Goal: Task Accomplishment & Management: Complete application form

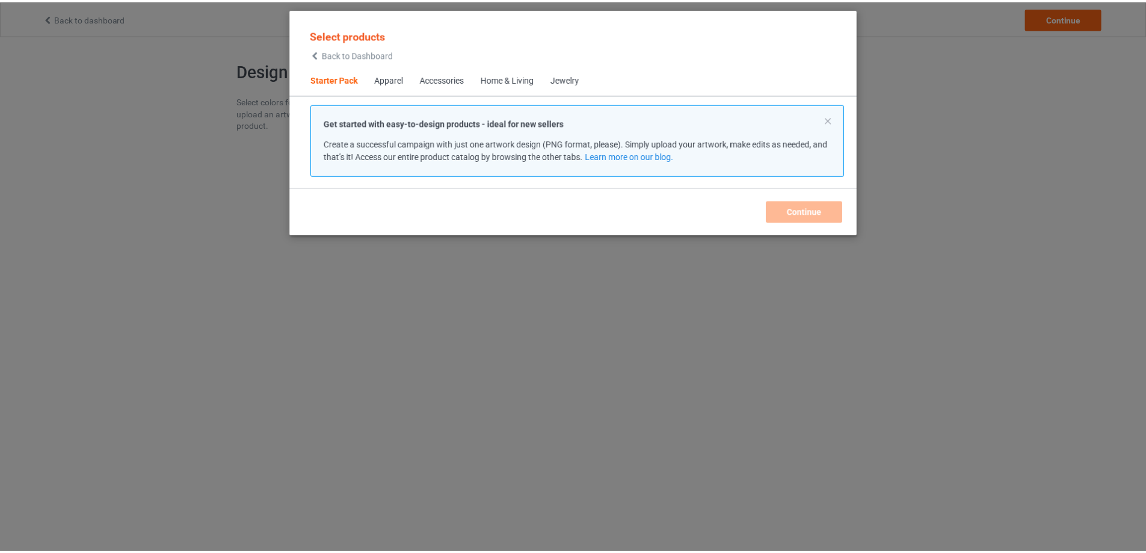
scroll to position [16, 0]
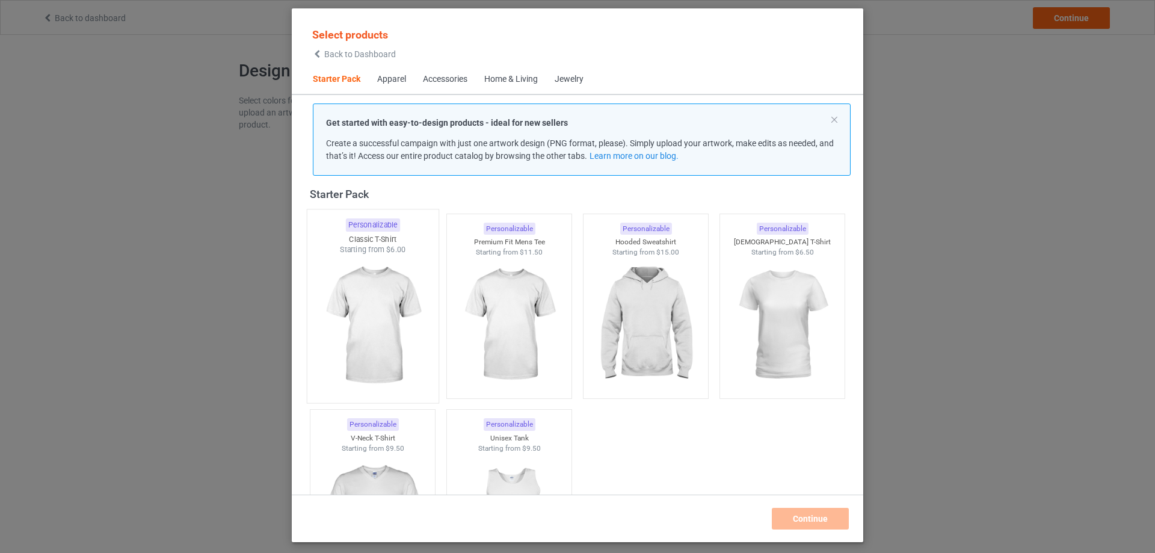
click at [400, 304] on img at bounding box center [372, 325] width 113 height 141
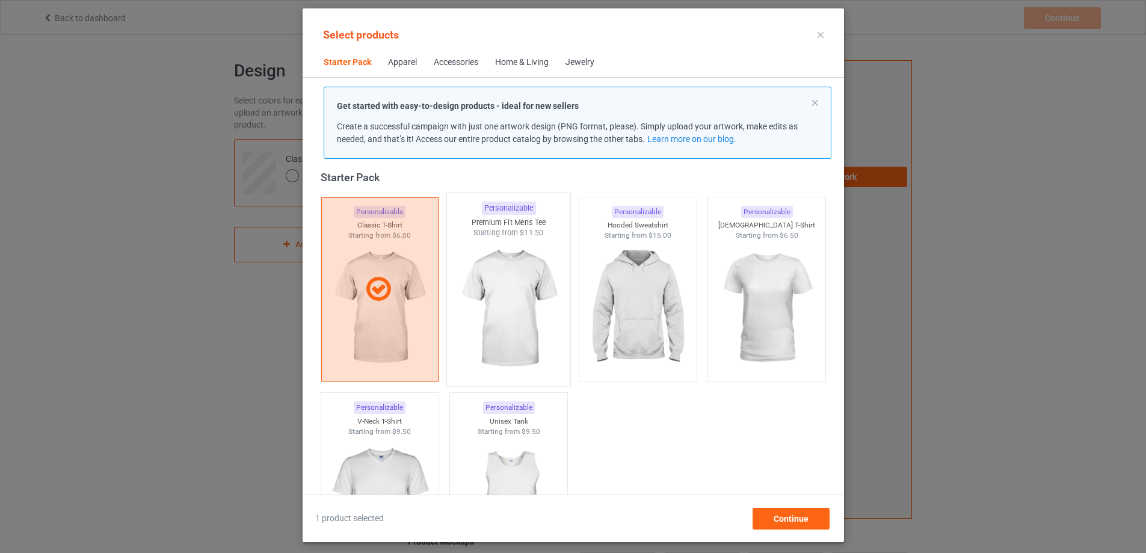
click at [505, 311] on img at bounding box center [508, 308] width 113 height 141
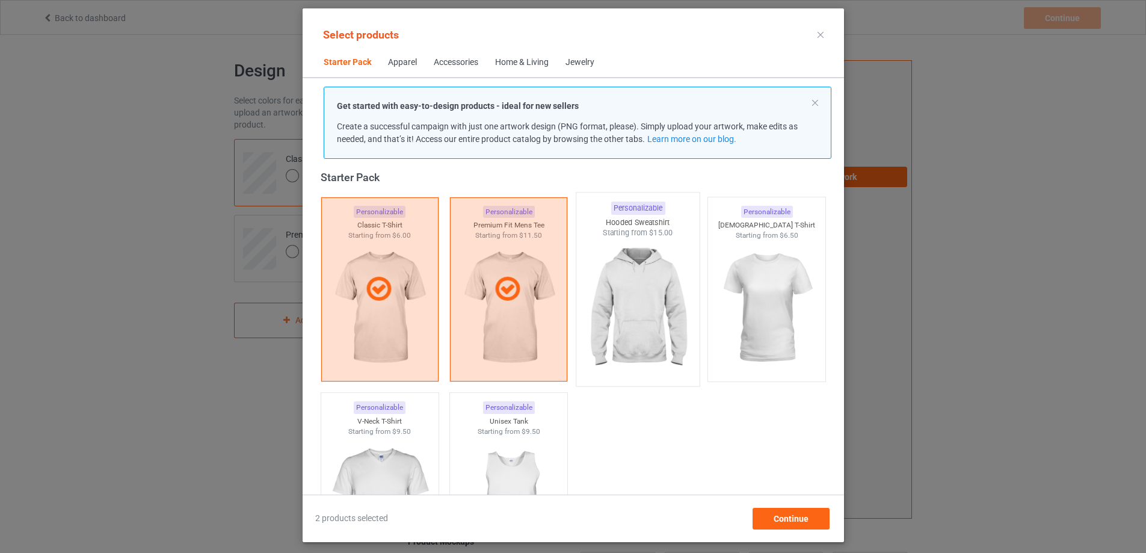
click at [630, 314] on img at bounding box center [637, 308] width 113 height 141
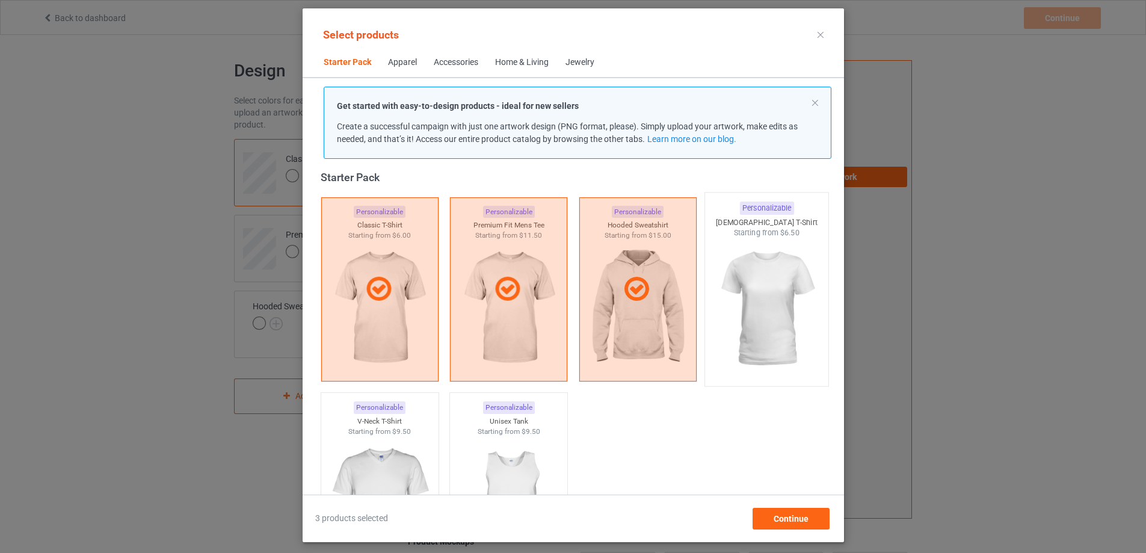
click at [779, 317] on img at bounding box center [766, 308] width 113 height 141
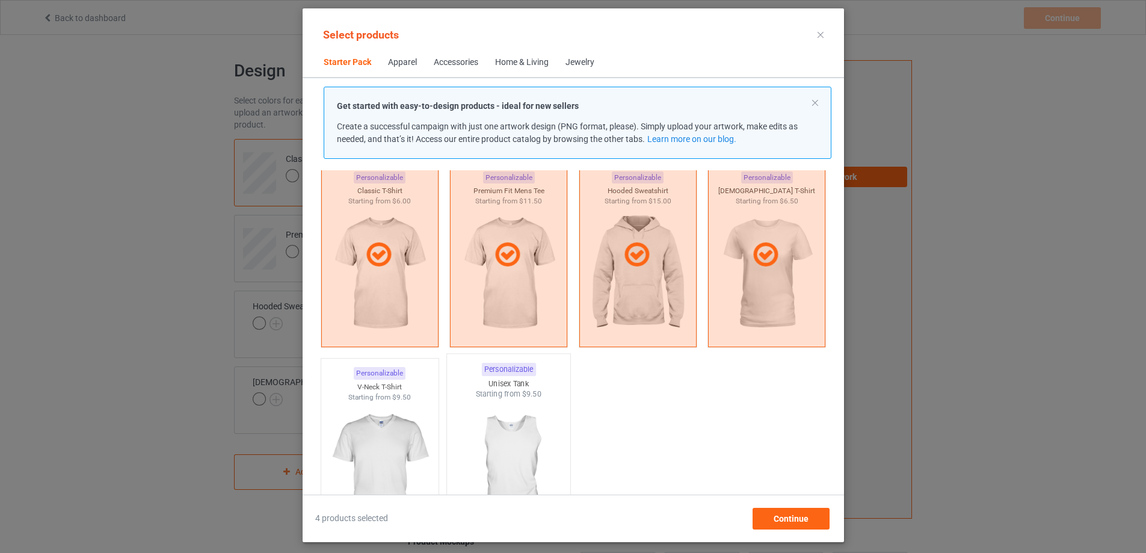
scroll to position [136, 0]
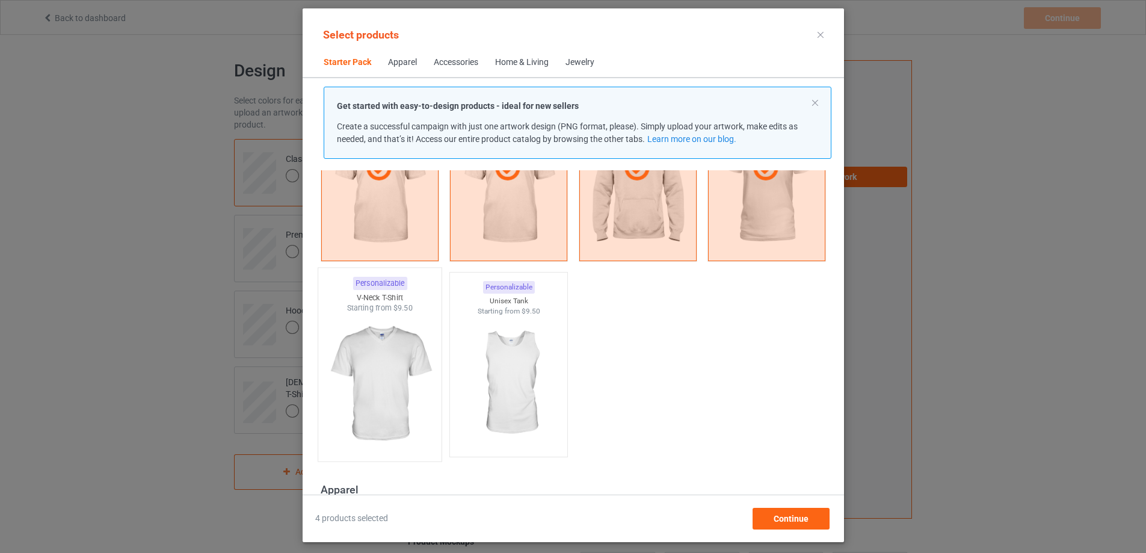
click at [369, 369] on img at bounding box center [379, 383] width 113 height 141
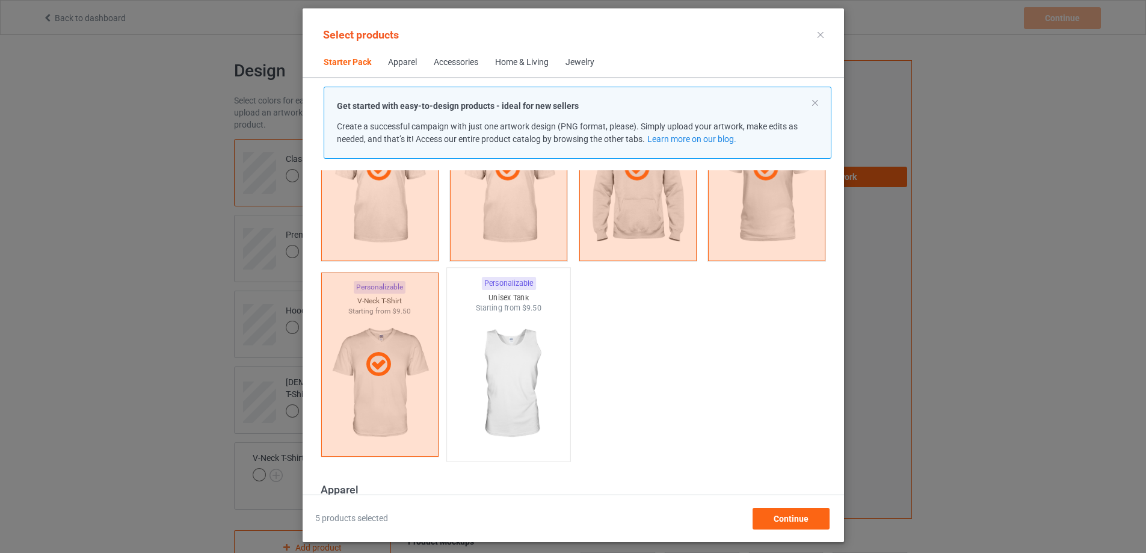
click at [507, 372] on img at bounding box center [508, 383] width 113 height 141
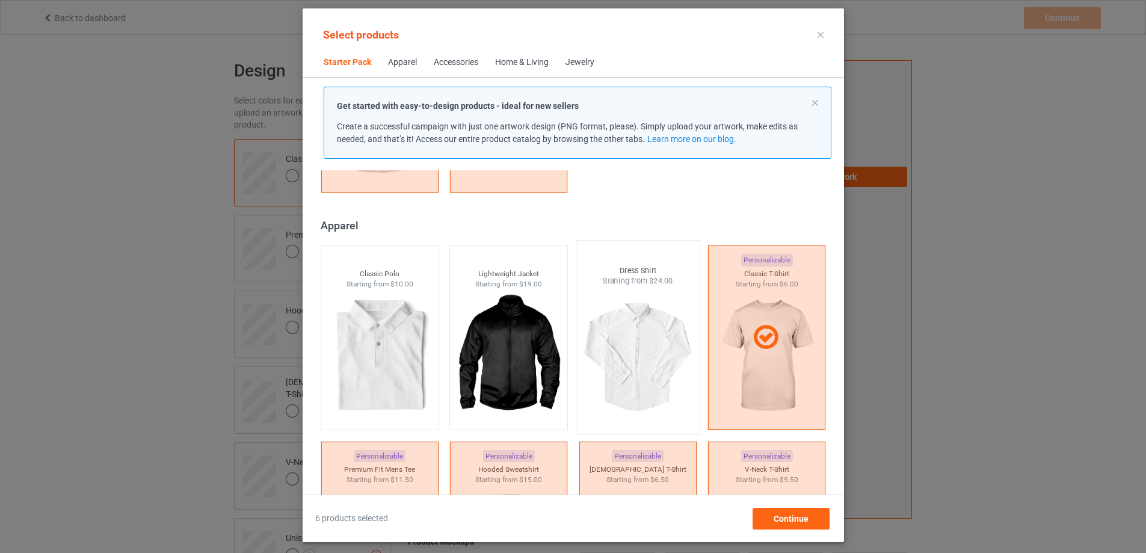
scroll to position [437, 0]
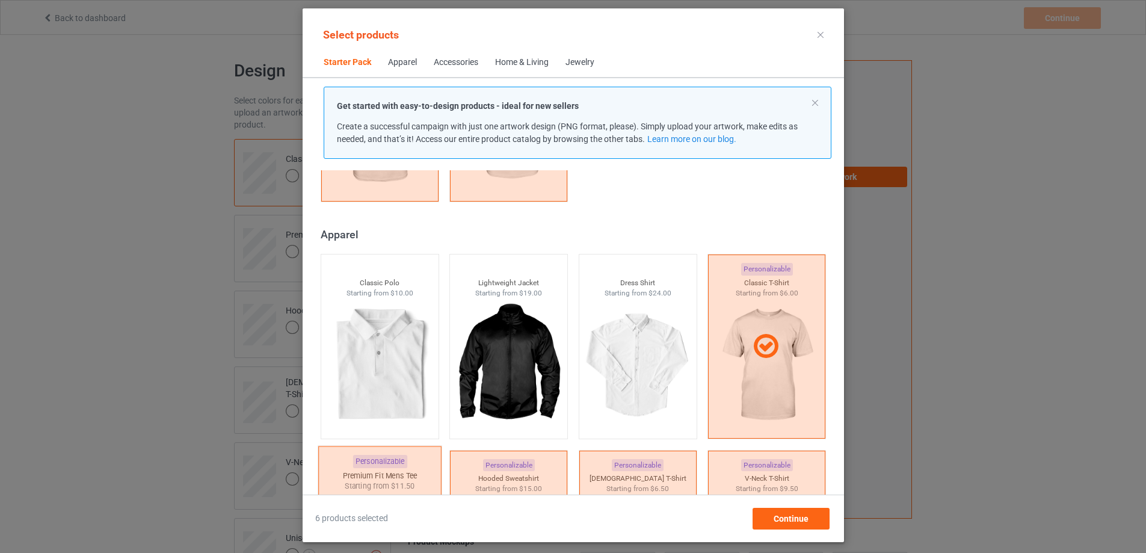
scroll to position [376, 0]
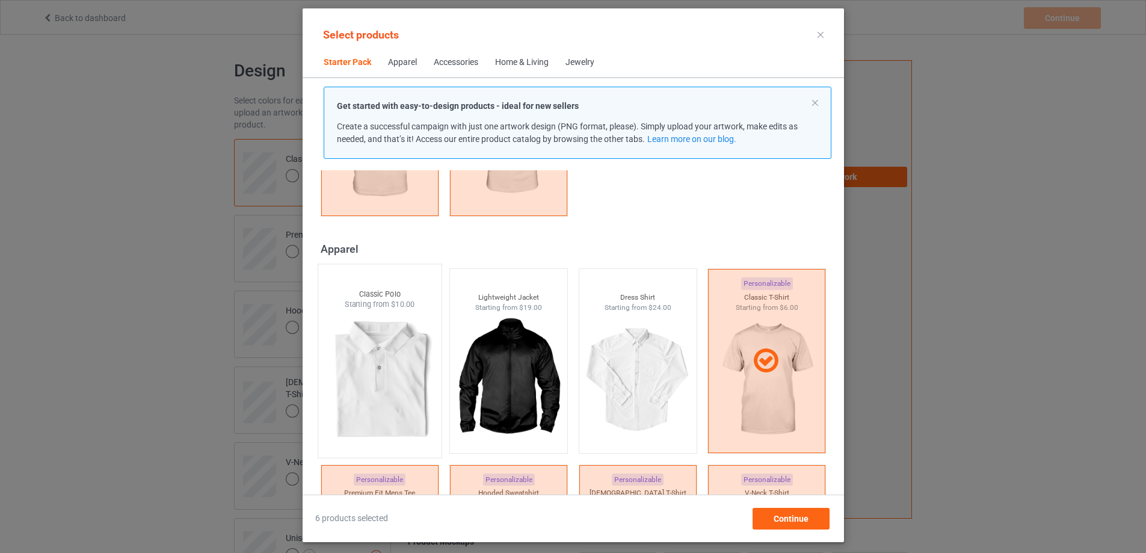
click at [380, 364] on img at bounding box center [379, 380] width 113 height 141
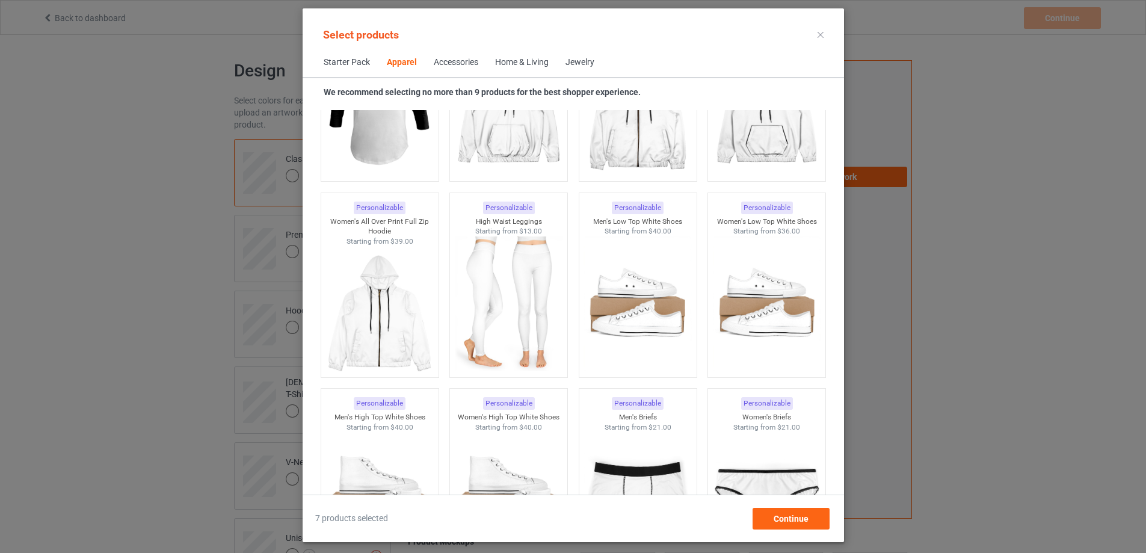
scroll to position [1339, 0]
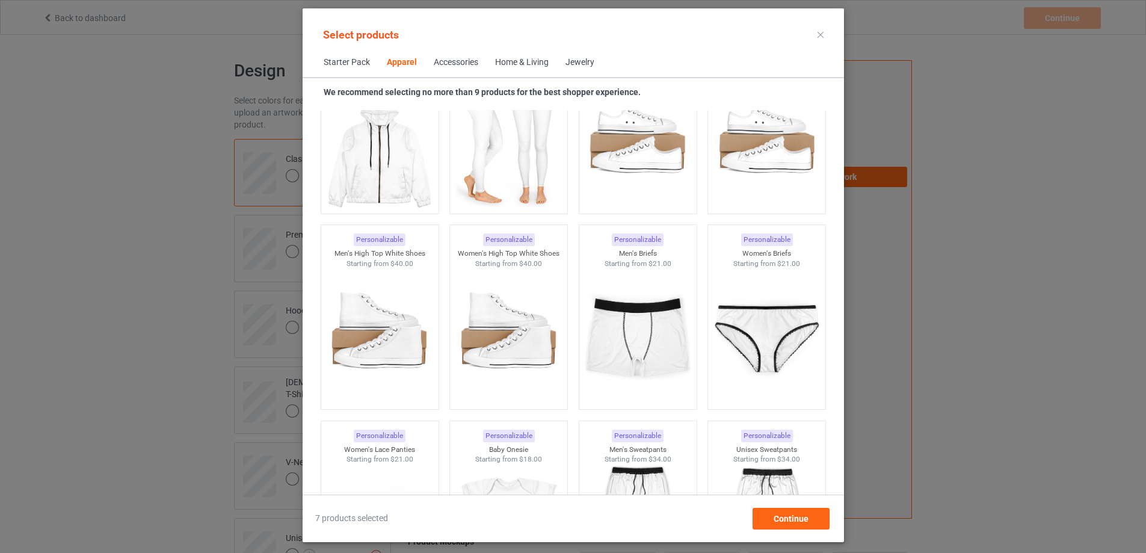
click at [450, 67] on div "Accessories" at bounding box center [456, 63] width 44 height 12
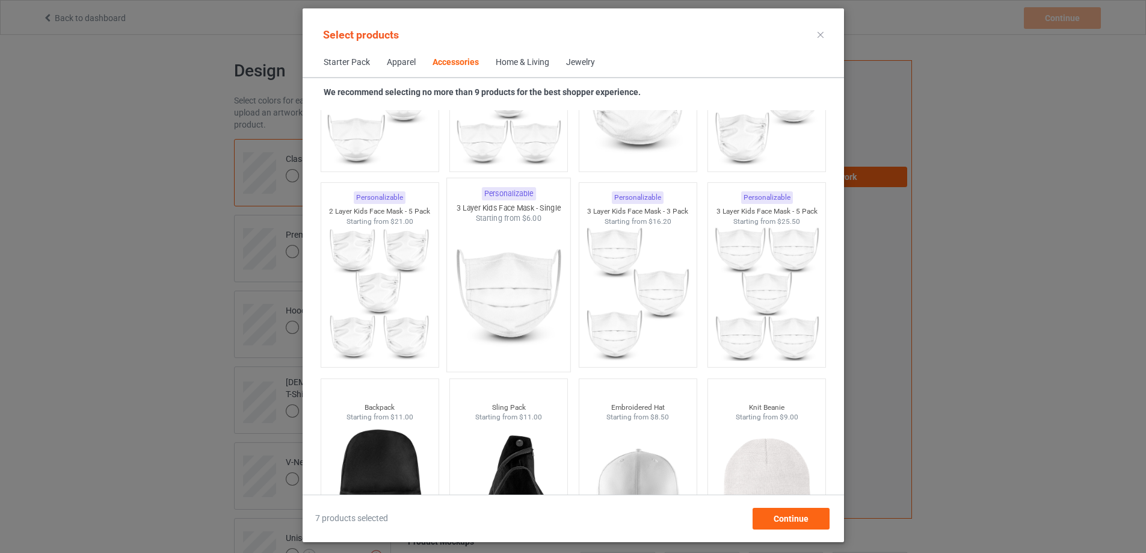
scroll to position [3484, 0]
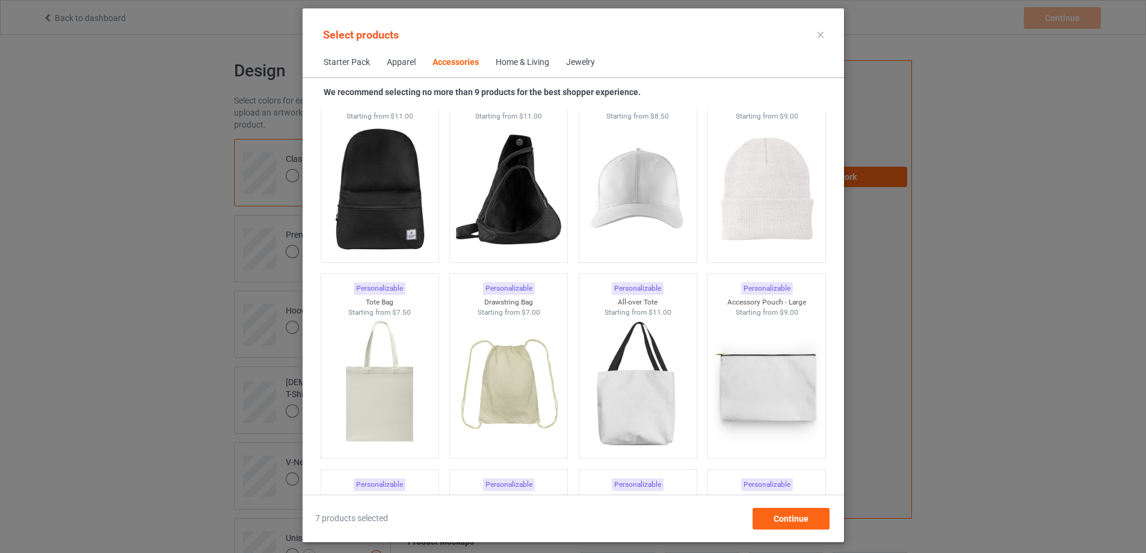
click at [503, 70] on span "Home & Living" at bounding box center [522, 62] width 70 height 29
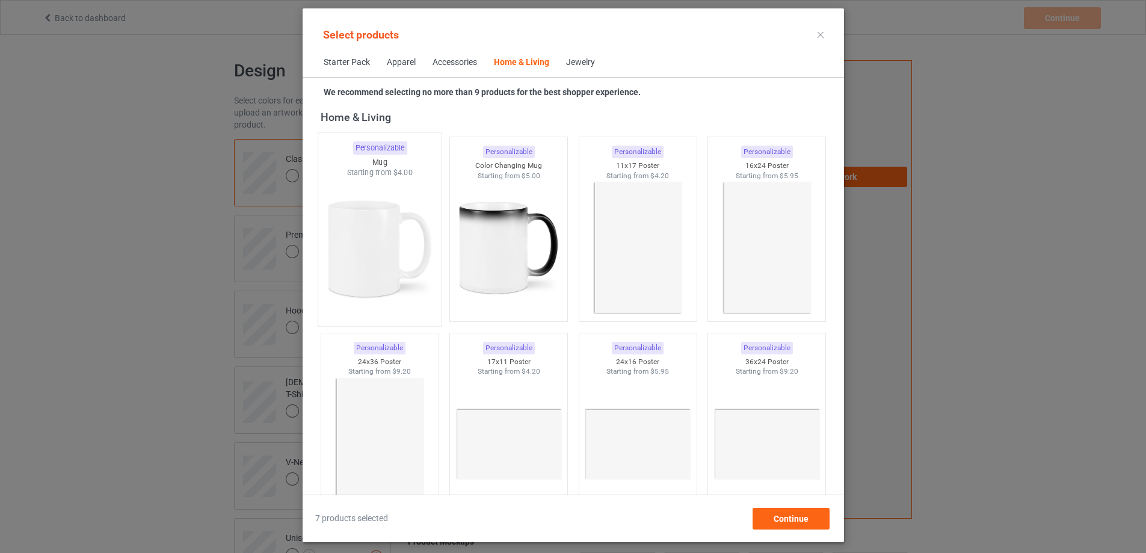
click at [354, 263] on img at bounding box center [379, 248] width 113 height 141
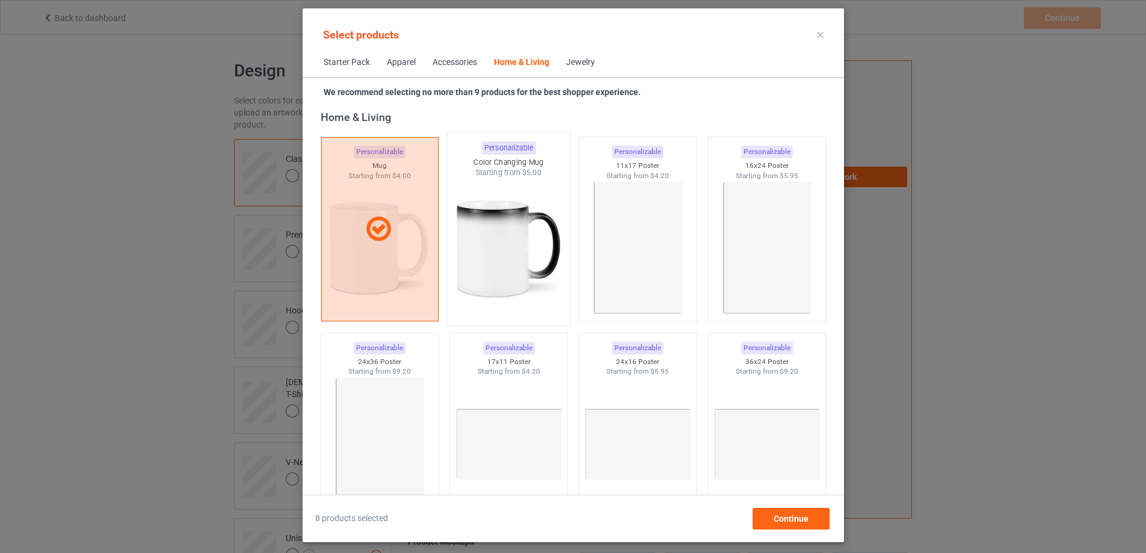
click at [488, 265] on img at bounding box center [508, 248] width 113 height 141
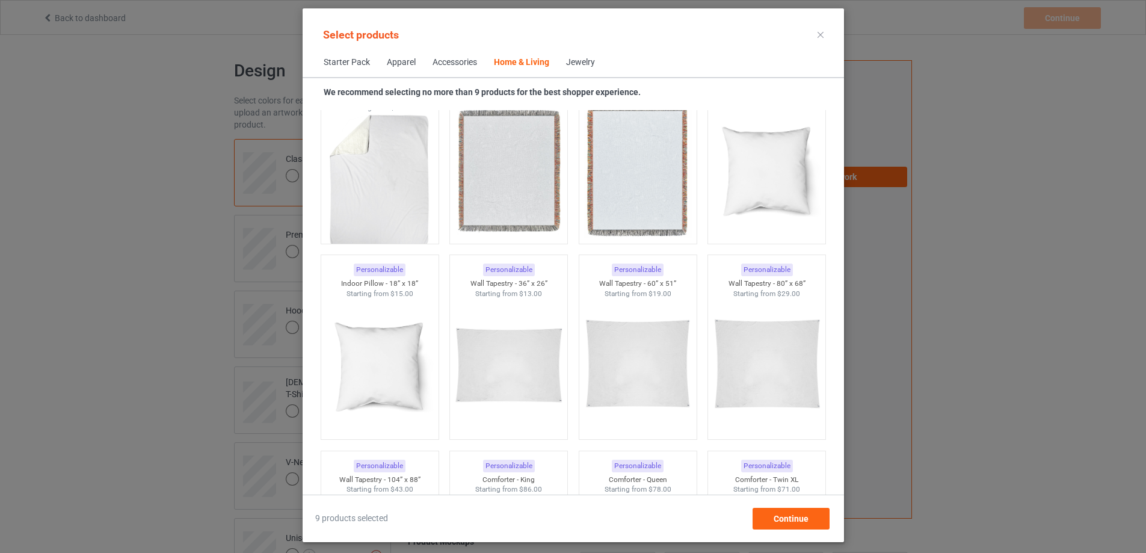
scroll to position [6085, 0]
click at [566, 65] on div "Jewelry" at bounding box center [580, 63] width 29 height 12
click at [579, 66] on div "Jewelry" at bounding box center [580, 63] width 29 height 12
click at [568, 64] on div "Jewelry" at bounding box center [580, 63] width 29 height 12
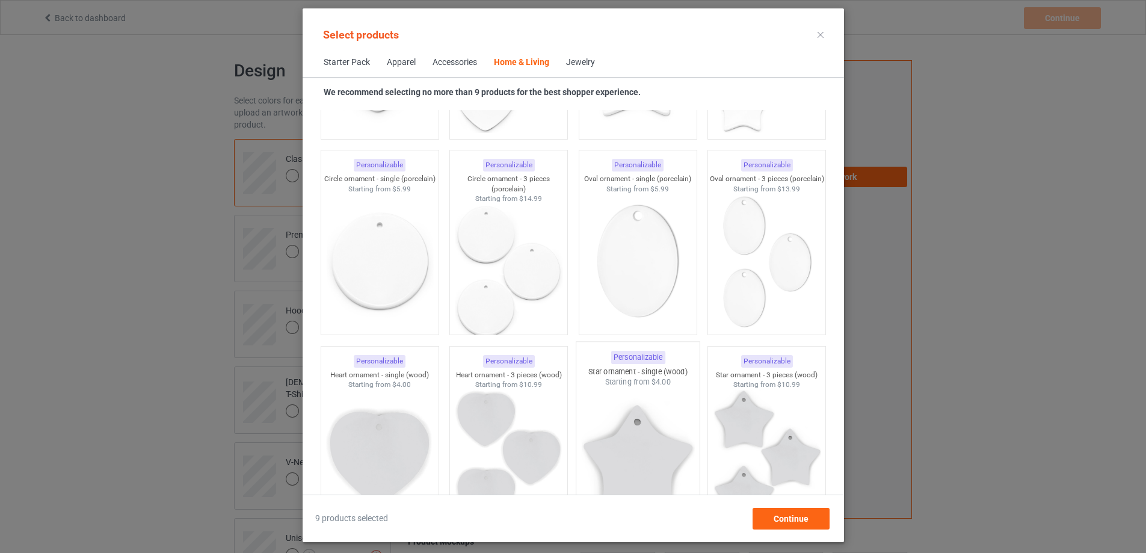
scroll to position [9332, 0]
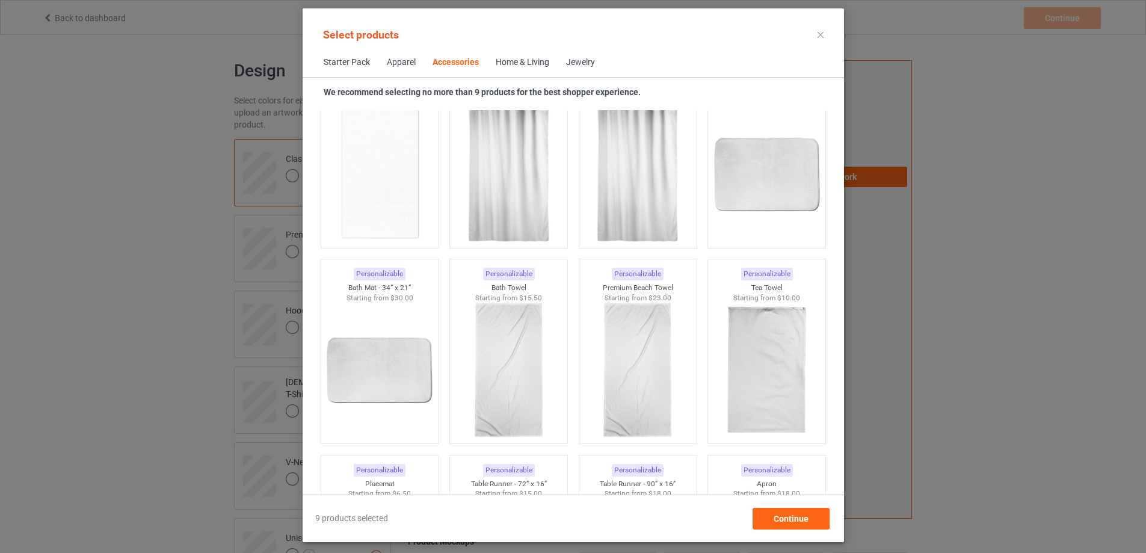
scroll to position [2639, 0]
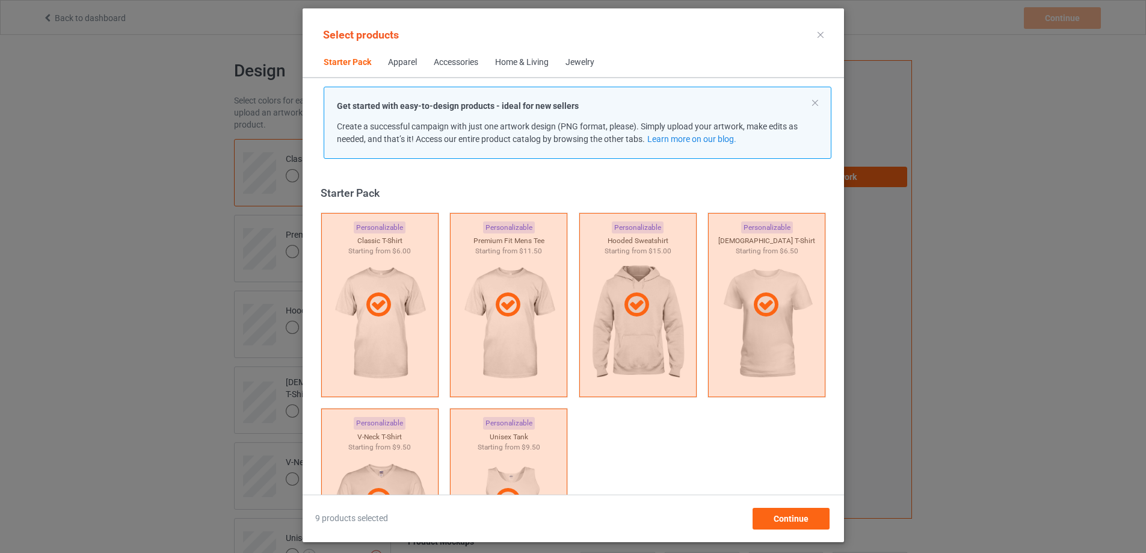
click at [566, 58] on div "Jewelry" at bounding box center [579, 63] width 29 height 12
click at [565, 68] on div "Jewelry" at bounding box center [579, 63] width 29 height 12
click at [390, 59] on div "Apparel" at bounding box center [402, 63] width 29 height 12
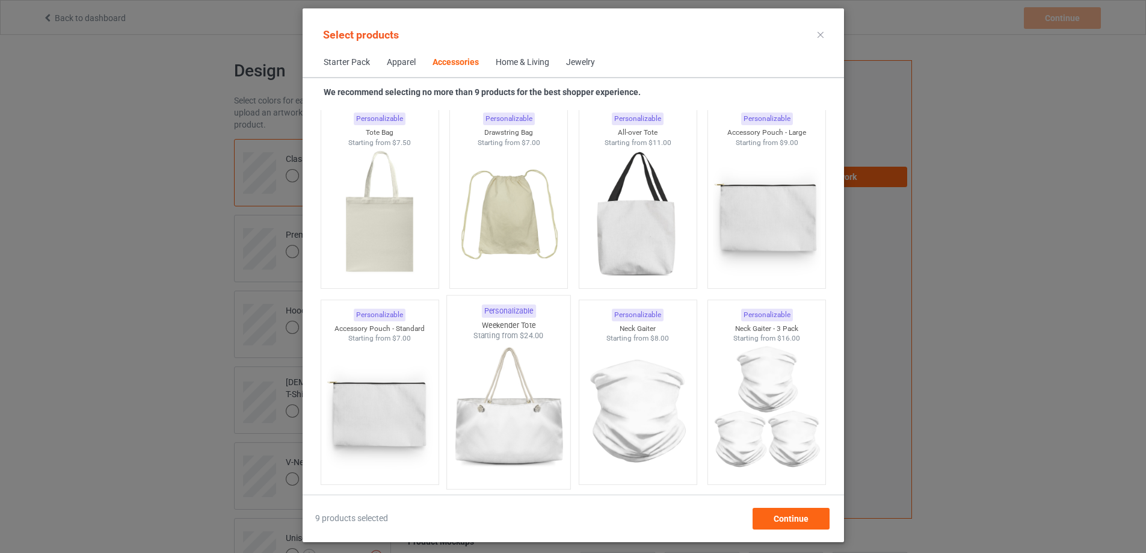
scroll to position [3635, 0]
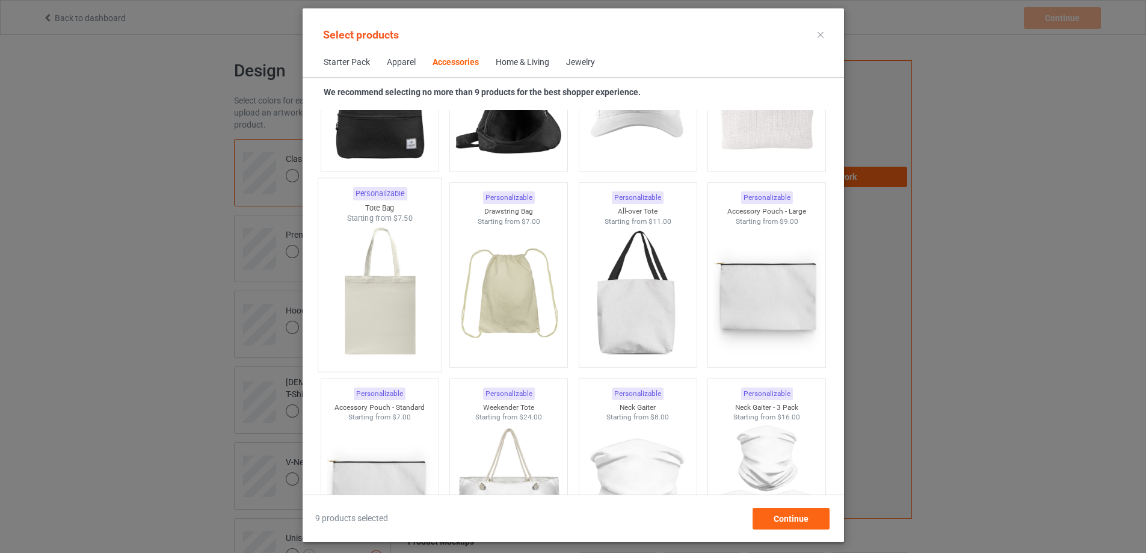
click at [366, 292] on img at bounding box center [379, 294] width 113 height 141
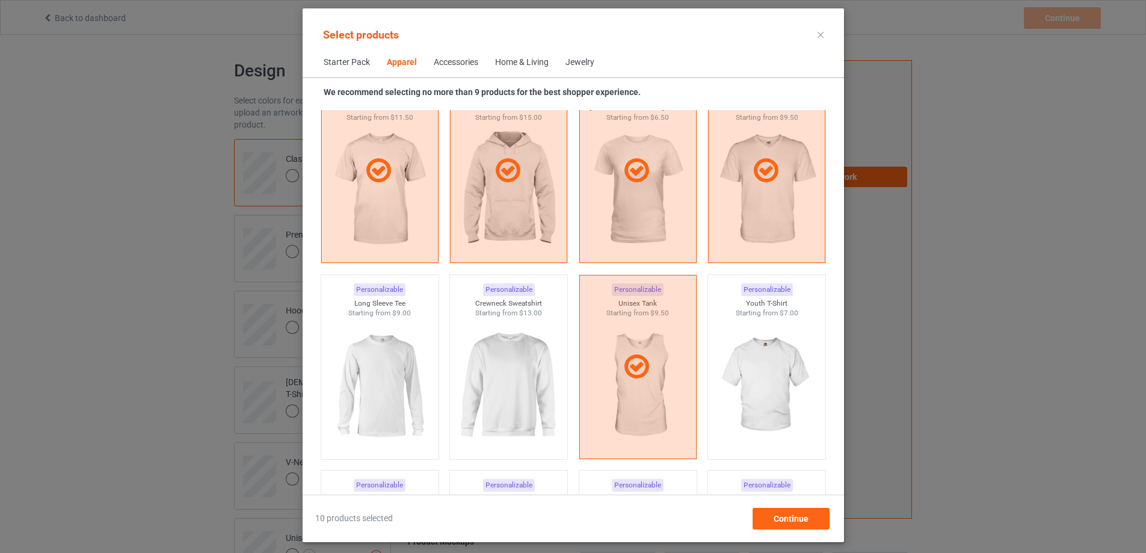
scroll to position [689, 0]
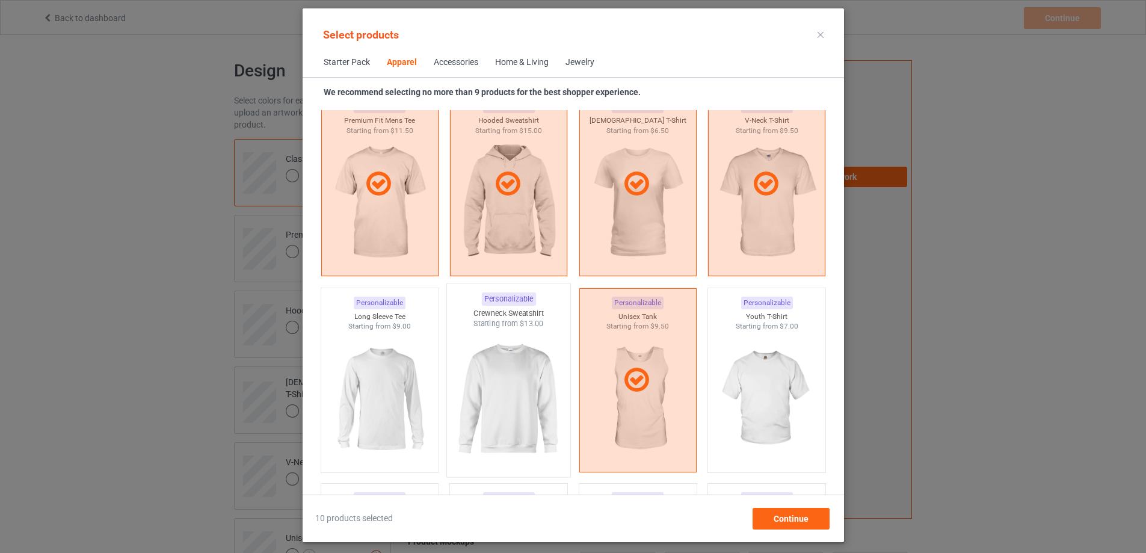
click at [478, 367] on img at bounding box center [508, 399] width 113 height 141
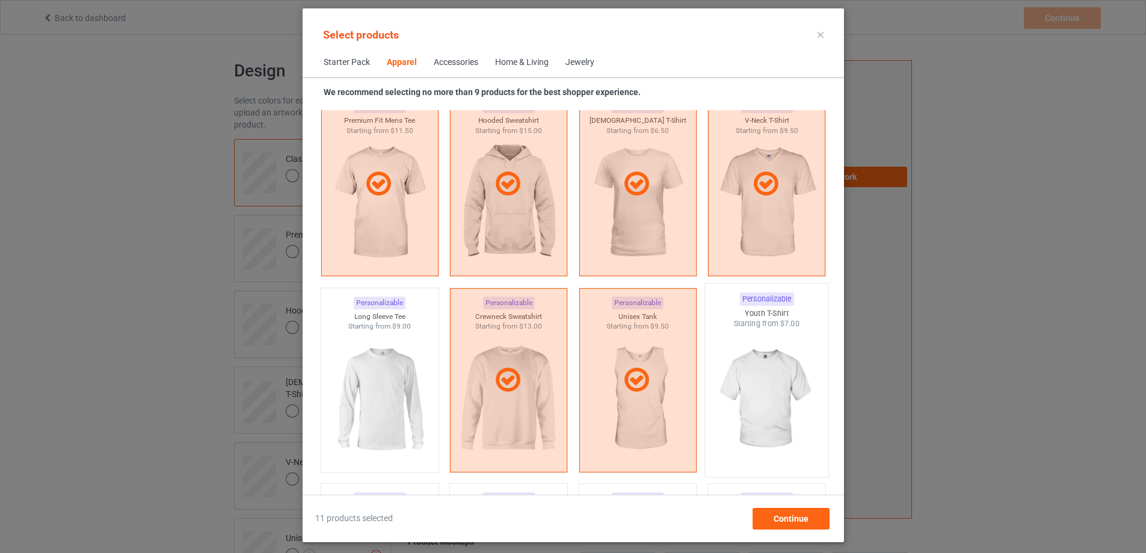
drag, startPoint x: 658, startPoint y: 400, endPoint x: 740, endPoint y: 437, distance: 89.1
click at [659, 400] on div at bounding box center [636, 380] width 117 height 184
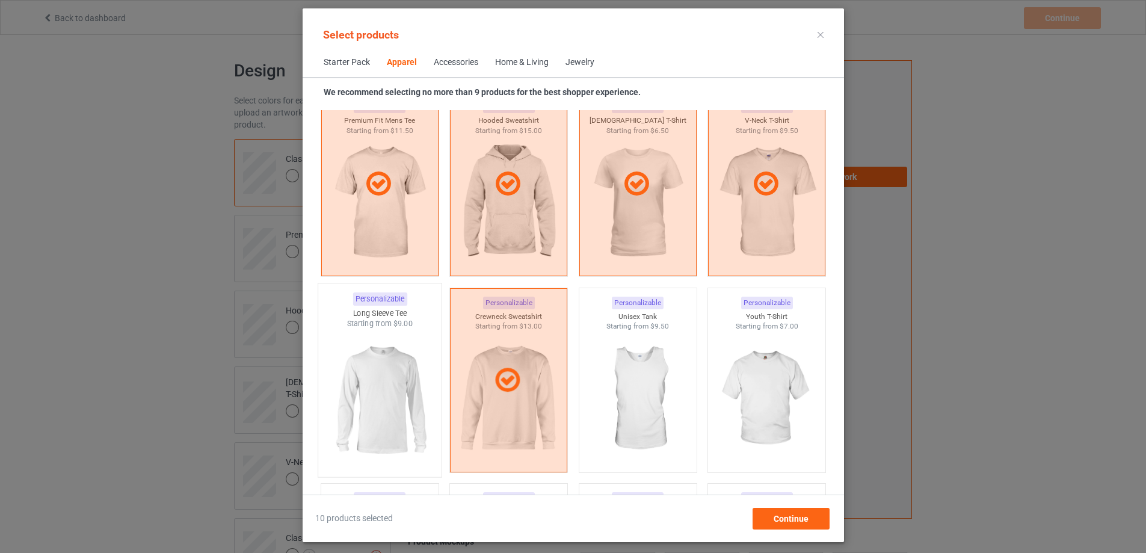
click at [360, 382] on img at bounding box center [379, 399] width 113 height 141
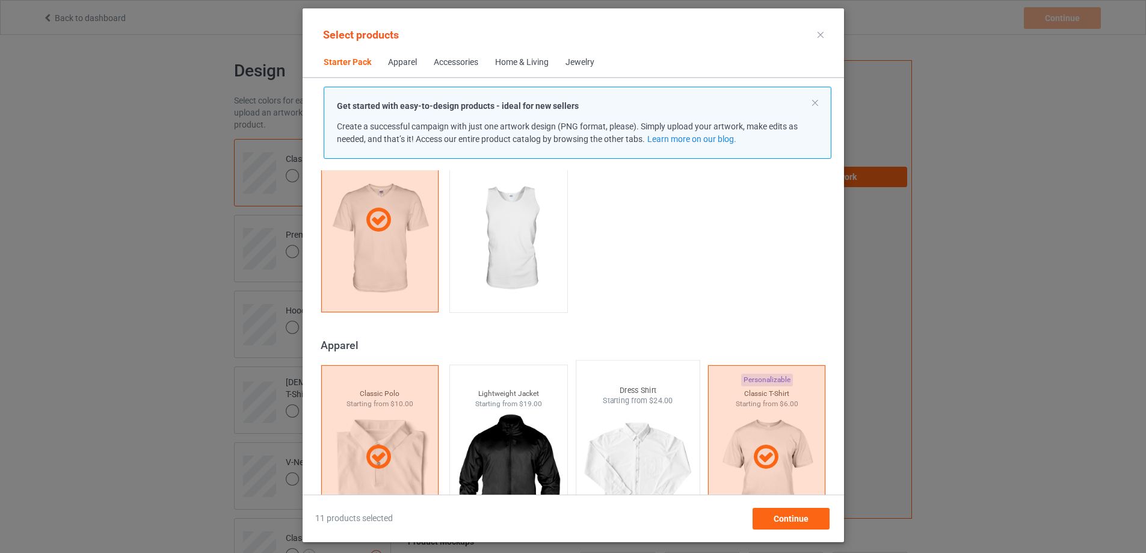
scroll to position [207, 0]
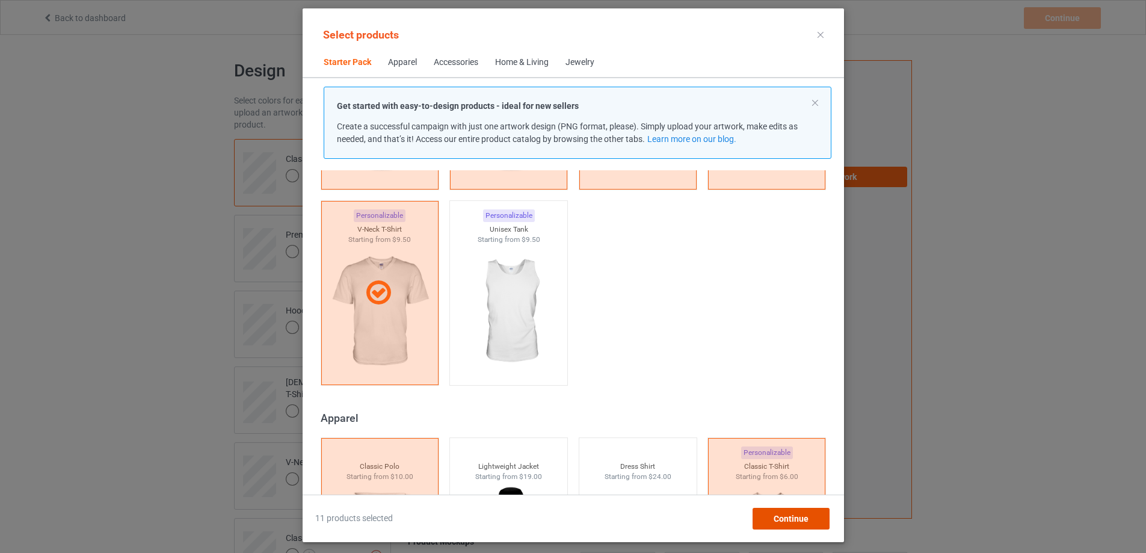
click at [808, 514] on span "Continue" at bounding box center [790, 519] width 35 height 10
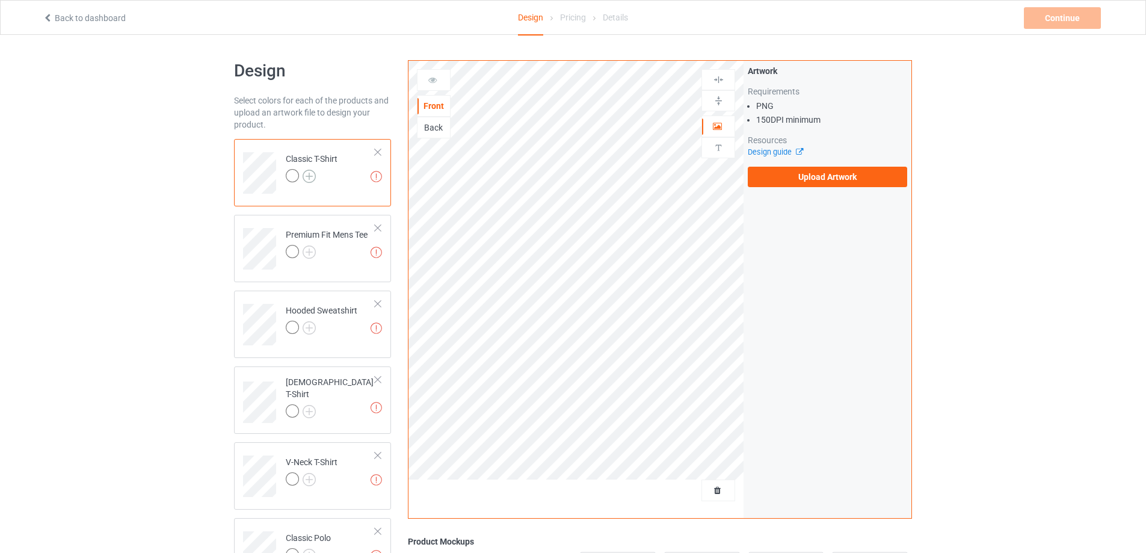
click at [309, 172] on img at bounding box center [308, 176] width 13 height 13
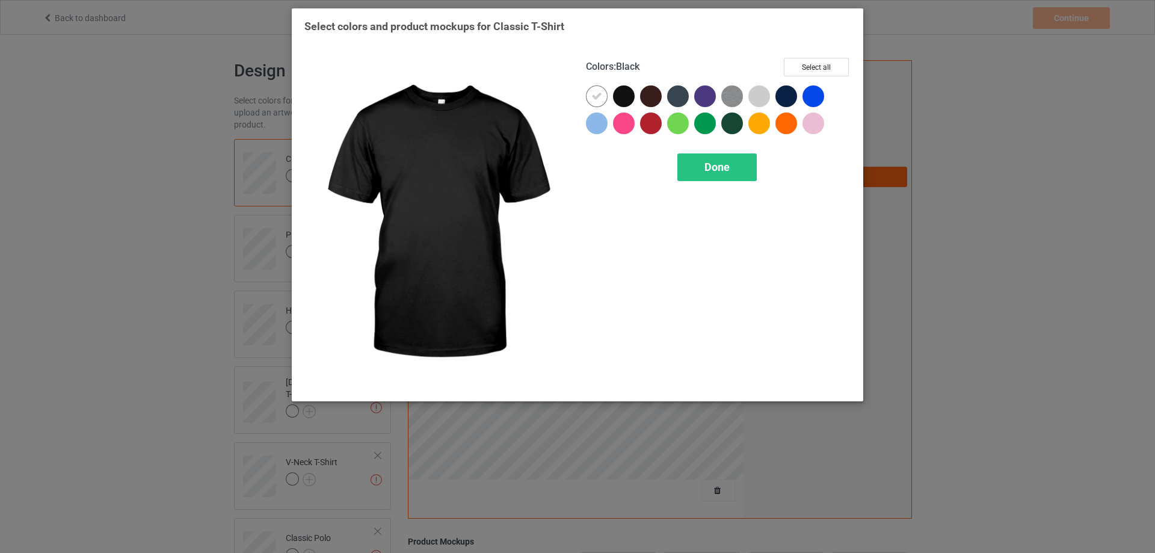
click at [632, 88] on div at bounding box center [626, 98] width 27 height 27
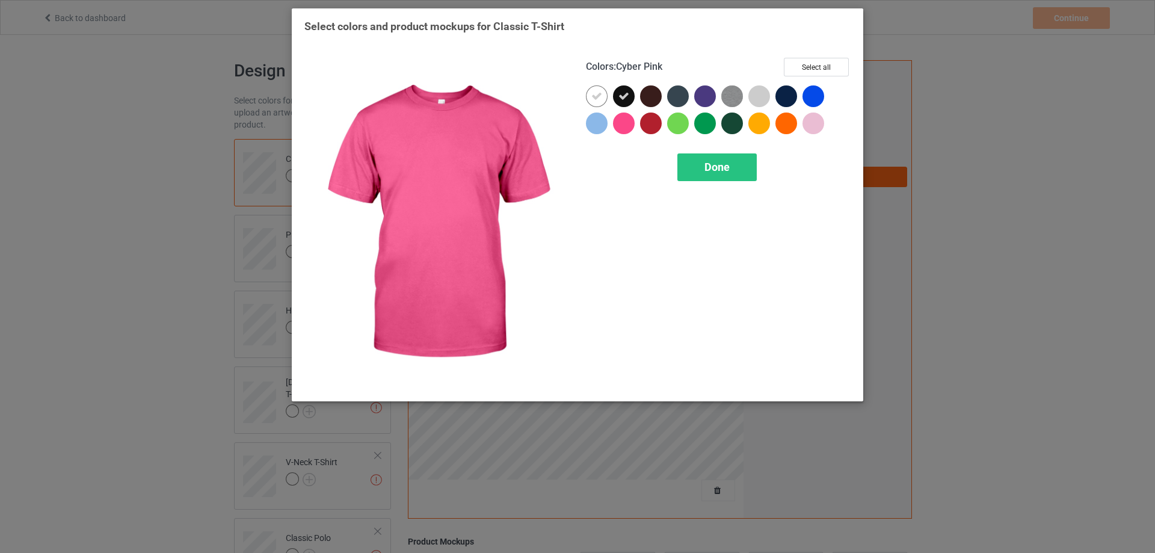
click at [630, 121] on div at bounding box center [624, 123] width 22 height 22
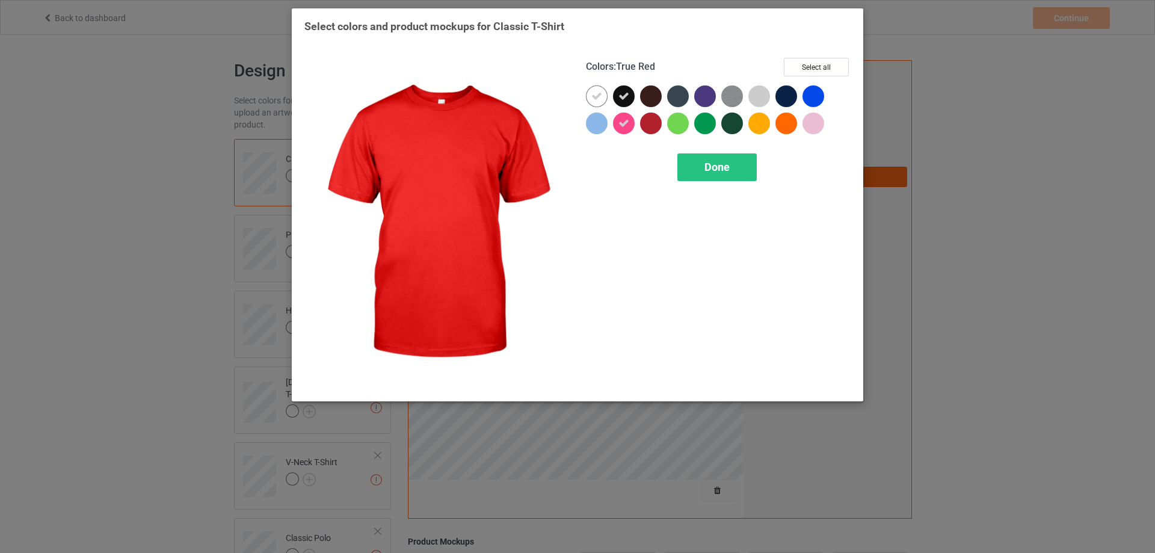
click at [652, 121] on div at bounding box center [651, 123] width 22 height 22
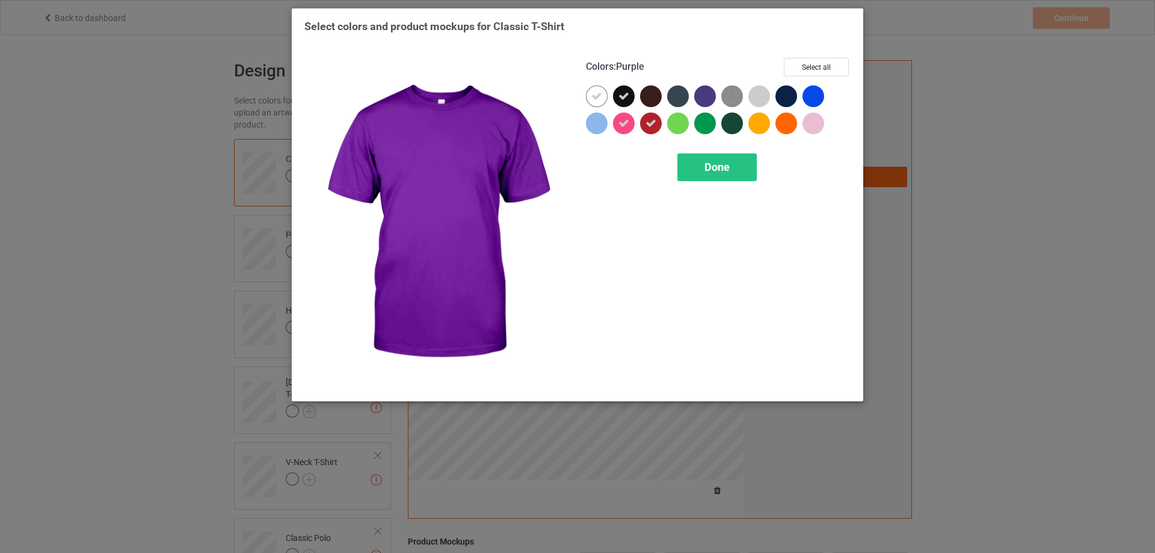
click at [705, 89] on div at bounding box center [705, 96] width 22 height 22
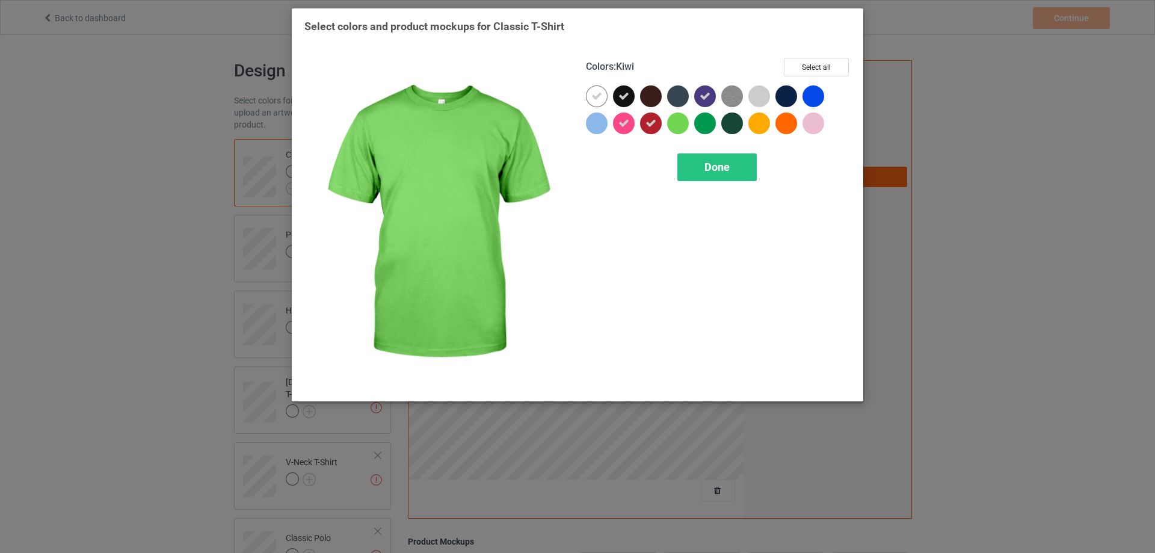
click at [683, 121] on div at bounding box center [678, 123] width 22 height 22
click at [678, 124] on icon at bounding box center [677, 123] width 11 height 11
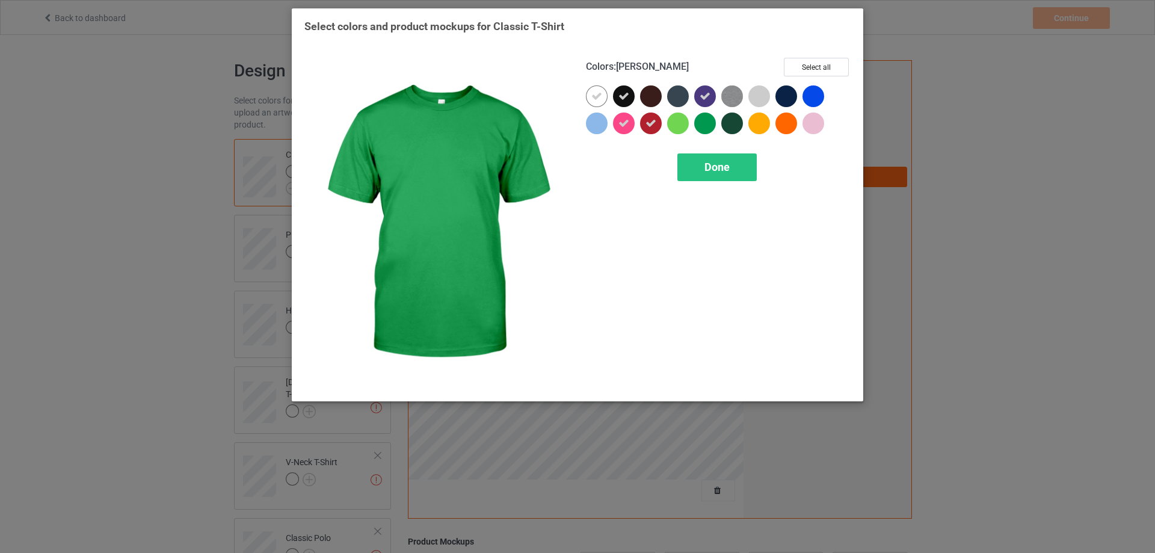
click at [704, 123] on div at bounding box center [705, 123] width 22 height 22
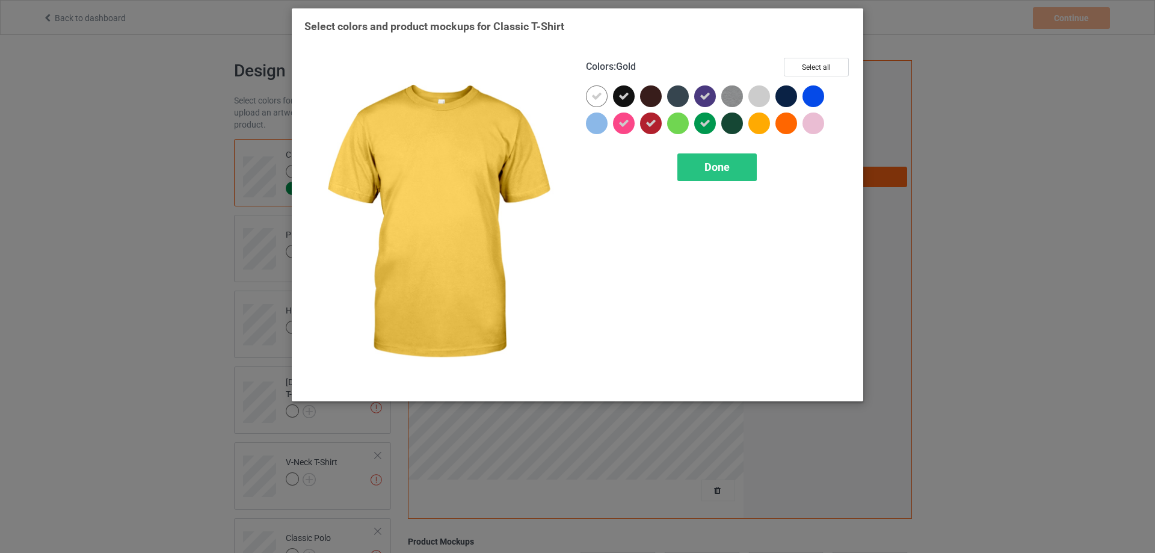
click at [763, 125] on div at bounding box center [759, 123] width 22 height 22
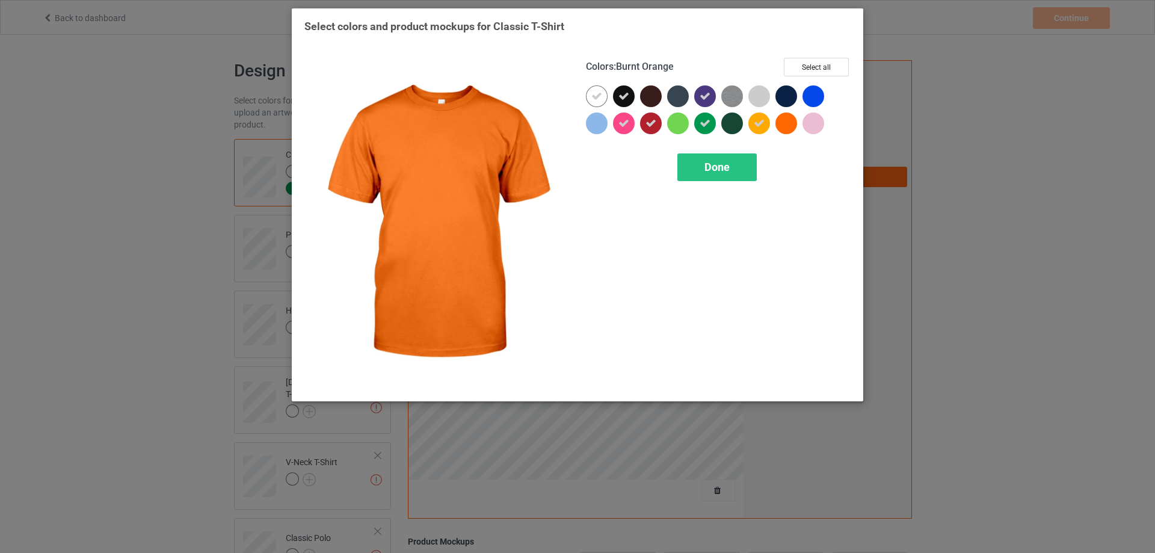
click at [788, 124] on div at bounding box center [786, 123] width 22 height 22
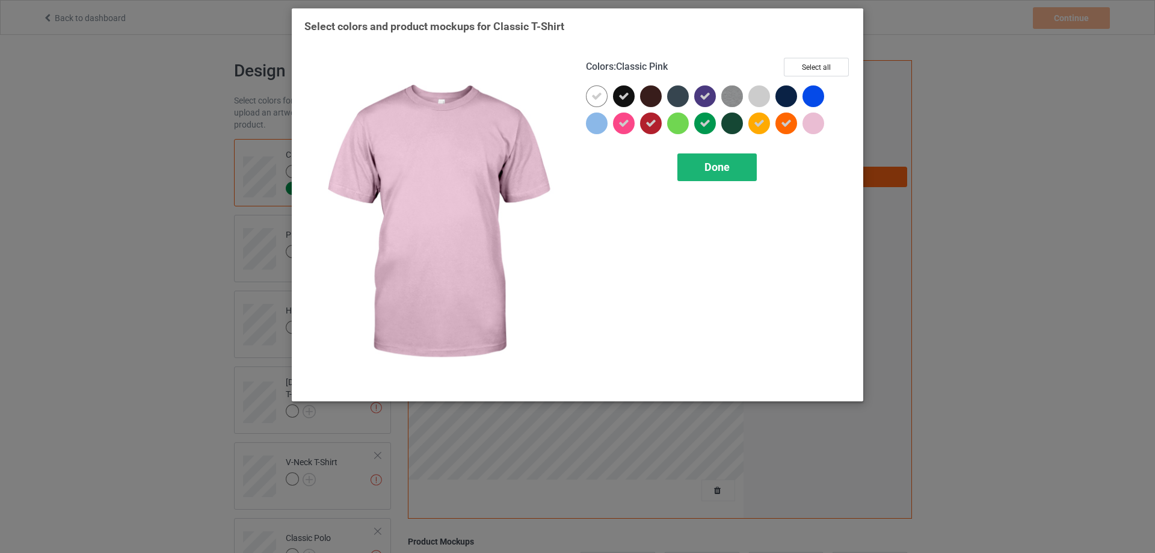
click at [718, 168] on span "Done" at bounding box center [716, 167] width 25 height 13
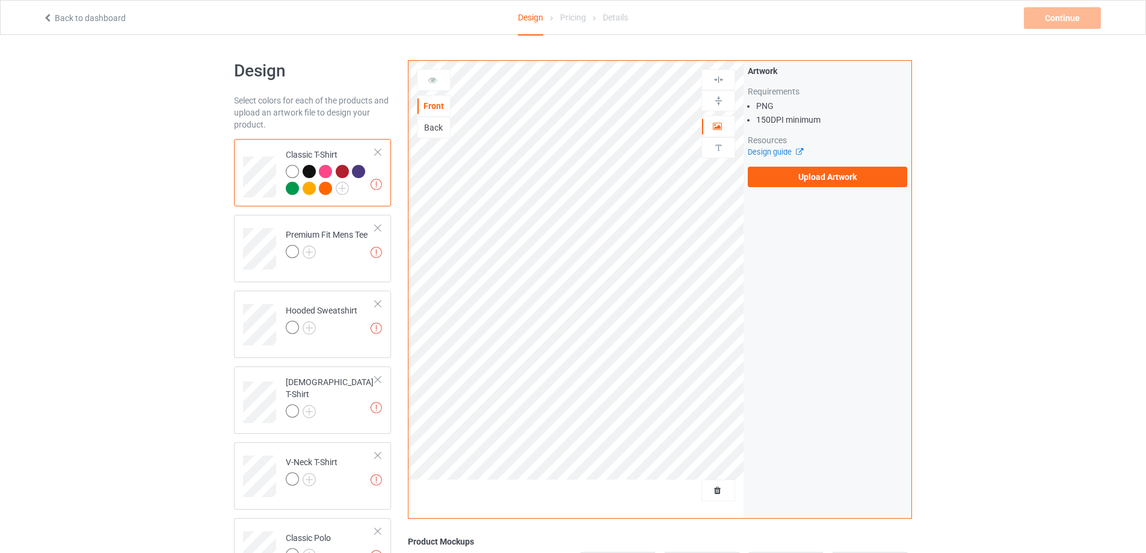
click at [360, 188] on div at bounding box center [331, 181] width 90 height 33
click at [340, 185] on img at bounding box center [342, 188] width 13 height 13
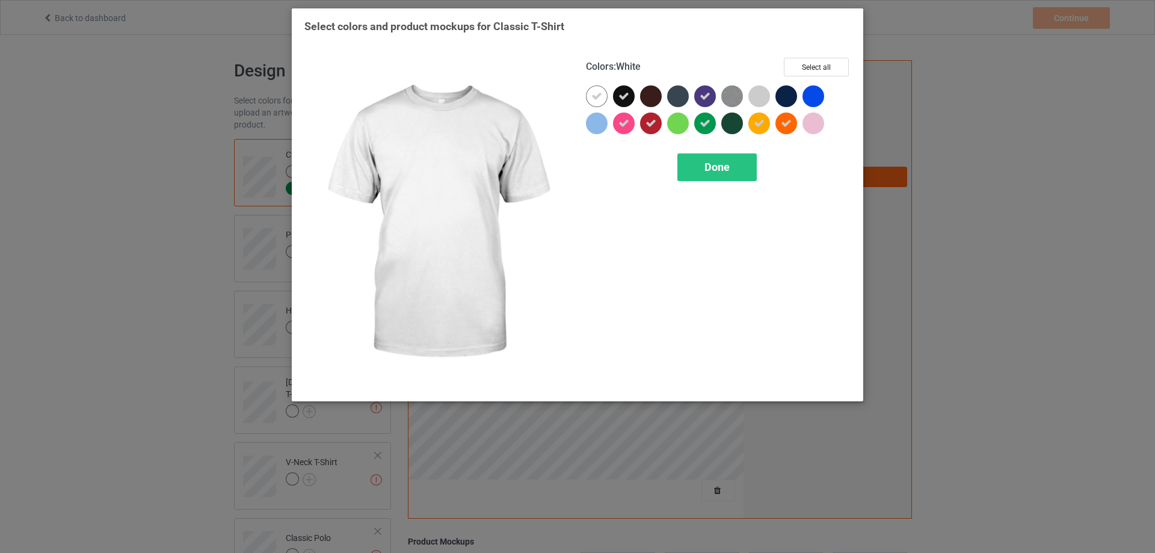
click at [591, 99] on div at bounding box center [597, 96] width 22 height 22
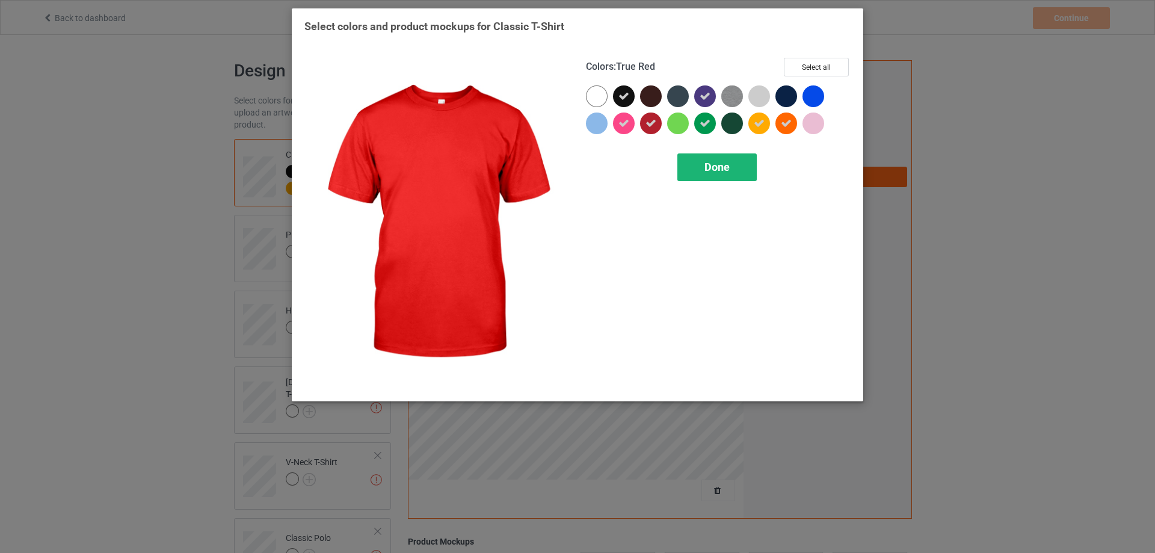
click at [710, 166] on span "Done" at bounding box center [716, 167] width 25 height 13
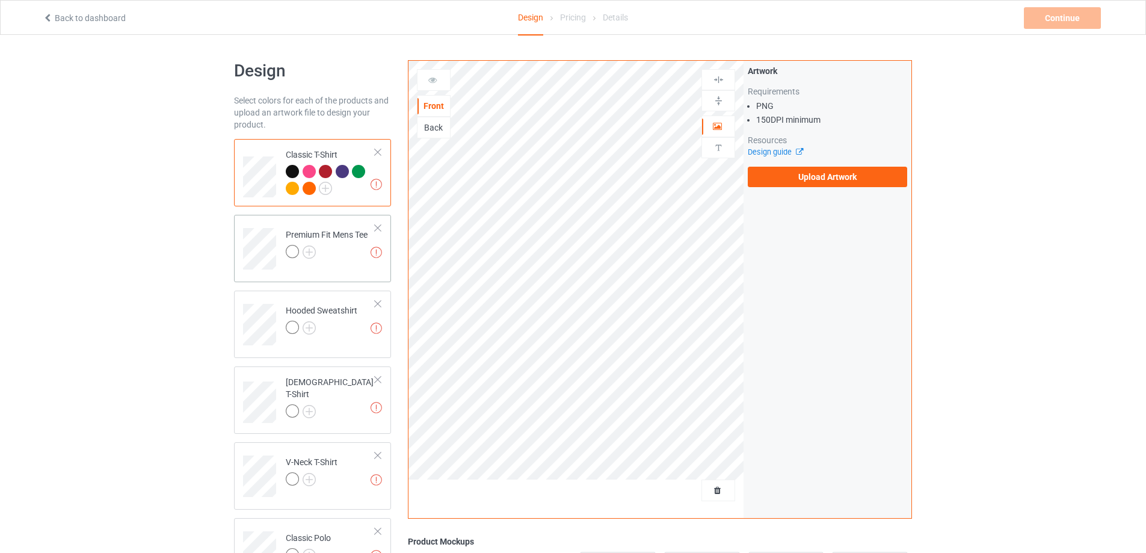
click at [331, 261] on div at bounding box center [327, 253] width 82 height 17
click at [312, 253] on img at bounding box center [308, 251] width 13 height 13
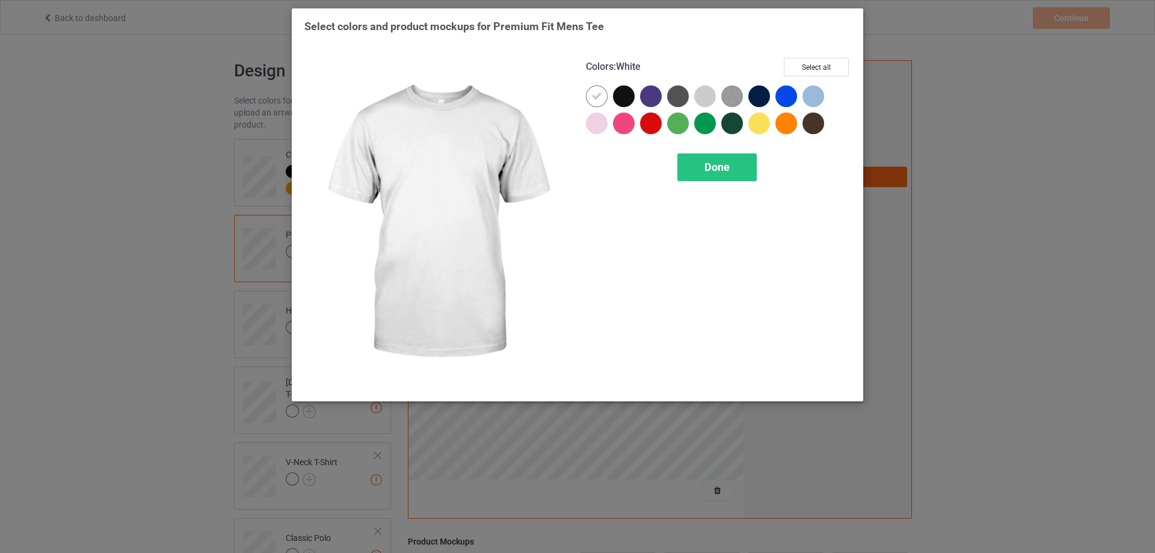
click at [597, 96] on icon at bounding box center [596, 96] width 11 height 11
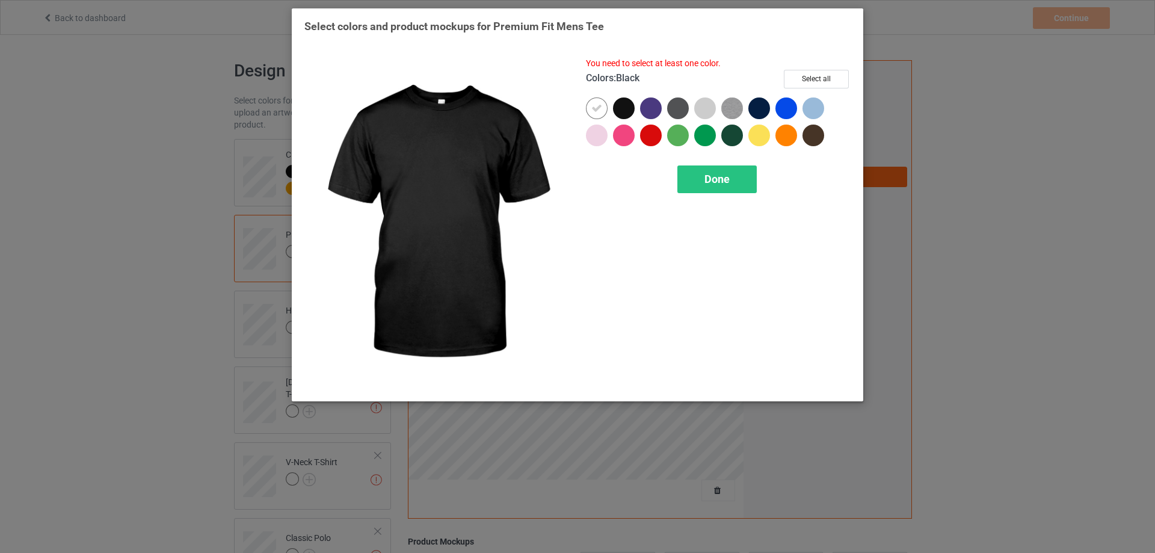
click at [631, 109] on div at bounding box center [624, 108] width 22 height 22
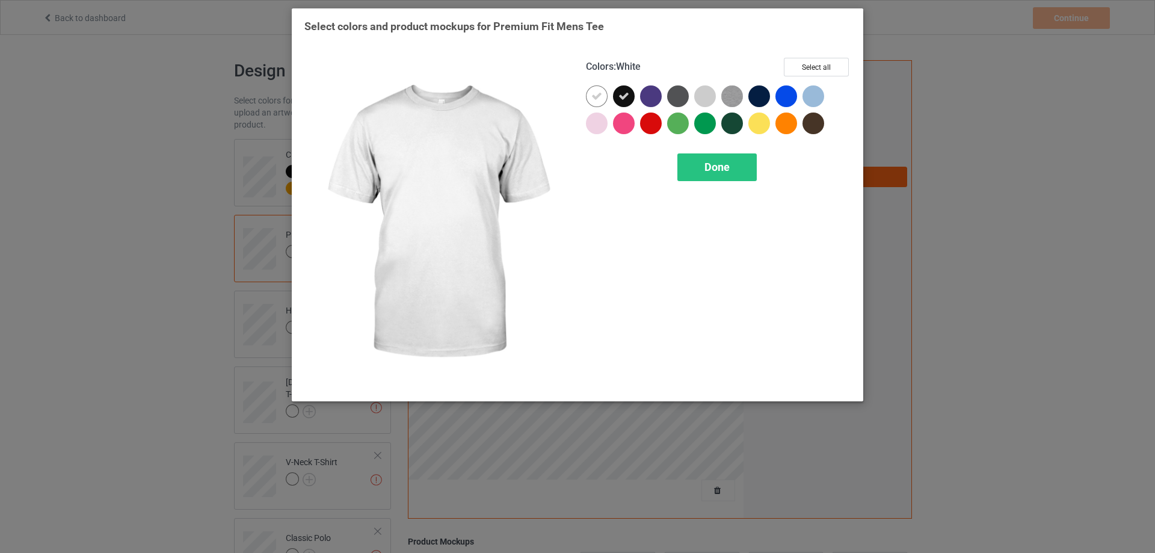
drag, startPoint x: 603, startPoint y: 96, endPoint x: 611, endPoint y: 102, distance: 9.5
click at [603, 97] on div at bounding box center [597, 96] width 22 height 22
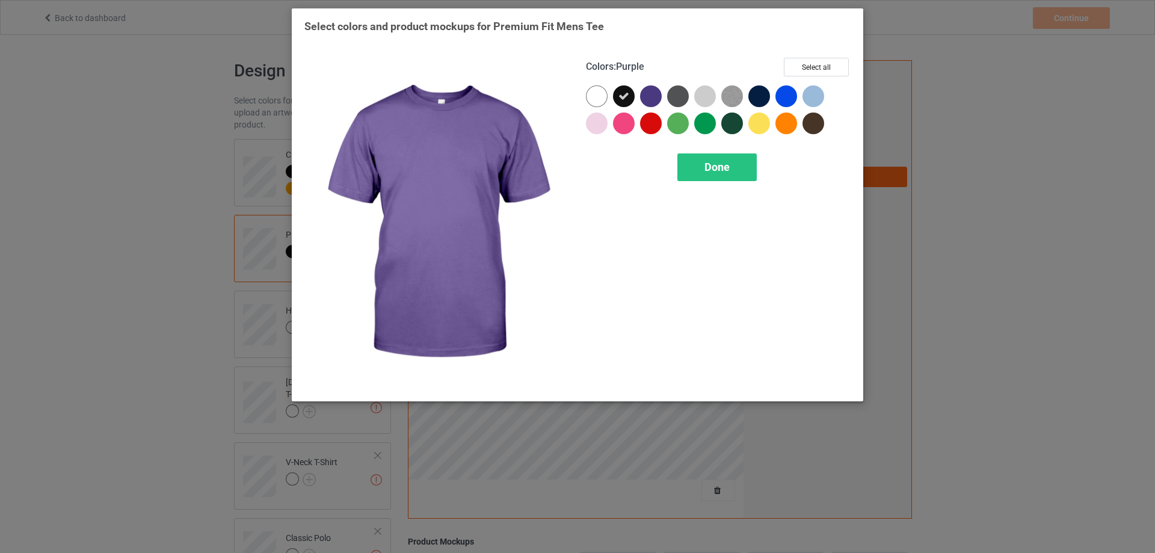
click at [645, 96] on div at bounding box center [651, 96] width 22 height 22
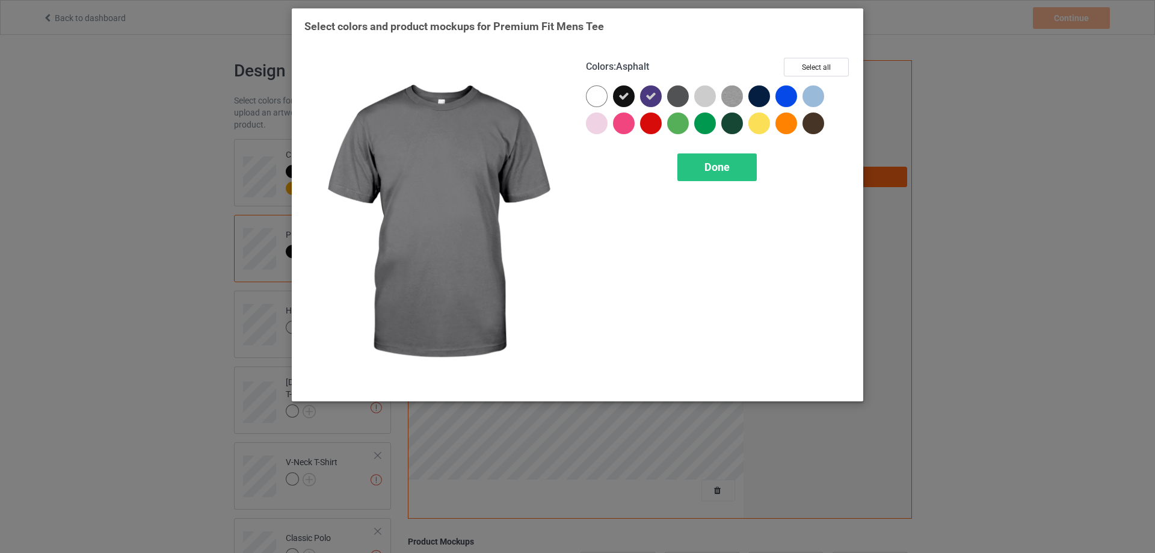
click at [676, 97] on div at bounding box center [678, 96] width 22 height 22
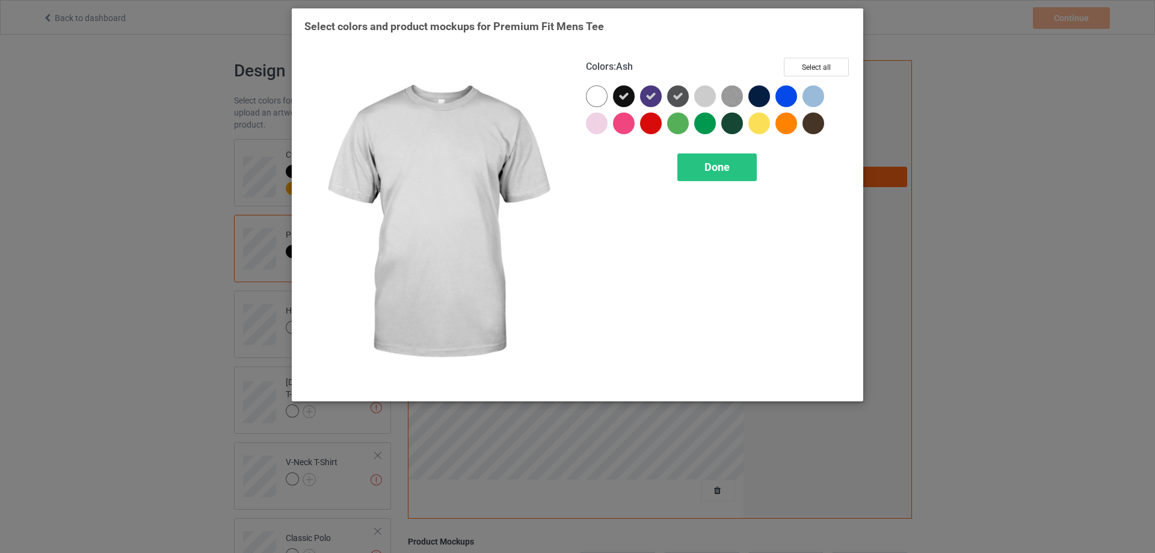
click at [702, 100] on div at bounding box center [705, 96] width 22 height 22
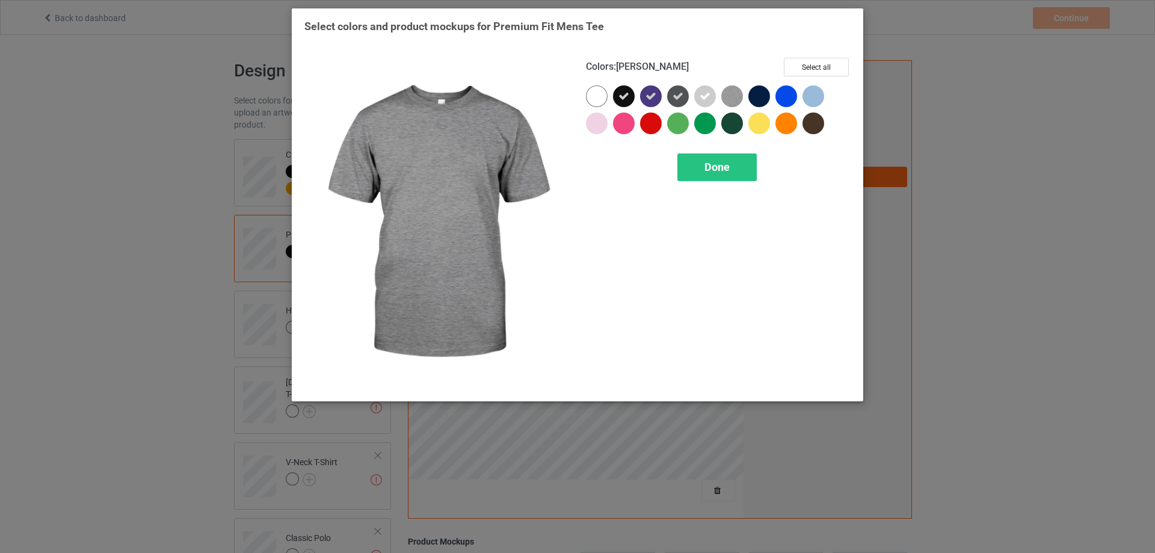
click at [726, 97] on img at bounding box center [732, 96] width 22 height 22
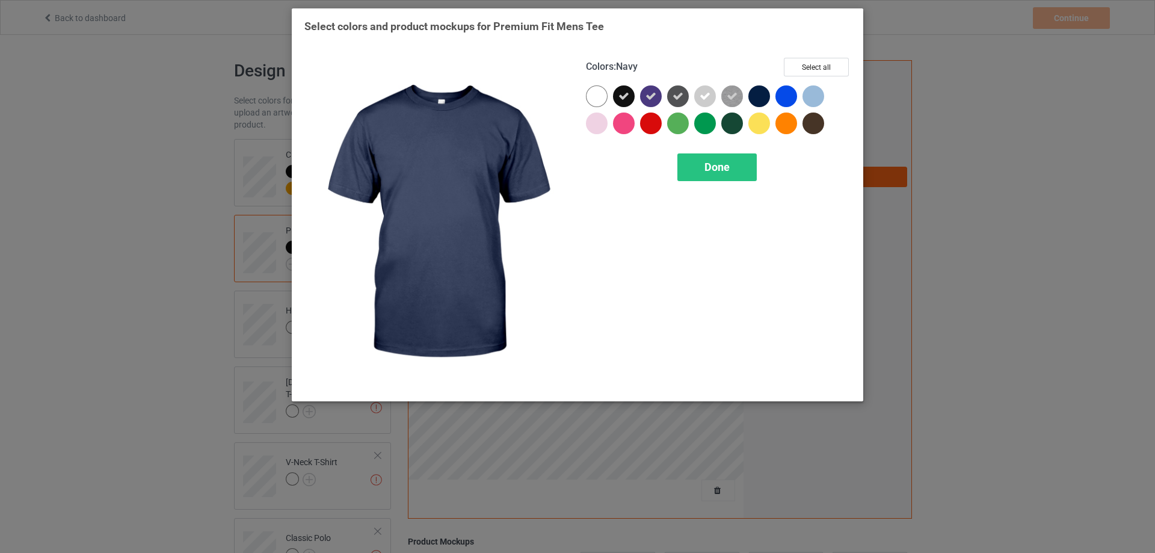
click at [755, 100] on div at bounding box center [759, 96] width 22 height 22
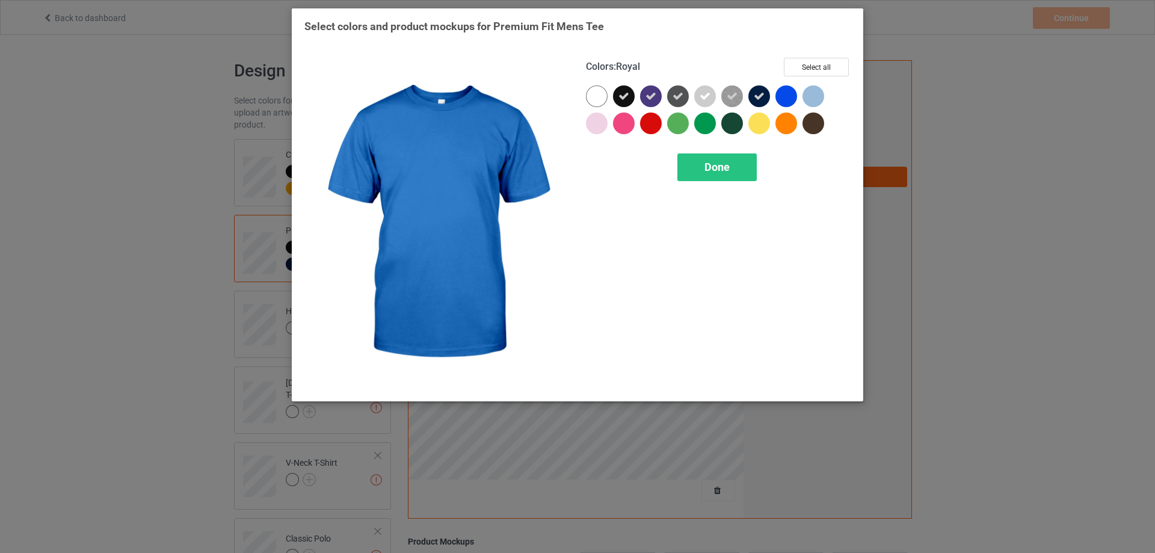
click at [785, 96] on div at bounding box center [786, 96] width 22 height 22
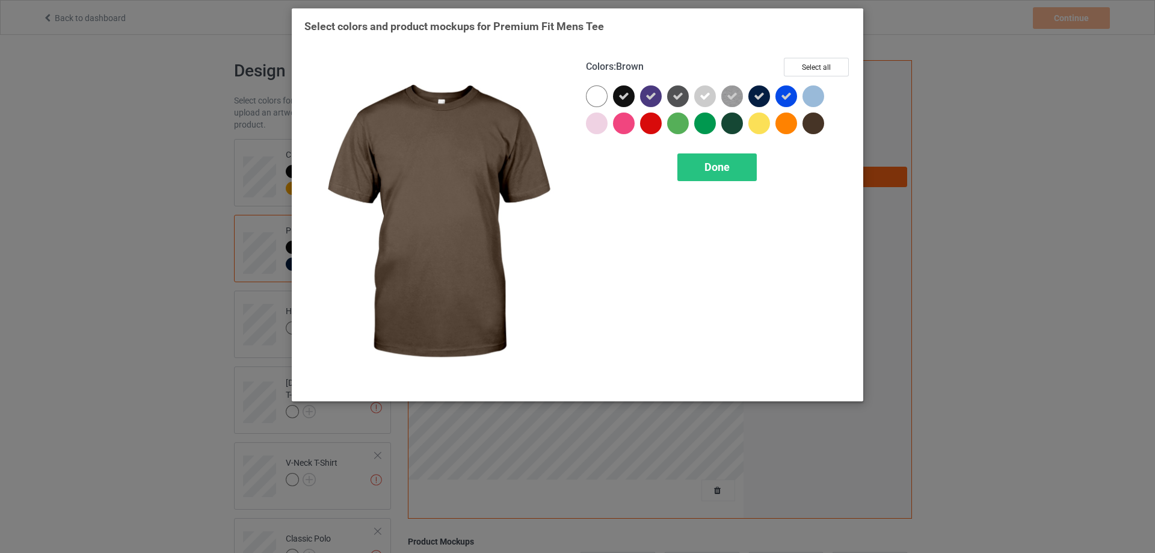
click at [810, 121] on div at bounding box center [813, 123] width 22 height 22
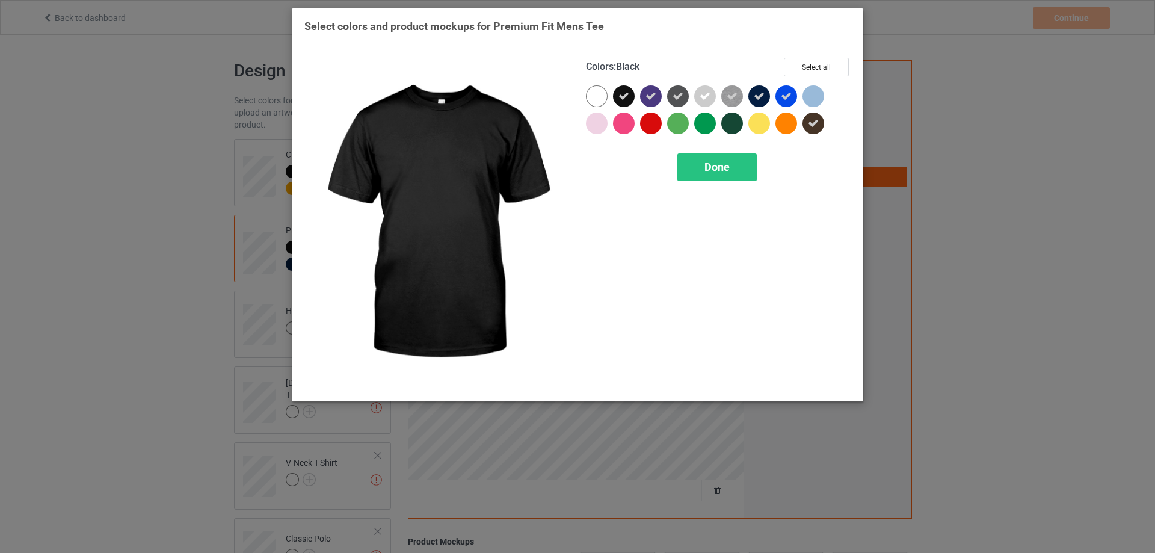
drag, startPoint x: 624, startPoint y: 96, endPoint x: 637, endPoint y: 106, distance: 15.9
click at [624, 97] on icon at bounding box center [623, 96] width 11 height 11
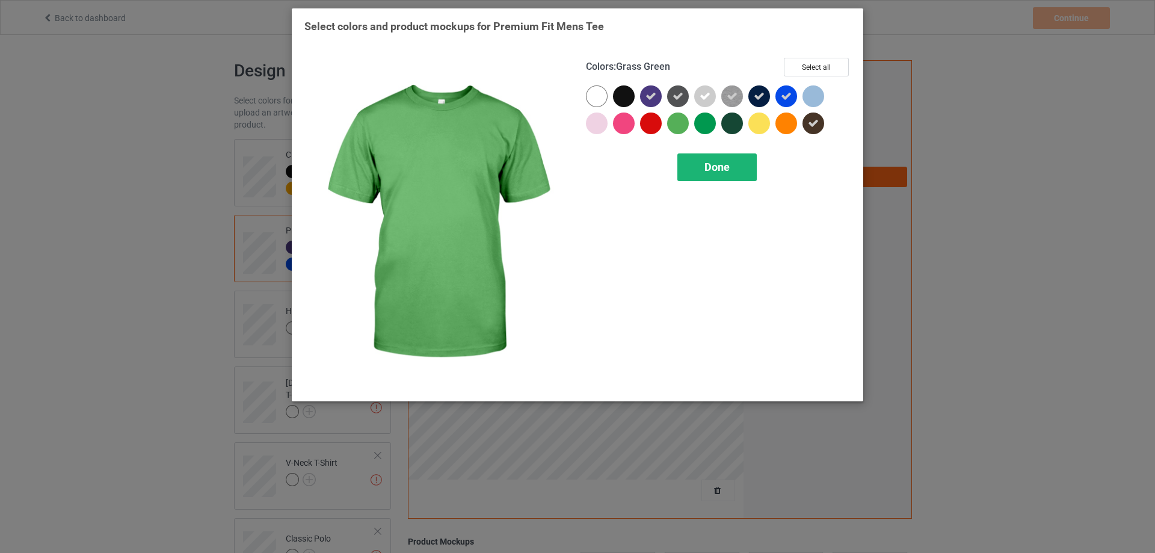
click at [705, 168] on span "Done" at bounding box center [716, 167] width 25 height 13
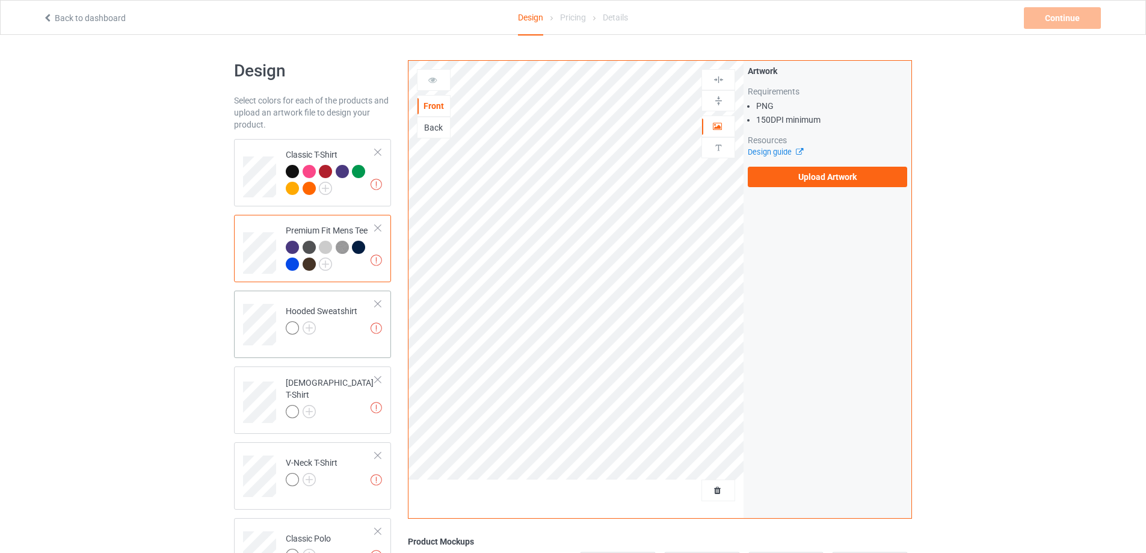
click at [347, 334] on div at bounding box center [322, 329] width 72 height 17
click at [313, 327] on img at bounding box center [308, 327] width 13 height 13
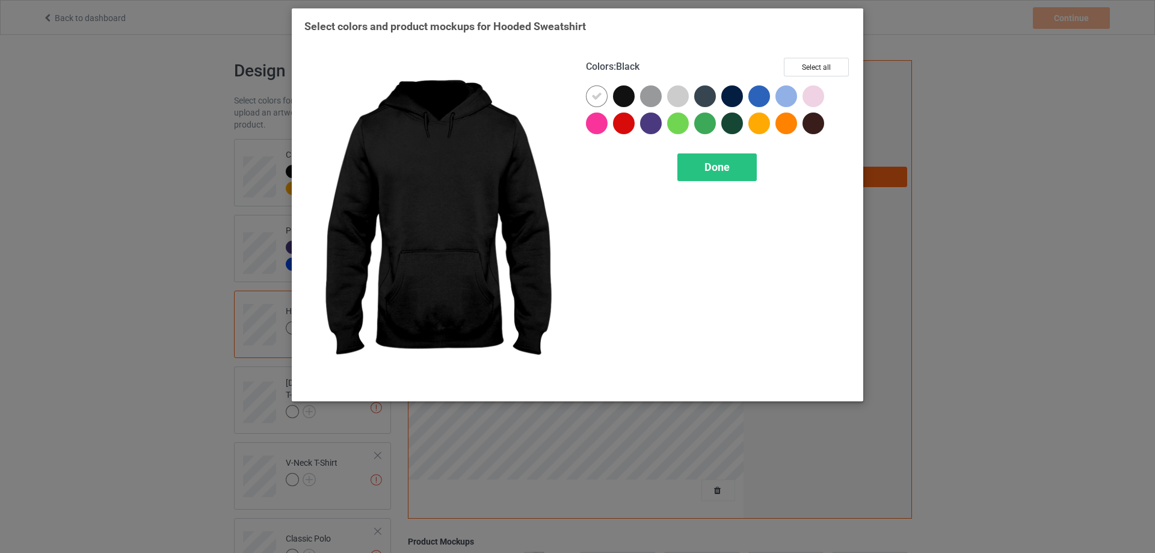
click at [625, 101] on div at bounding box center [624, 96] width 22 height 22
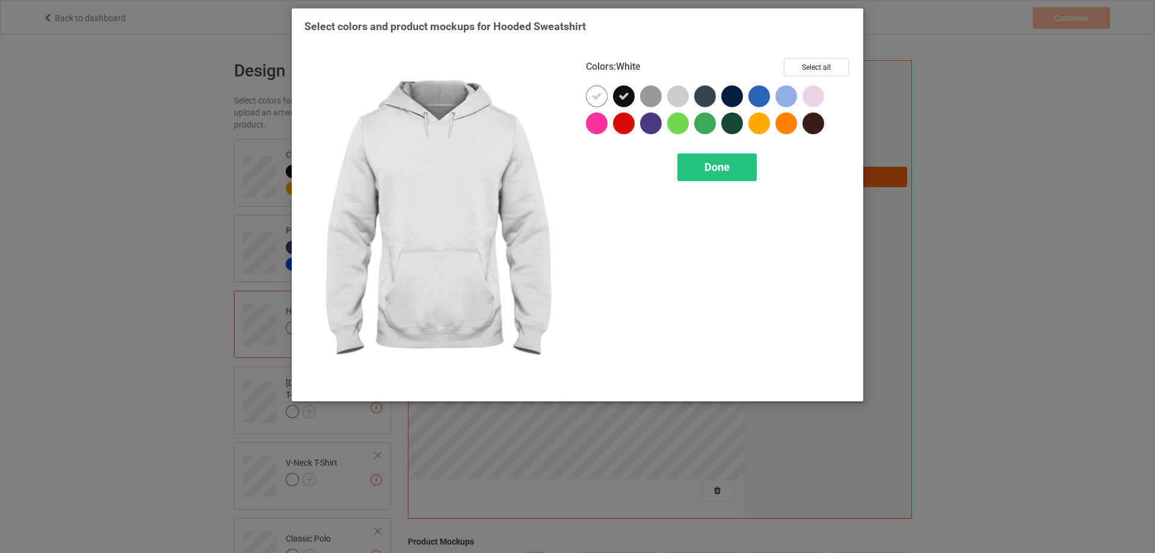
click at [603, 99] on div at bounding box center [597, 96] width 22 height 22
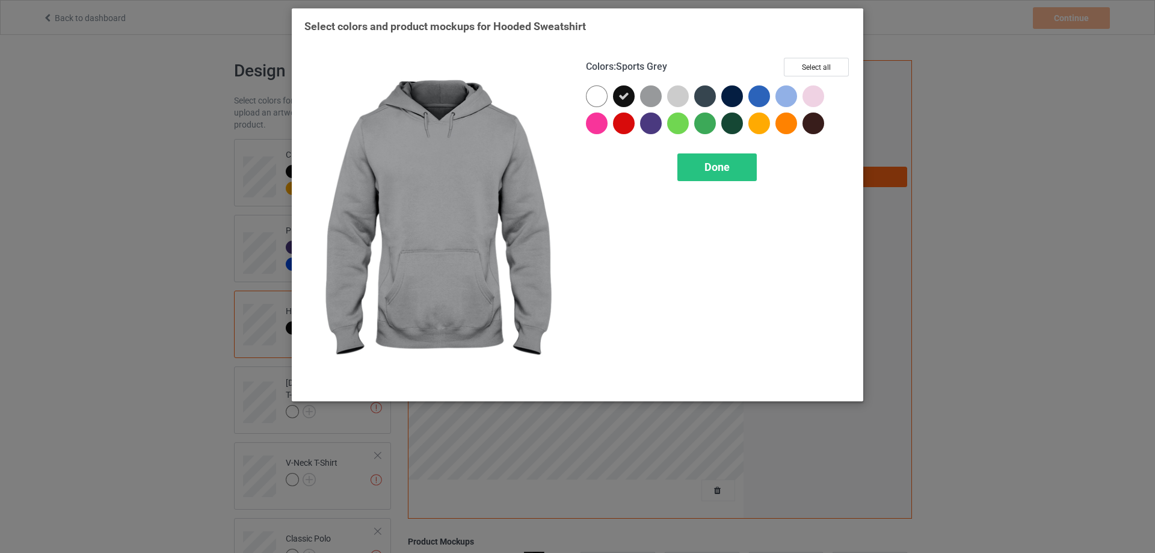
drag, startPoint x: 646, startPoint y: 101, endPoint x: 666, endPoint y: 103, distance: 19.4
click at [647, 103] on div at bounding box center [651, 96] width 22 height 22
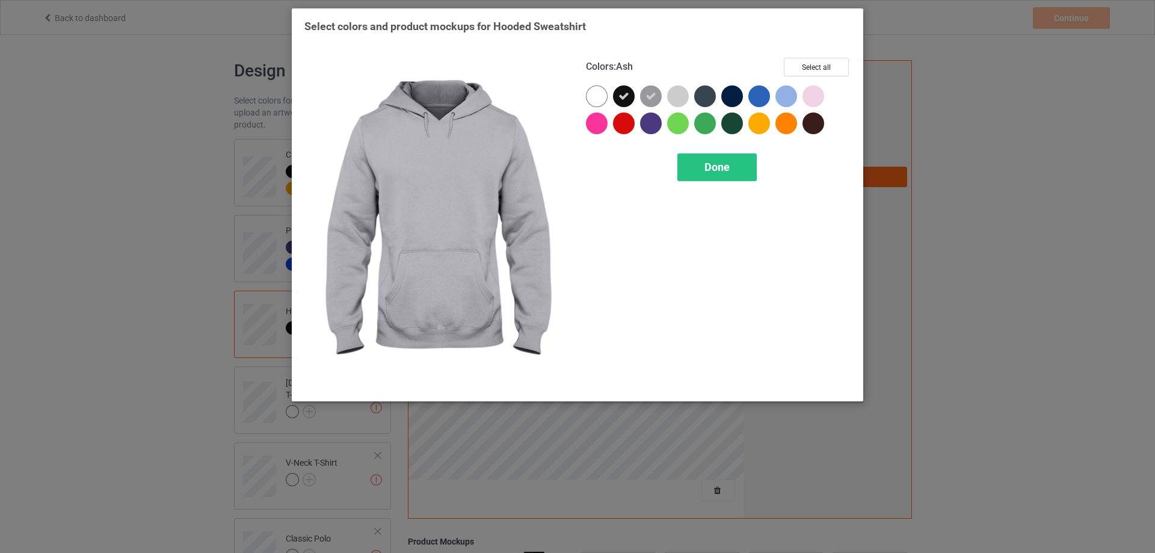
click at [686, 91] on div at bounding box center [678, 96] width 22 height 22
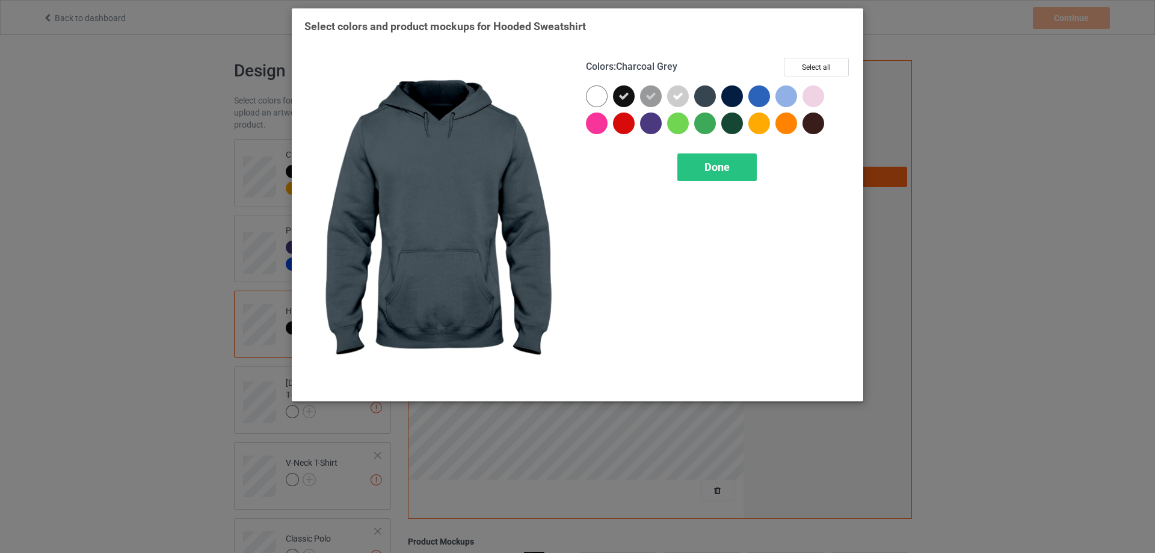
click at [713, 96] on div at bounding box center [705, 96] width 22 height 22
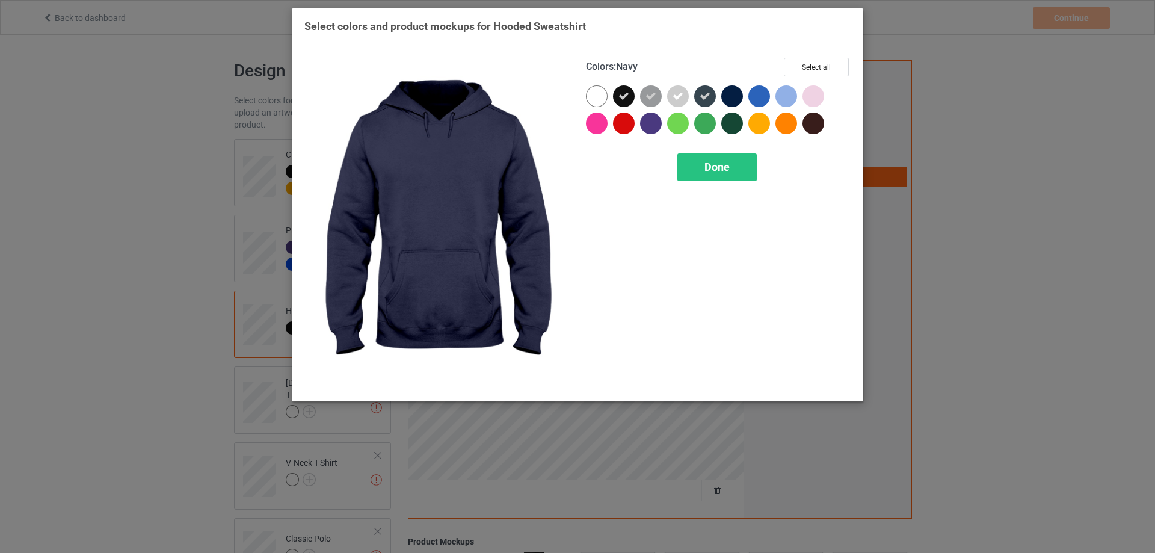
click at [729, 95] on div at bounding box center [732, 96] width 22 height 22
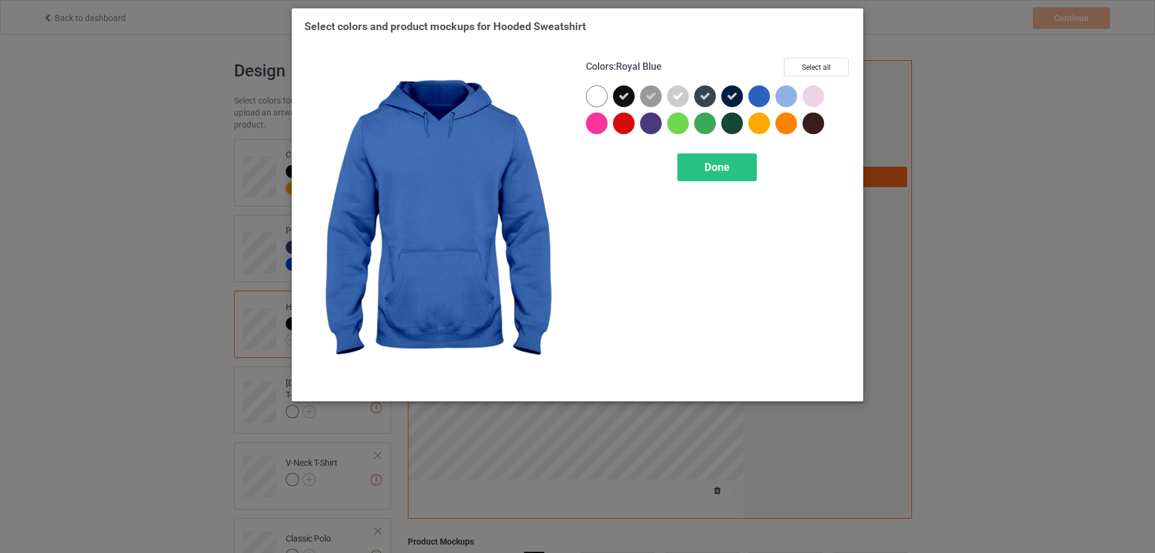
click at [755, 95] on div at bounding box center [759, 96] width 22 height 22
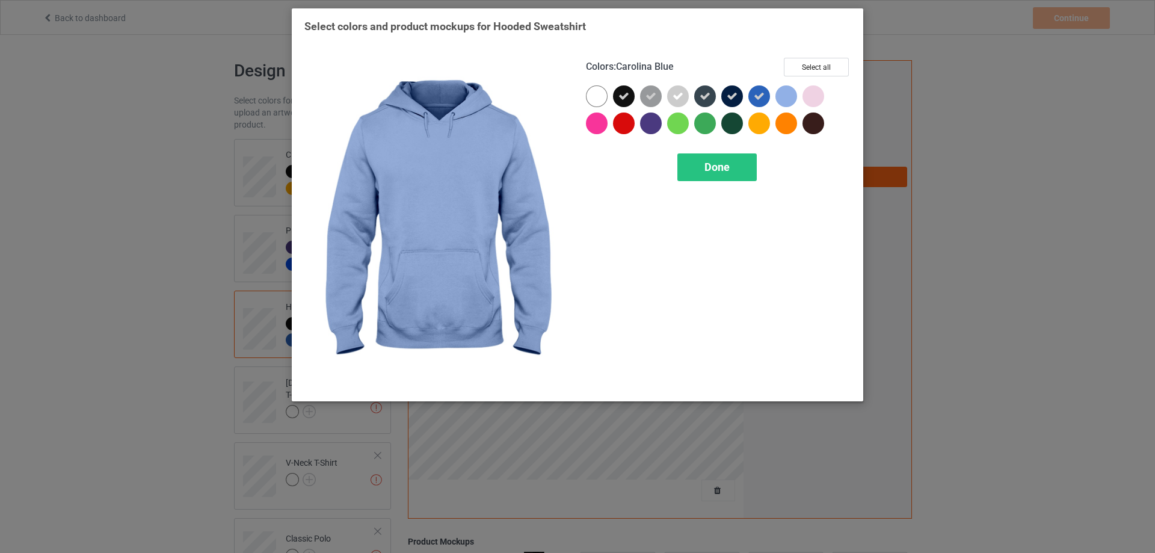
click at [785, 99] on div at bounding box center [786, 96] width 22 height 22
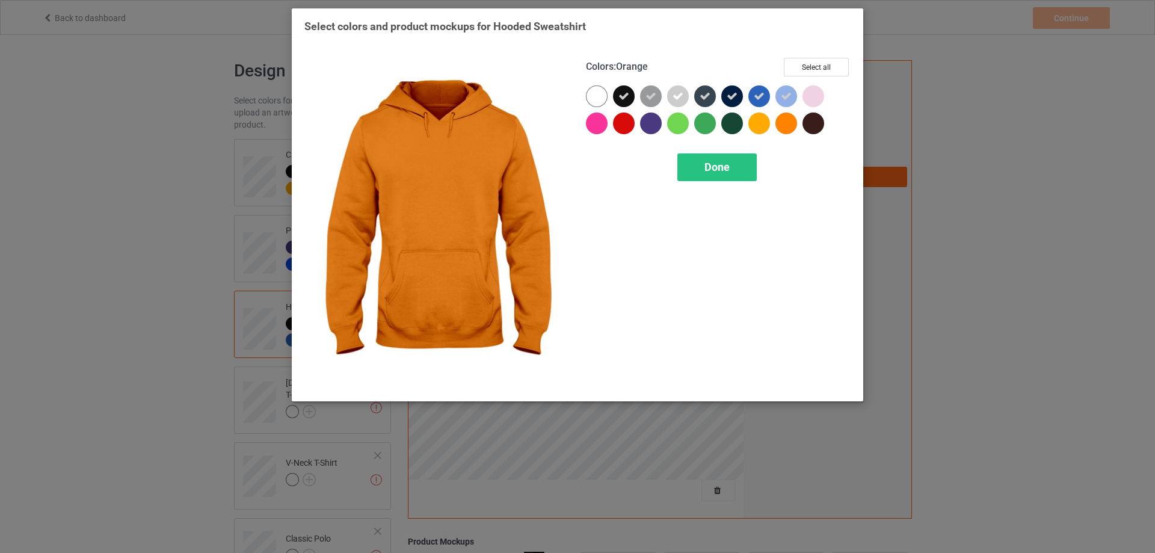
click at [784, 128] on div at bounding box center [786, 123] width 22 height 22
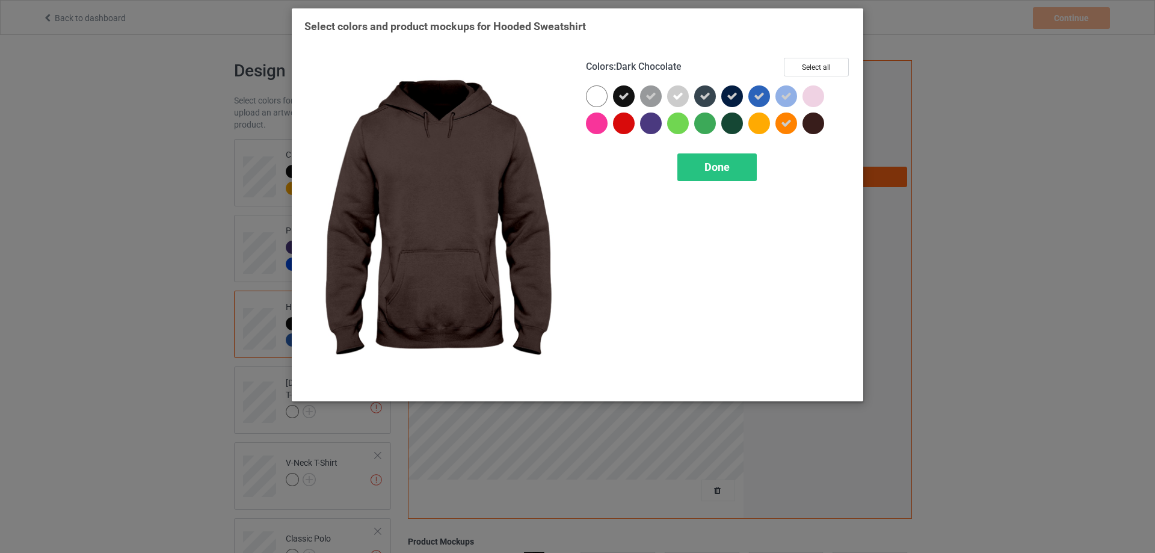
click at [817, 126] on div at bounding box center [813, 123] width 22 height 22
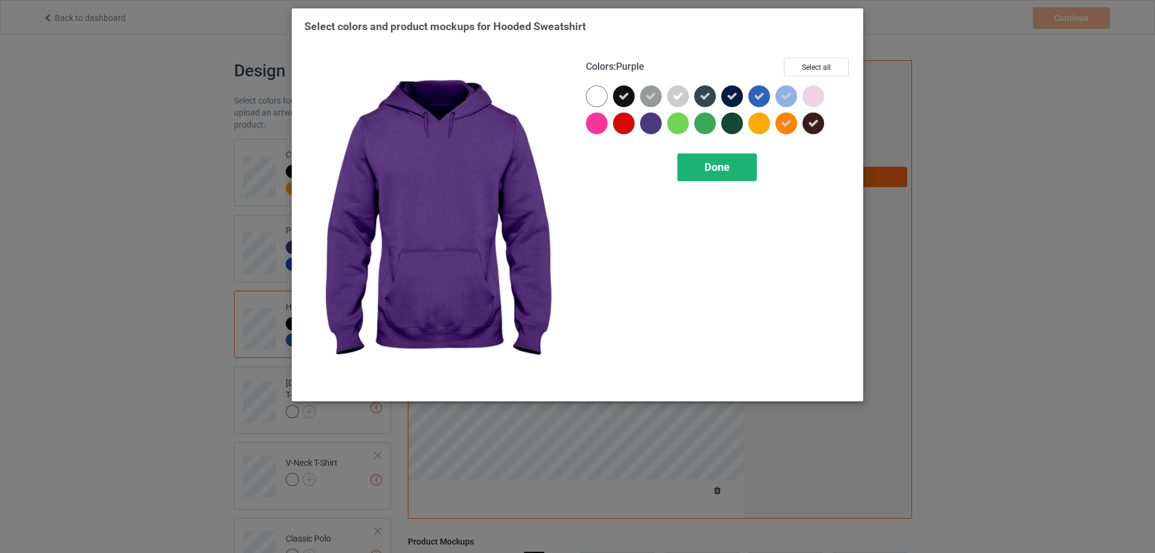
drag, startPoint x: 652, startPoint y: 123, endPoint x: 708, endPoint y: 171, distance: 74.2
click at [652, 124] on div at bounding box center [651, 123] width 22 height 22
click at [652, 126] on icon at bounding box center [650, 123] width 11 height 11
click at [652, 125] on div at bounding box center [651, 123] width 22 height 22
click at [712, 165] on span "Done" at bounding box center [716, 167] width 25 height 13
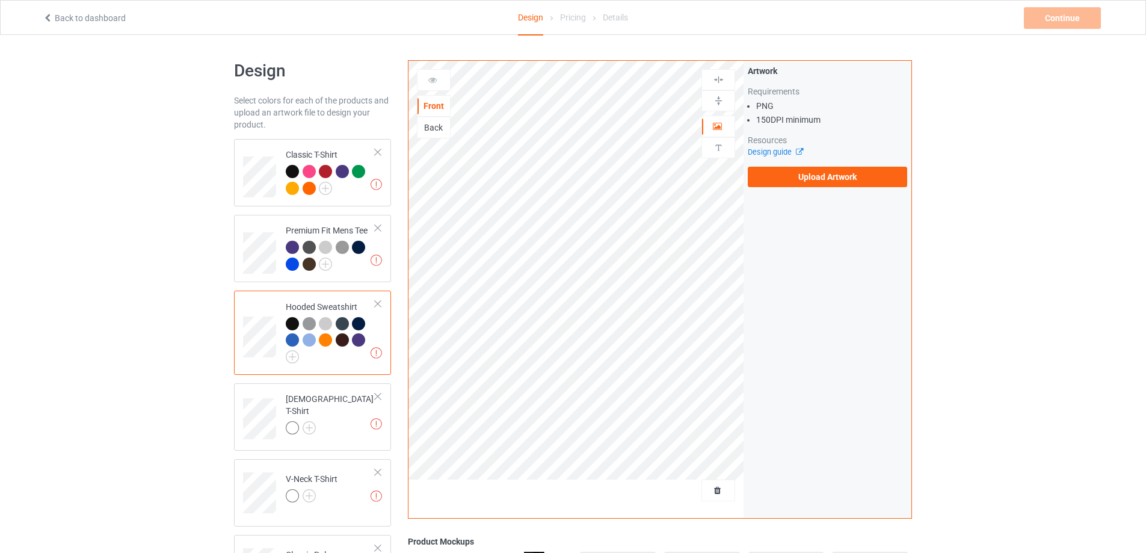
click at [355, 363] on div at bounding box center [331, 340] width 90 height 46
click at [375, 354] on img at bounding box center [375, 352] width 11 height 11
click at [287, 354] on img at bounding box center [292, 356] width 13 height 13
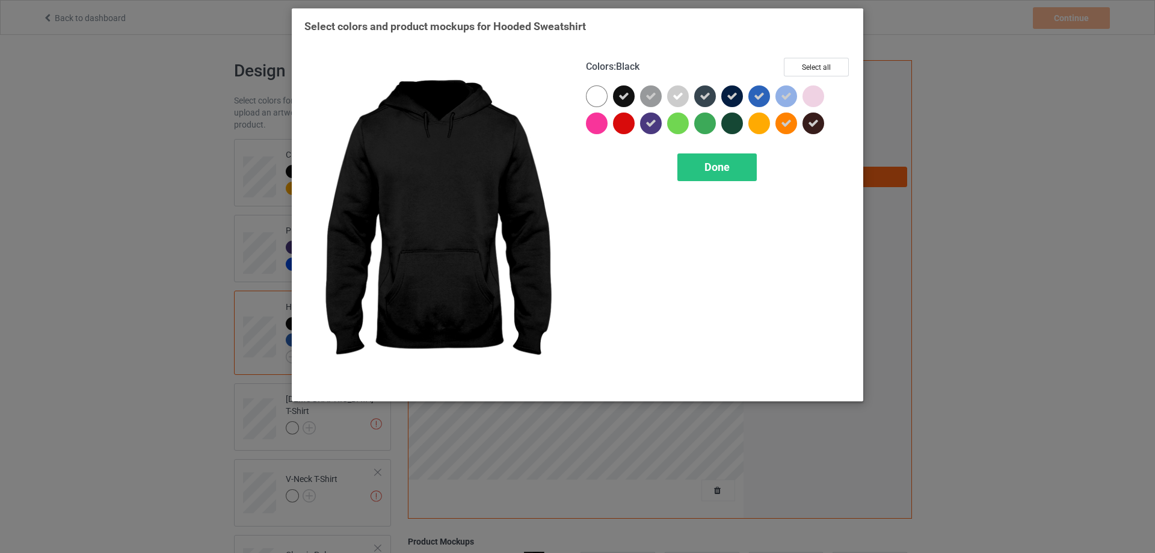
click at [625, 94] on icon at bounding box center [623, 96] width 11 height 11
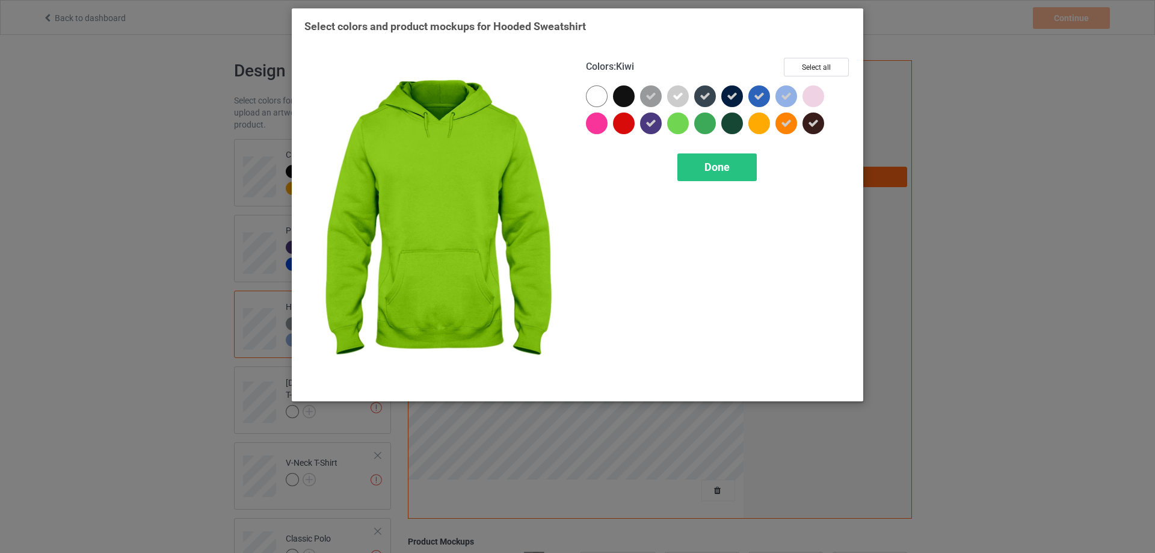
click at [682, 121] on div at bounding box center [678, 123] width 22 height 22
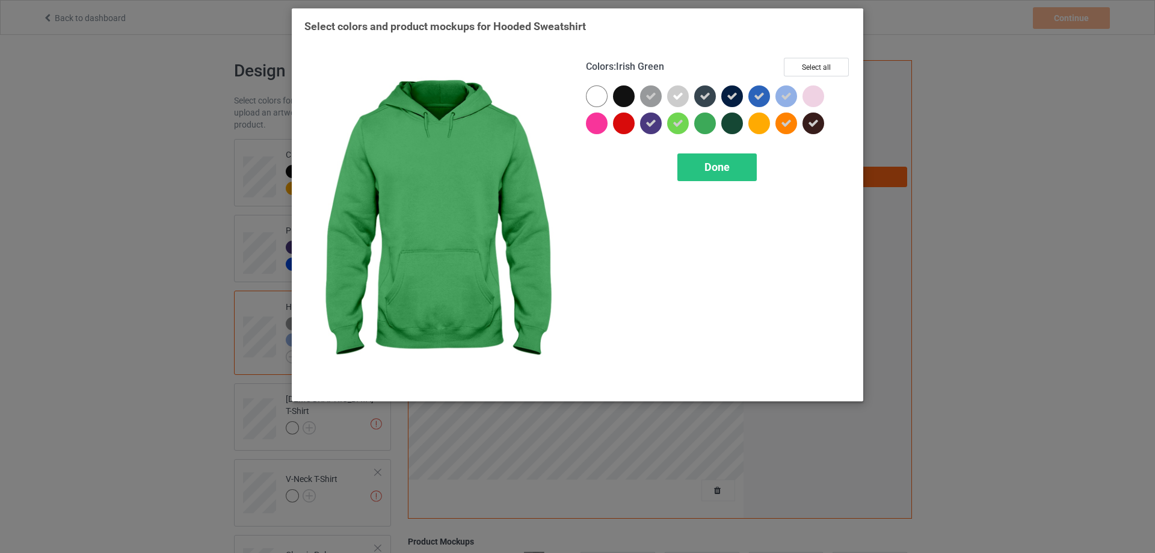
click at [715, 122] on div at bounding box center [705, 123] width 22 height 22
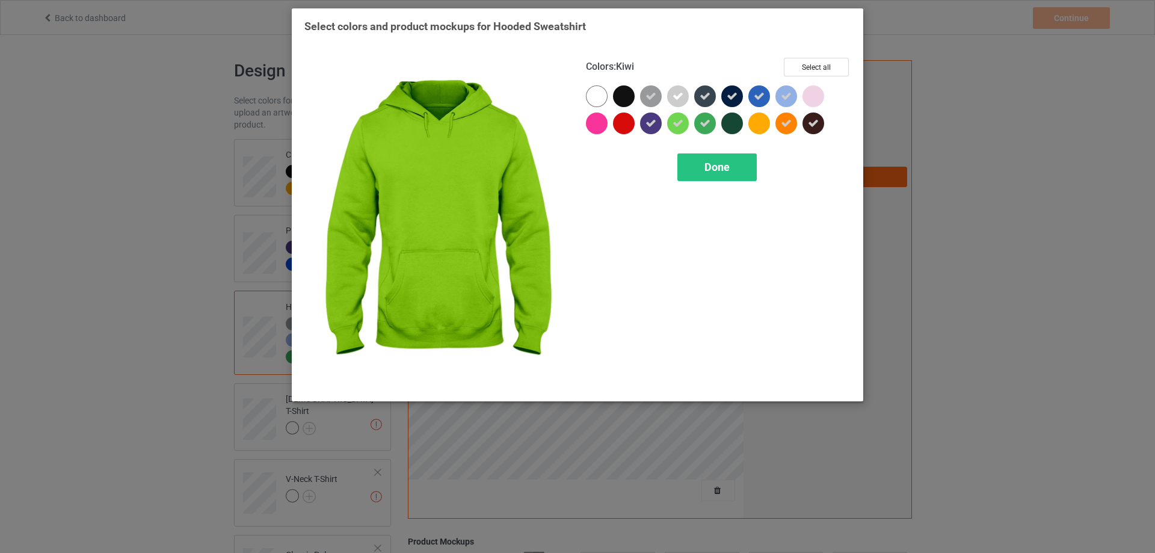
click at [685, 126] on div at bounding box center [678, 123] width 22 height 22
click at [725, 171] on span "Done" at bounding box center [716, 167] width 25 height 13
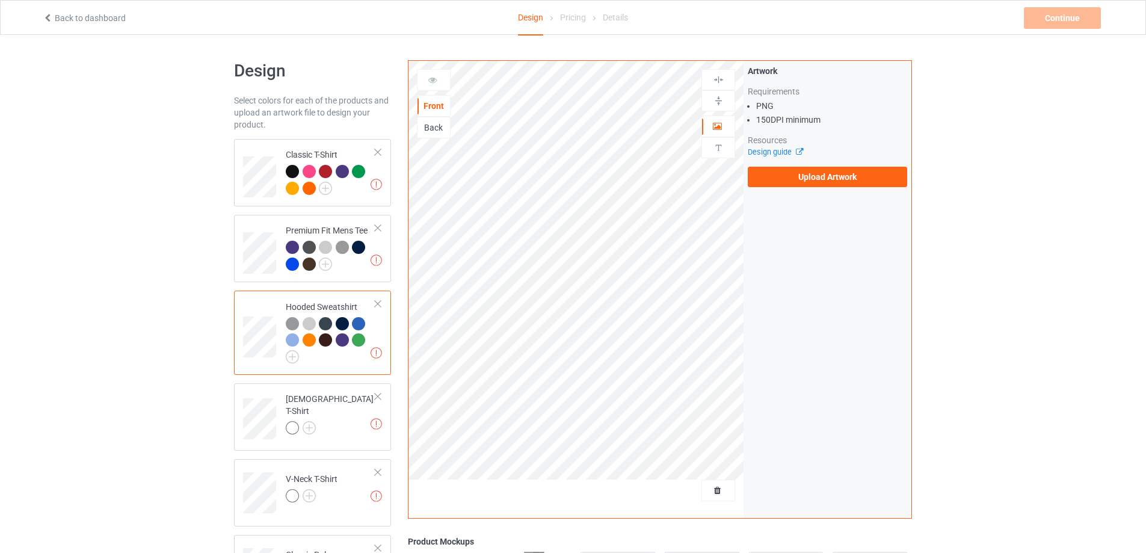
click at [847, 296] on div "Artwork Requirements PNG 150 DPI minimum Resources Design guide Upload Artwork" at bounding box center [827, 289] width 168 height 457
click at [343, 369] on td "Missing artworks Hooded Sweatshirt" at bounding box center [330, 332] width 103 height 74
click at [295, 358] on img at bounding box center [292, 356] width 13 height 13
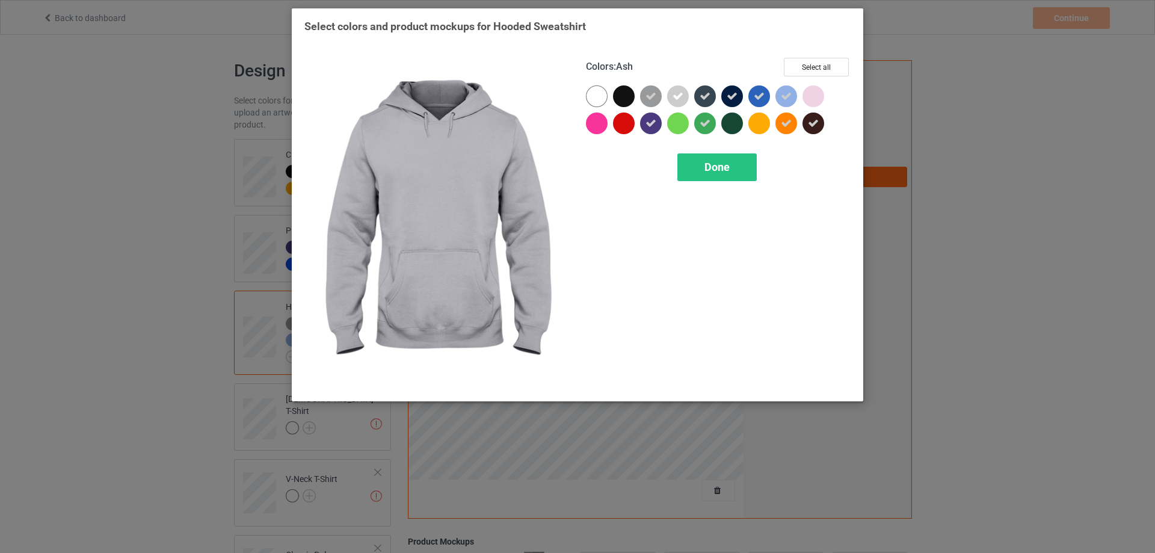
click at [686, 97] on div at bounding box center [678, 96] width 22 height 22
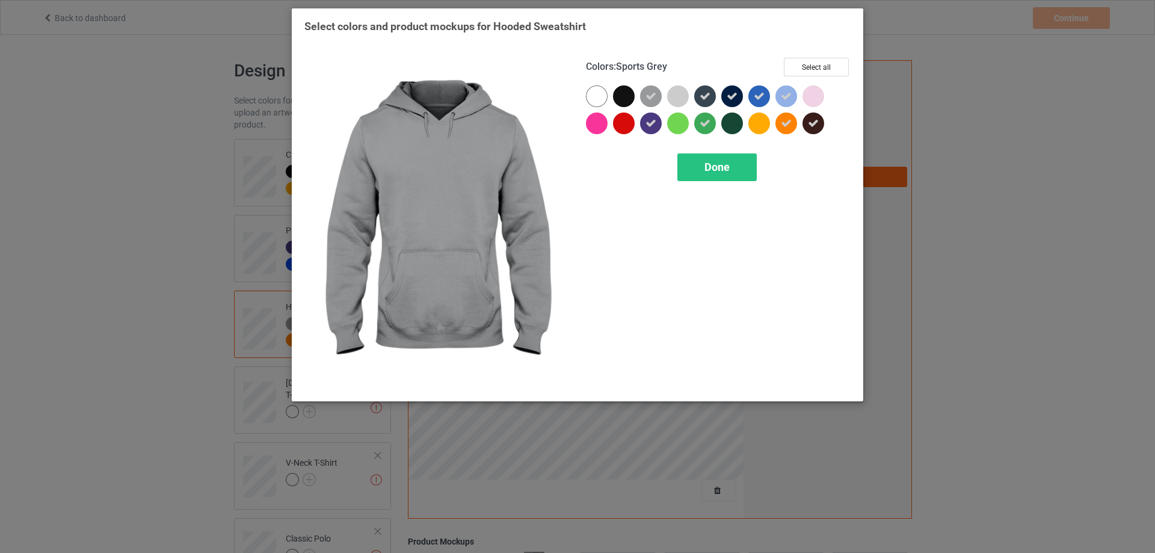
click at [647, 96] on icon at bounding box center [650, 96] width 11 height 11
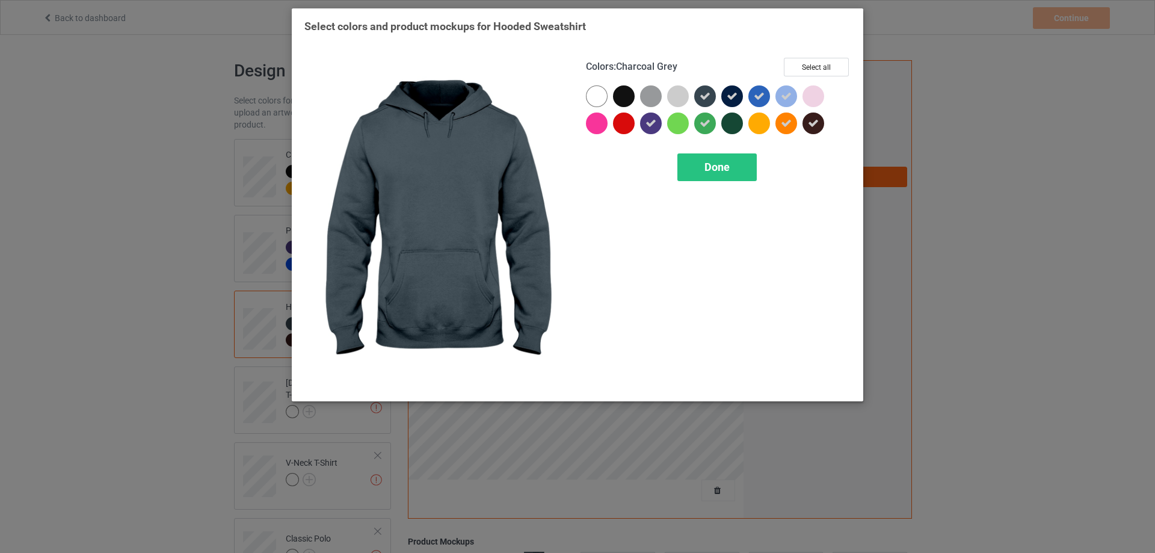
click at [700, 95] on icon at bounding box center [704, 96] width 11 height 11
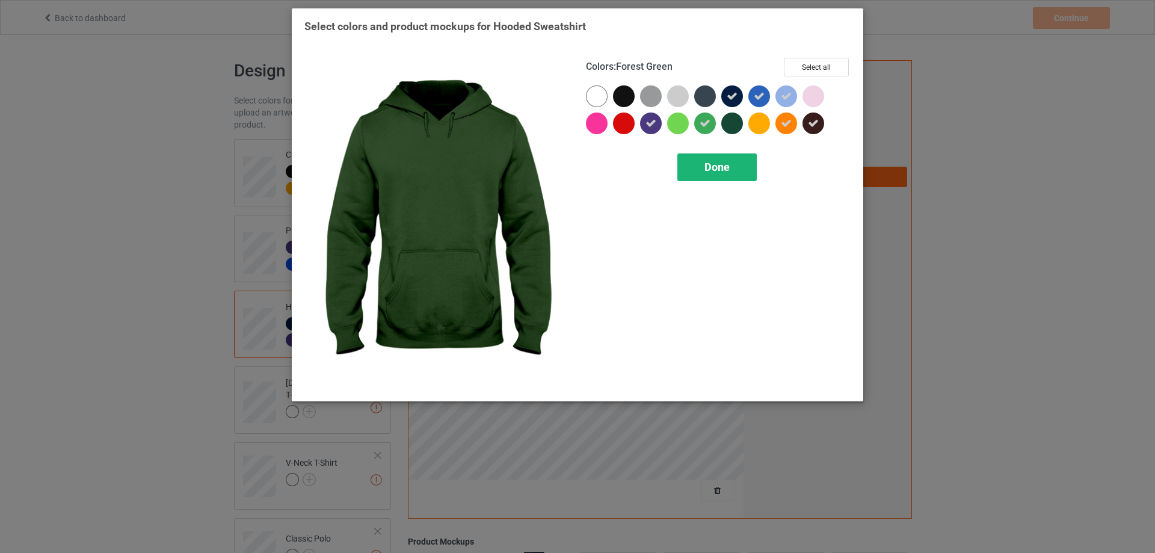
click at [731, 168] on div "Done" at bounding box center [716, 167] width 79 height 28
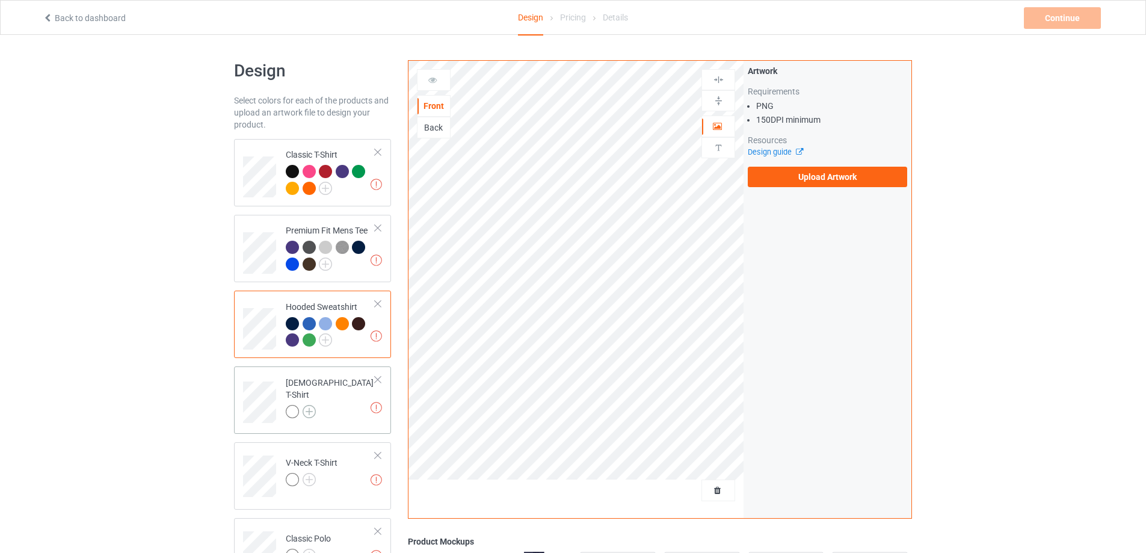
click at [315, 405] on img at bounding box center [308, 411] width 13 height 13
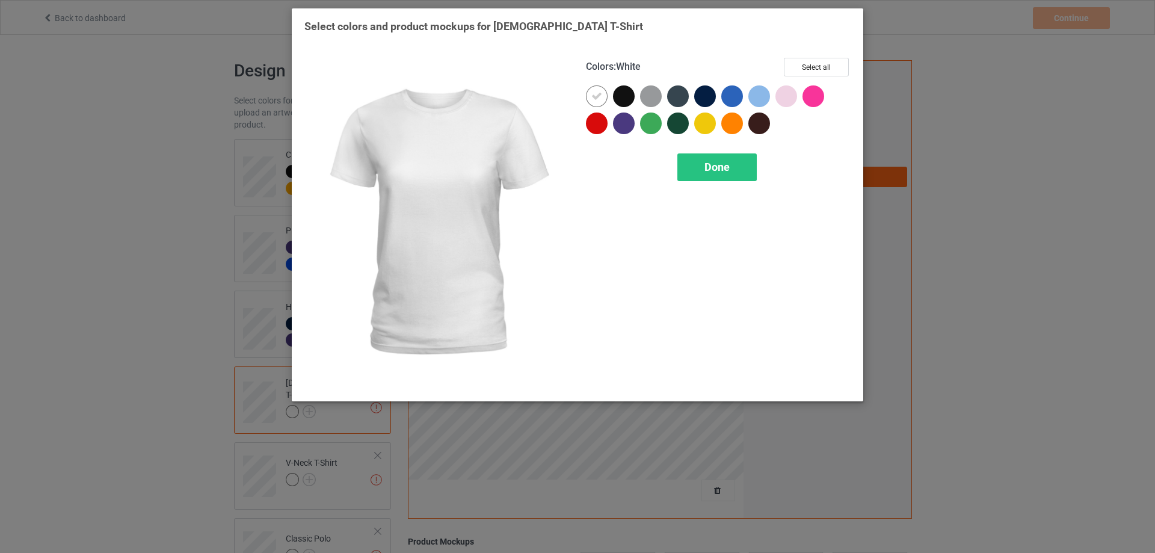
click at [597, 96] on icon at bounding box center [596, 96] width 11 height 11
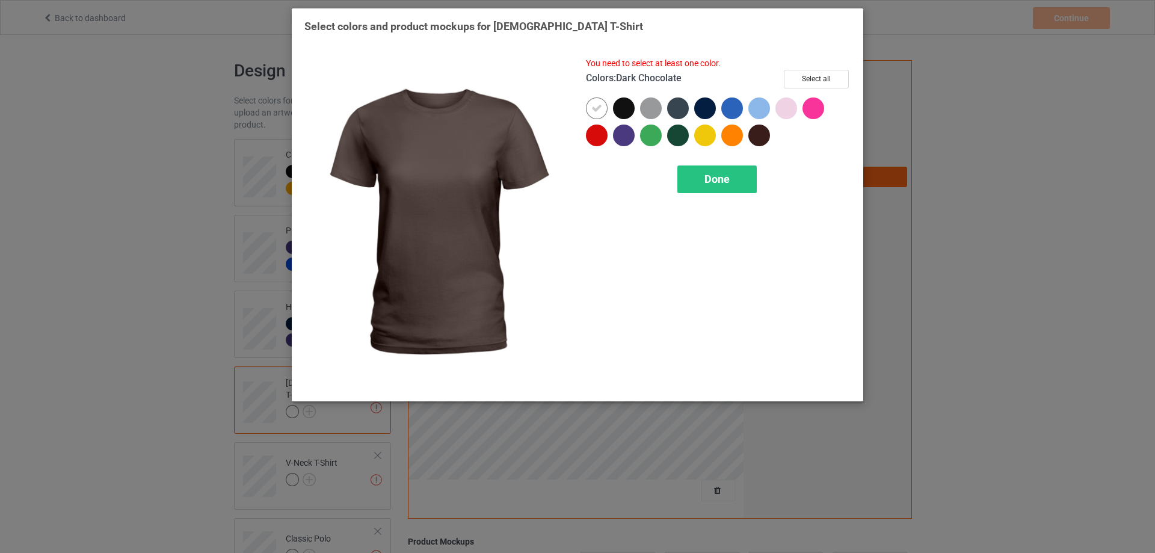
drag, startPoint x: 762, startPoint y: 135, endPoint x: 734, endPoint y: 136, distance: 28.3
click at [761, 135] on div at bounding box center [759, 135] width 22 height 22
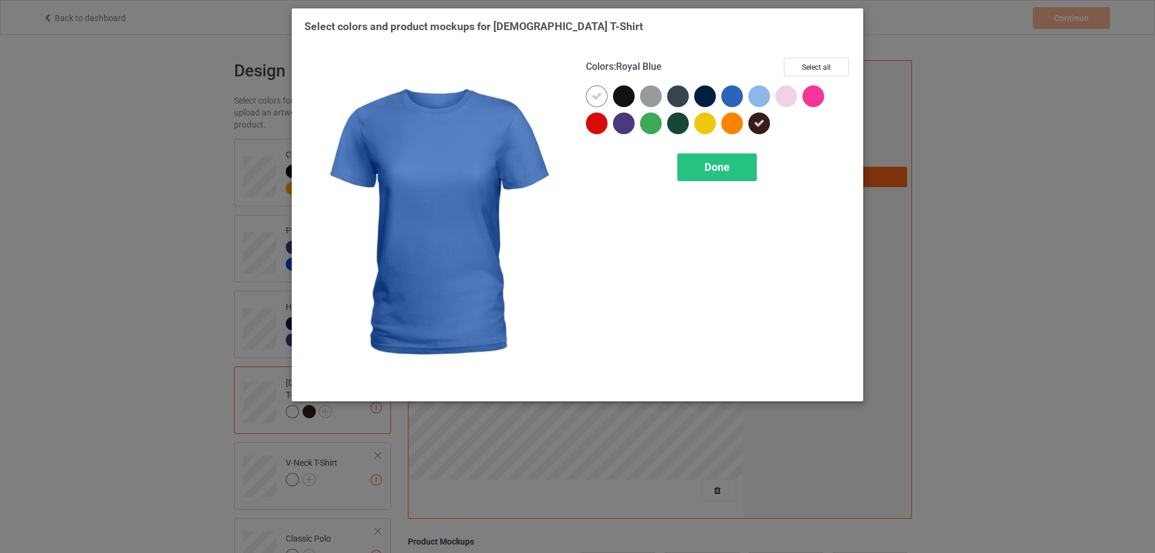
click at [732, 97] on div at bounding box center [732, 96] width 22 height 22
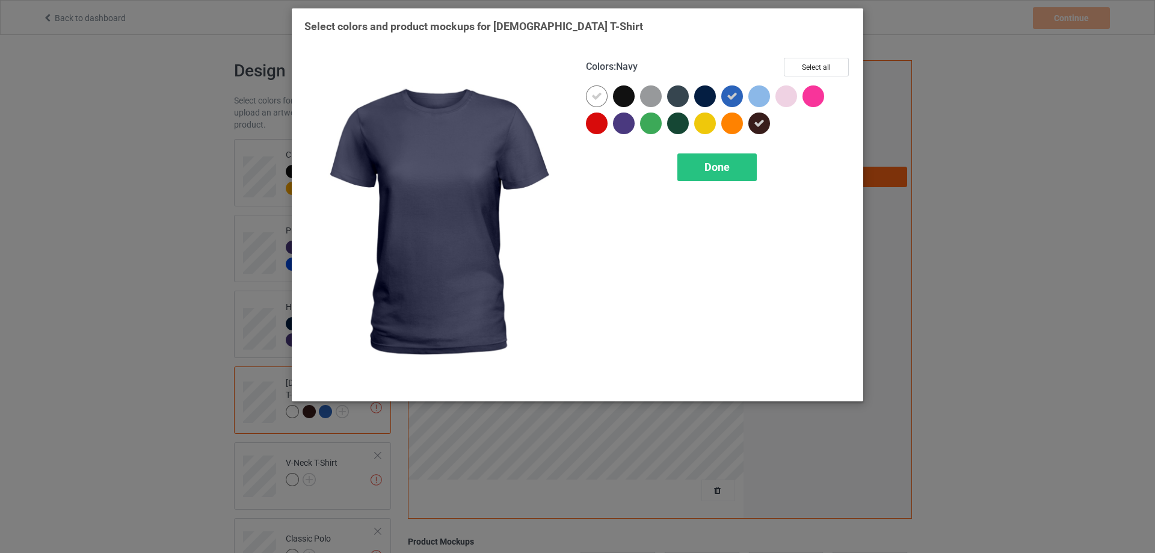
click at [698, 94] on div at bounding box center [705, 96] width 22 height 22
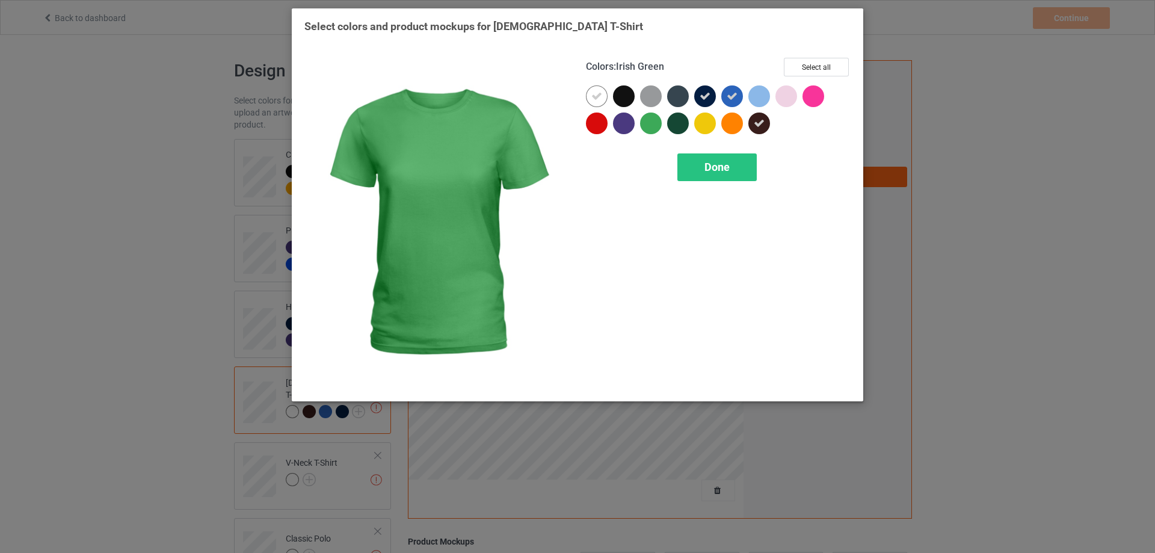
drag, startPoint x: 652, startPoint y: 122, endPoint x: 674, endPoint y: 127, distance: 21.6
click at [653, 121] on div at bounding box center [651, 123] width 22 height 22
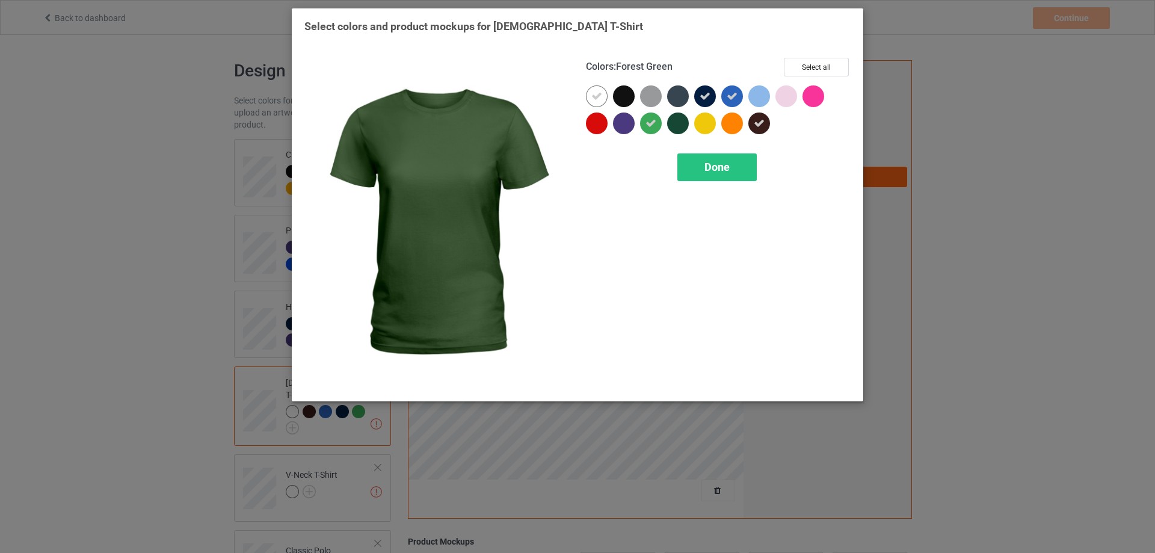
click at [674, 125] on div at bounding box center [678, 123] width 22 height 22
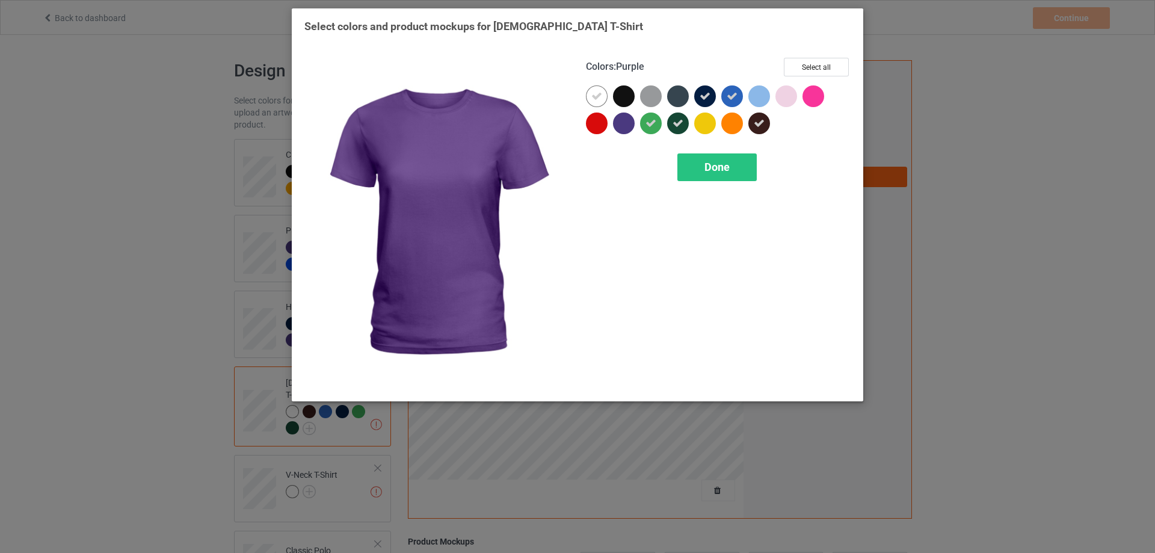
click at [622, 121] on div at bounding box center [624, 123] width 22 height 22
click at [713, 164] on span "Done" at bounding box center [716, 167] width 25 height 13
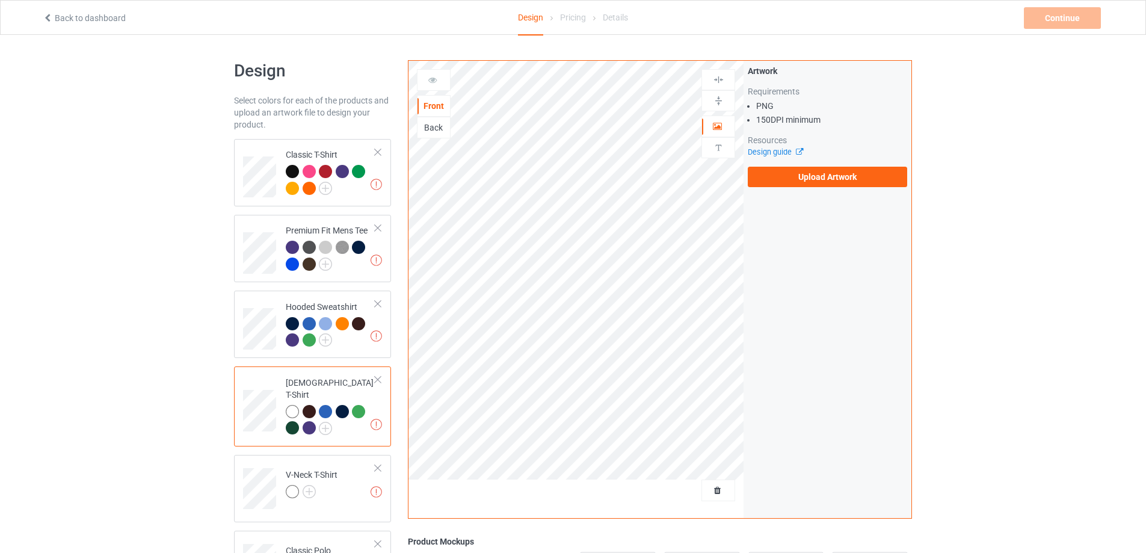
click at [334, 419] on div at bounding box center [331, 421] width 90 height 33
click at [325, 422] on img at bounding box center [325, 428] width 13 height 13
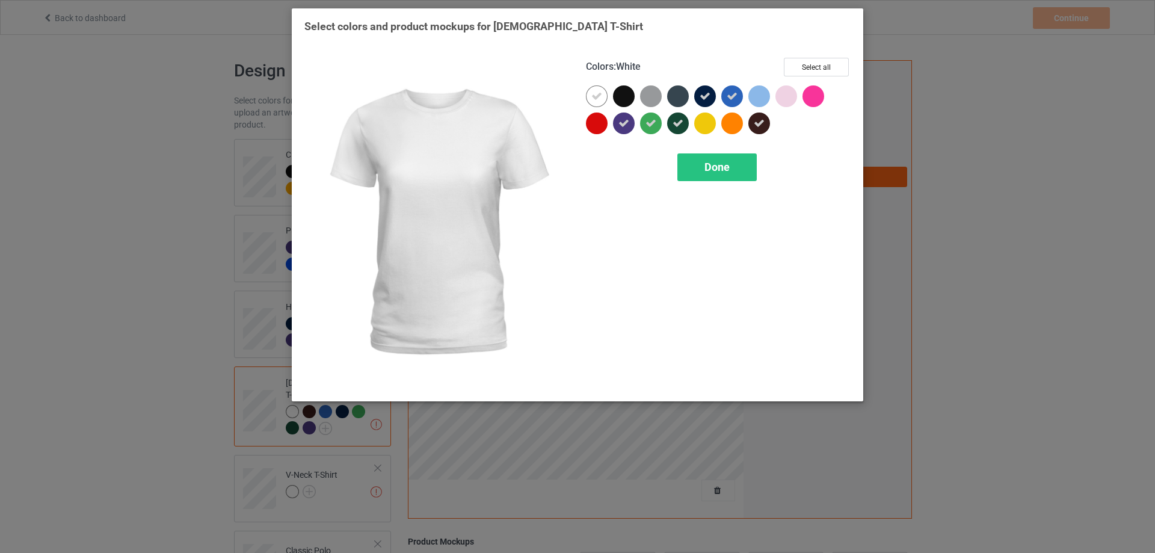
drag, startPoint x: 599, startPoint y: 93, endPoint x: 676, endPoint y: 152, distance: 96.6
click at [599, 94] on icon at bounding box center [596, 96] width 11 height 11
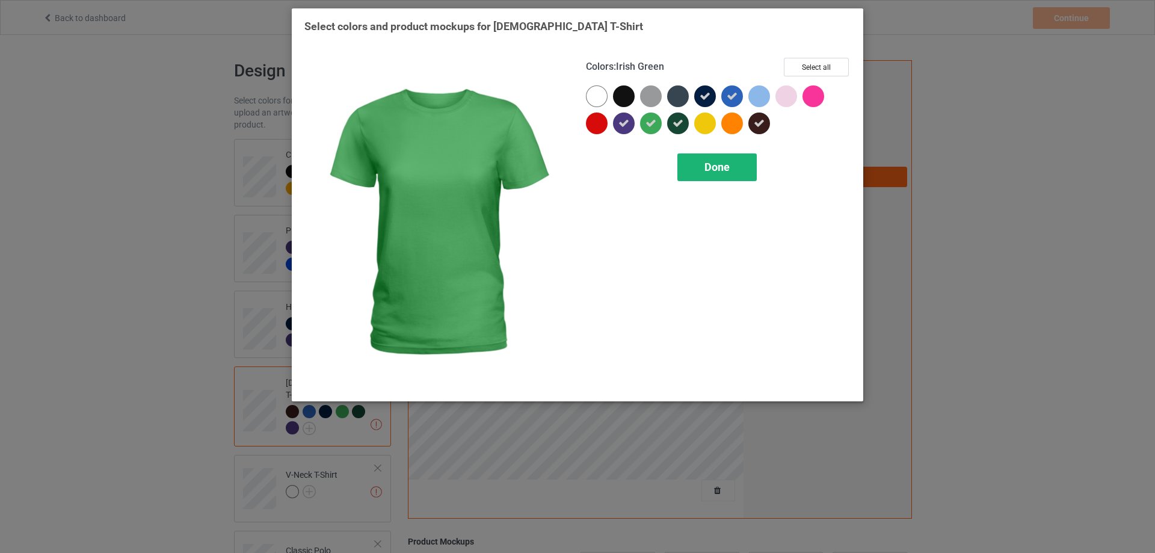
click at [732, 171] on div "Done" at bounding box center [716, 167] width 79 height 28
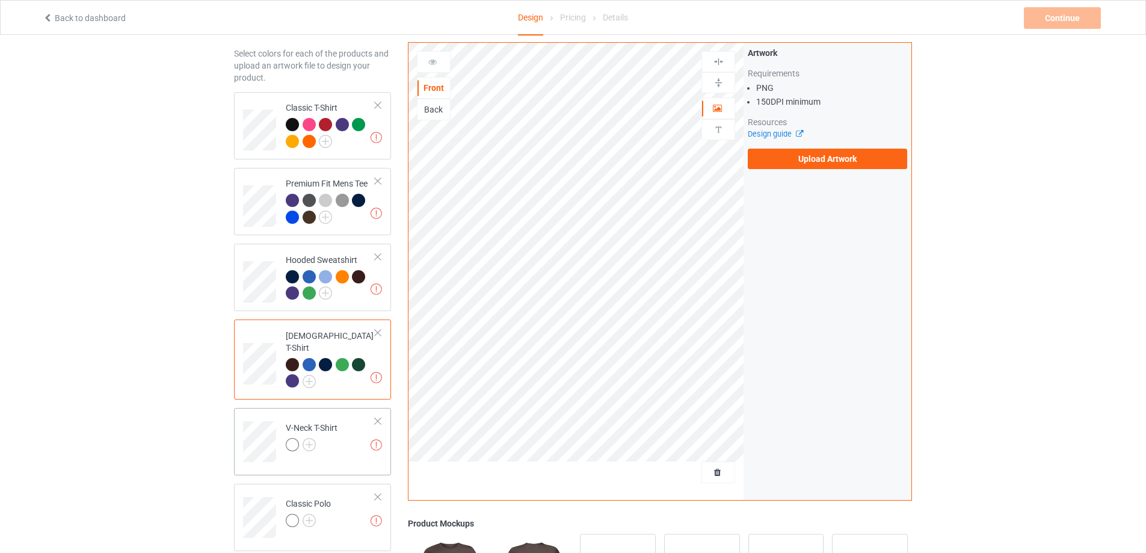
scroll to position [180, 0]
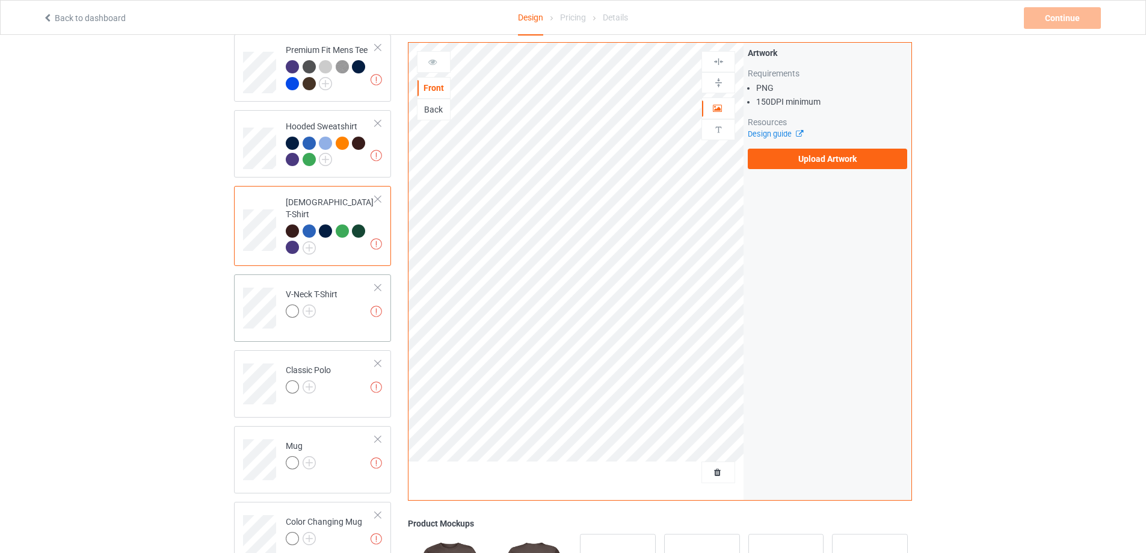
drag, startPoint x: 337, startPoint y: 290, endPoint x: 322, endPoint y: 305, distance: 21.3
click at [337, 290] on div "V-Neck T-Shirt" at bounding box center [312, 302] width 52 height 29
click at [306, 304] on img at bounding box center [308, 310] width 13 height 13
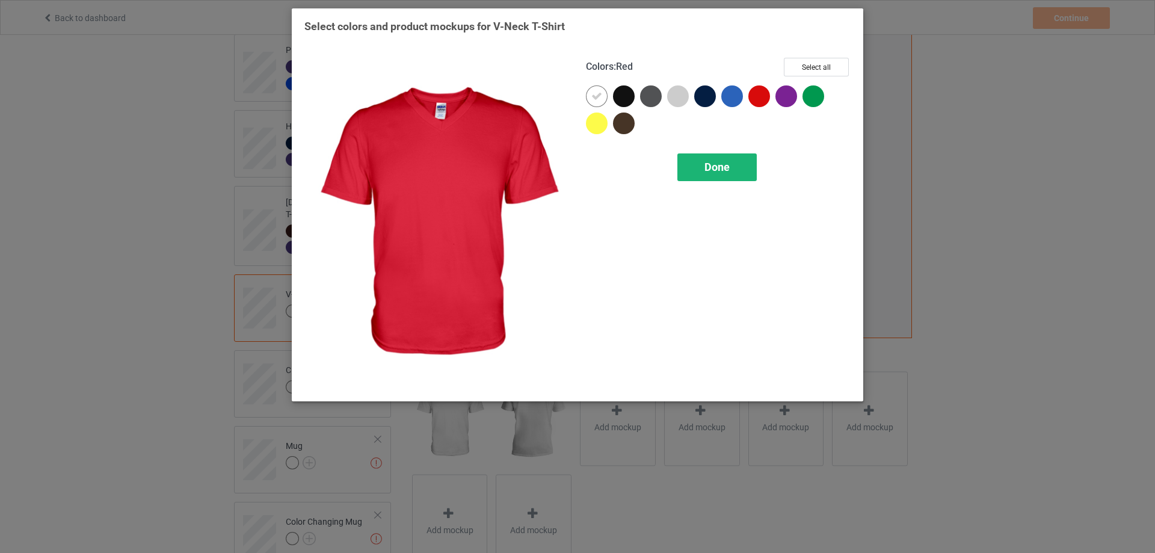
click at [741, 167] on div "Done" at bounding box center [716, 167] width 79 height 28
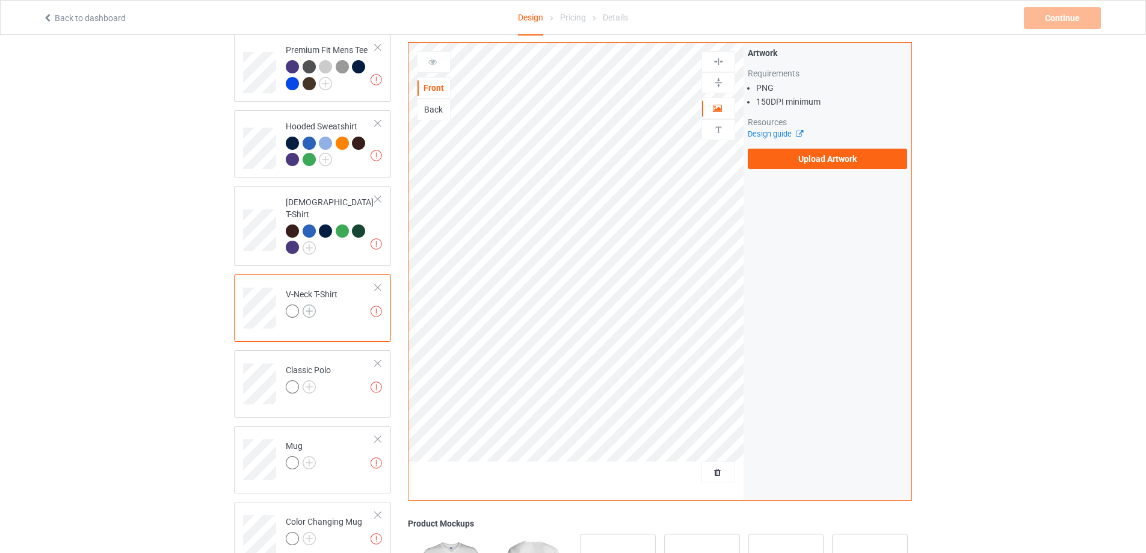
click at [311, 304] on img at bounding box center [308, 310] width 13 height 13
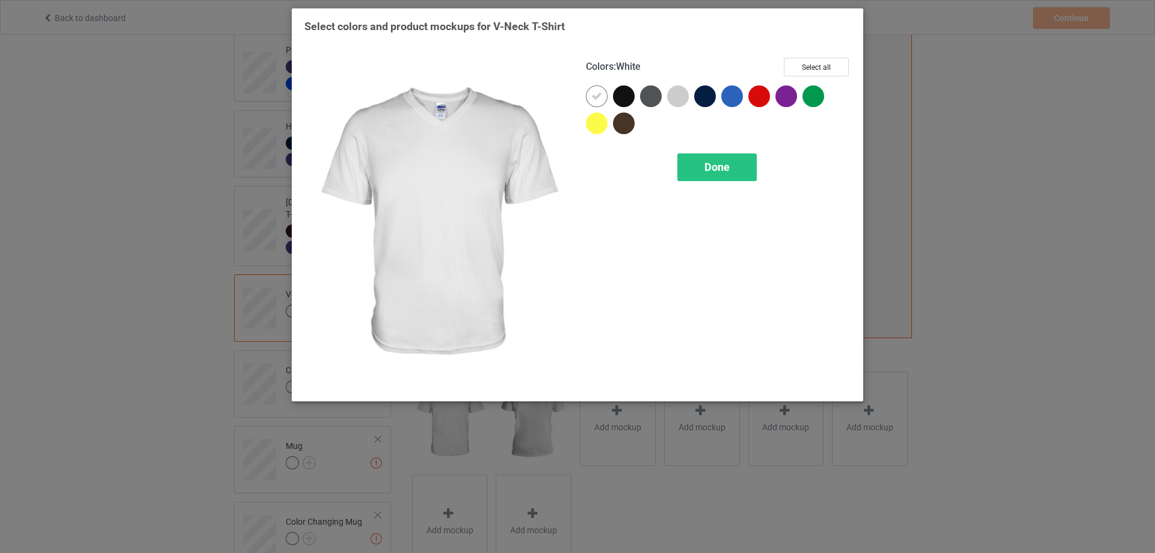
click at [600, 91] on icon at bounding box center [596, 96] width 11 height 11
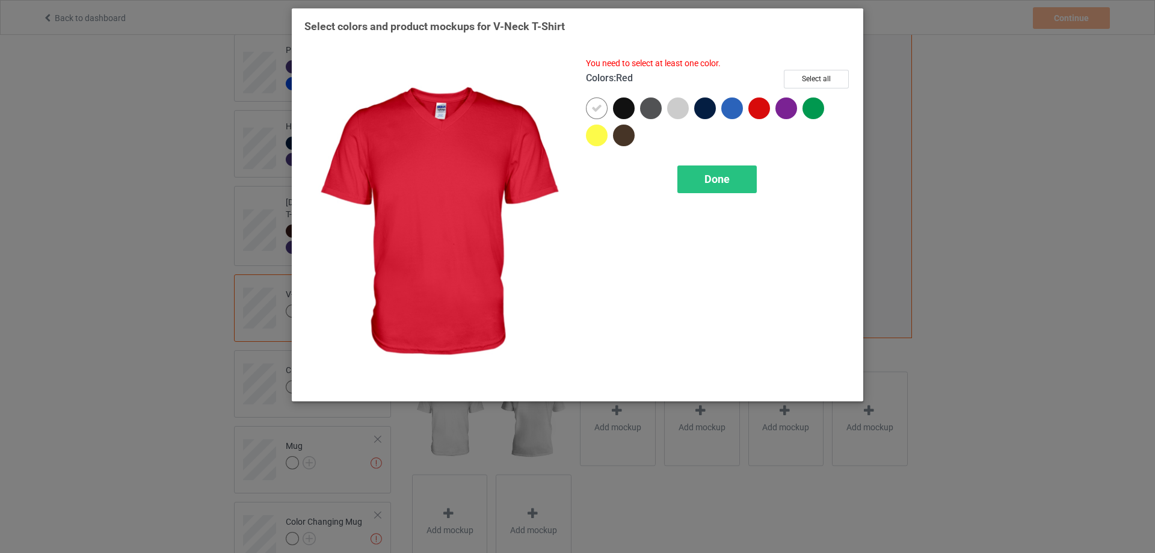
click at [761, 106] on div at bounding box center [759, 108] width 22 height 22
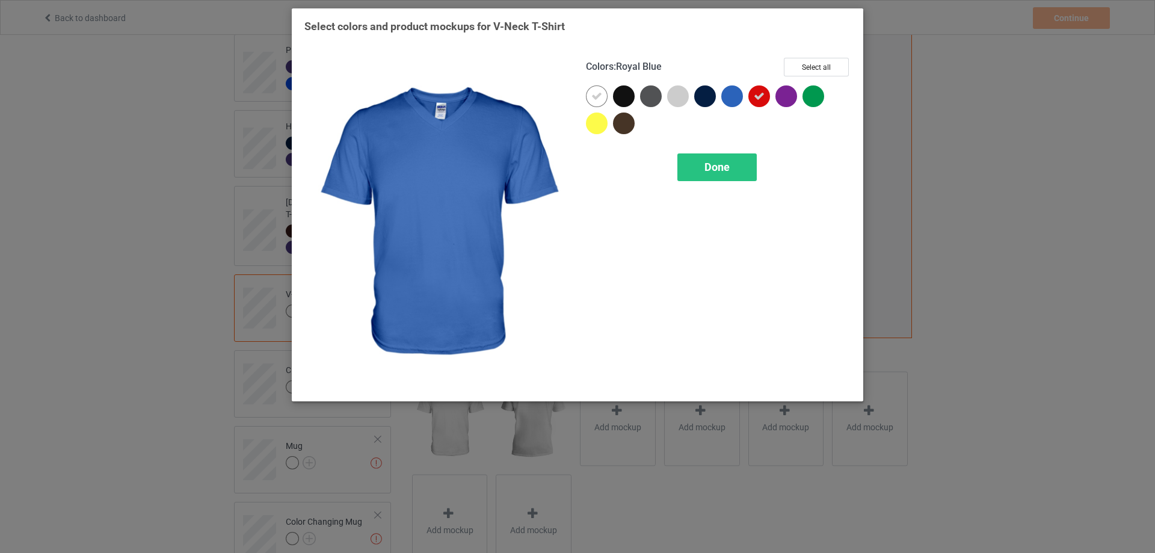
drag, startPoint x: 735, startPoint y: 94, endPoint x: 709, endPoint y: 96, distance: 26.5
click at [735, 94] on div at bounding box center [732, 96] width 22 height 22
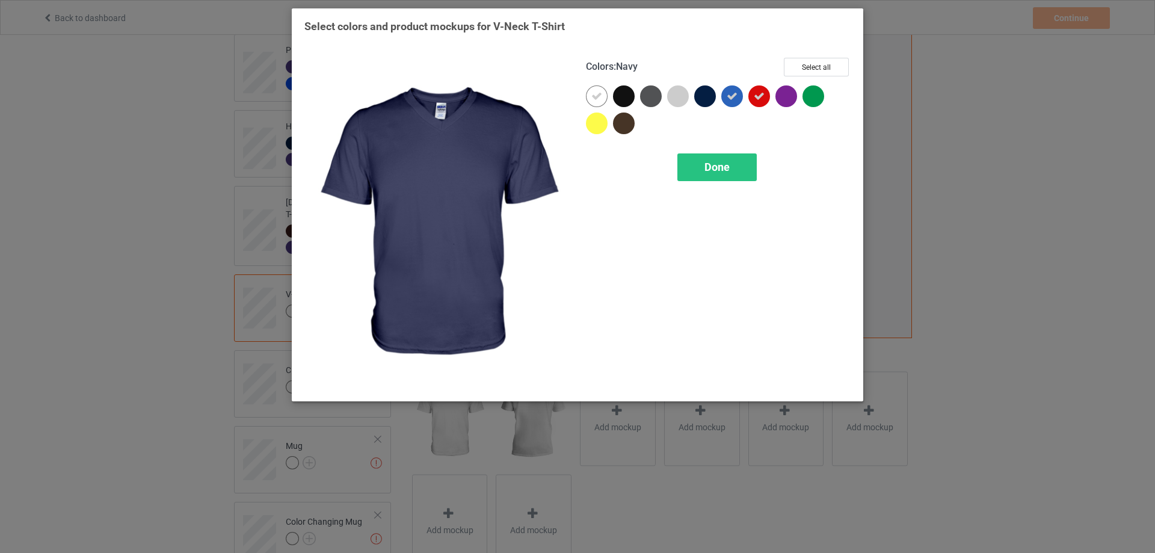
click at [708, 95] on div at bounding box center [705, 96] width 22 height 22
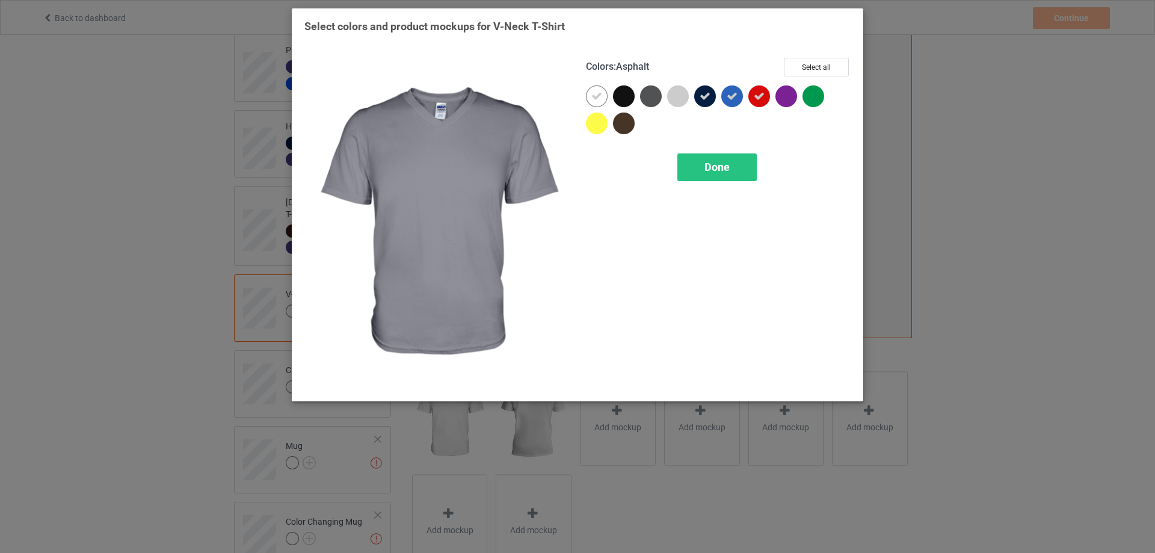
click at [656, 93] on div at bounding box center [651, 96] width 22 height 22
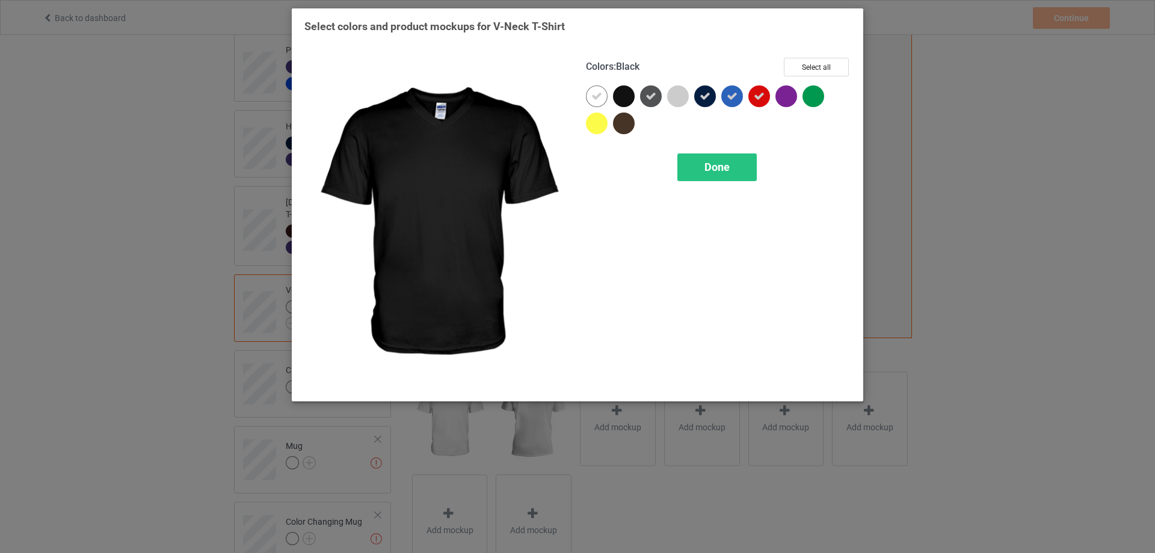
drag, startPoint x: 627, startPoint y: 96, endPoint x: 626, endPoint y: 118, distance: 22.3
click at [628, 100] on div at bounding box center [624, 96] width 22 height 22
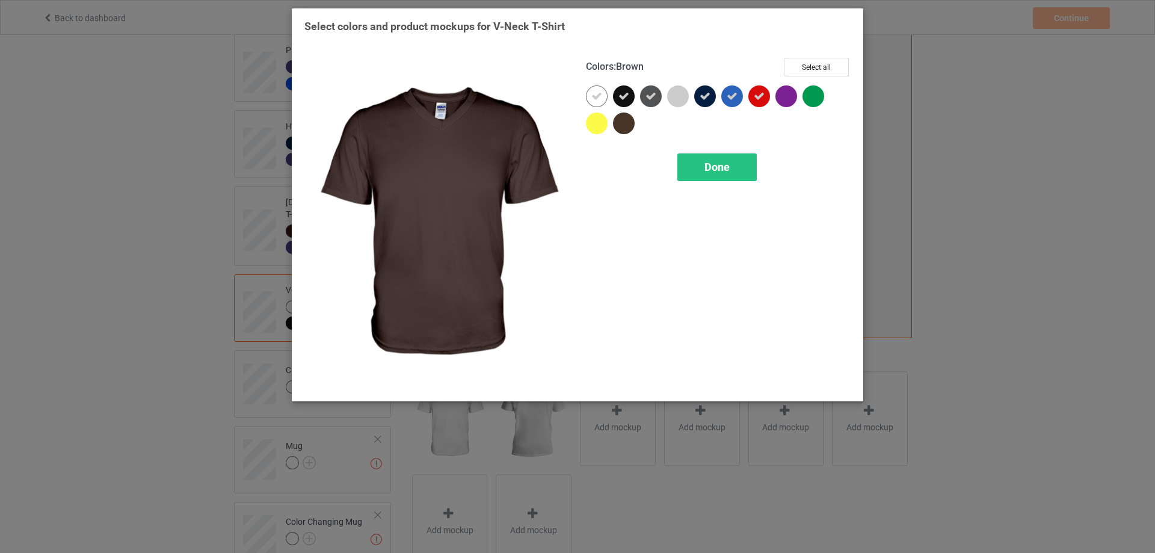
click at [622, 119] on div at bounding box center [624, 123] width 22 height 22
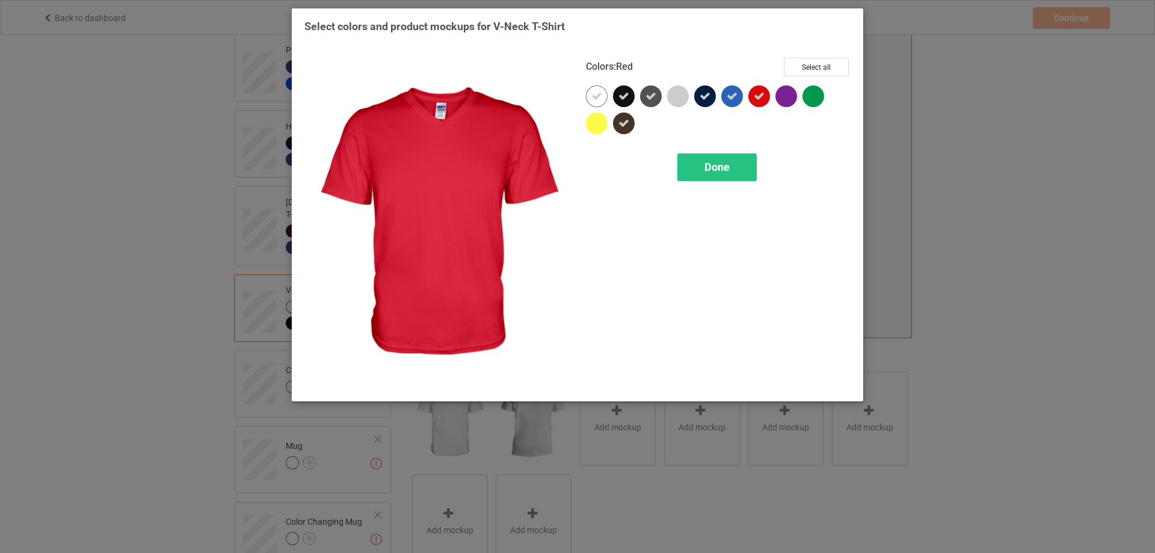
click at [773, 96] on div at bounding box center [761, 98] width 27 height 27
click at [762, 94] on div at bounding box center [759, 96] width 22 height 22
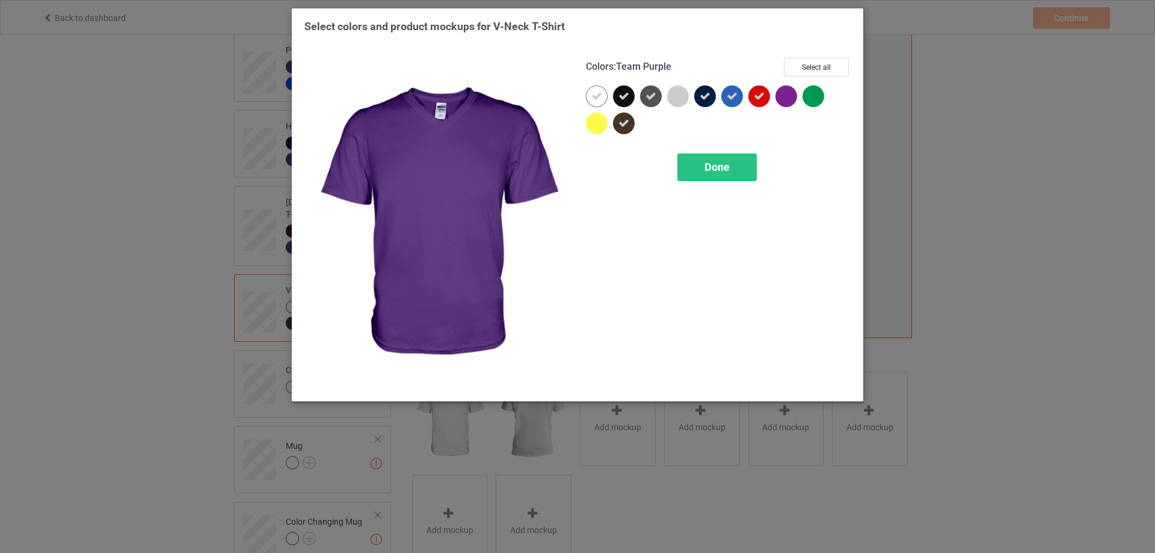
click at [779, 97] on div at bounding box center [786, 96] width 22 height 22
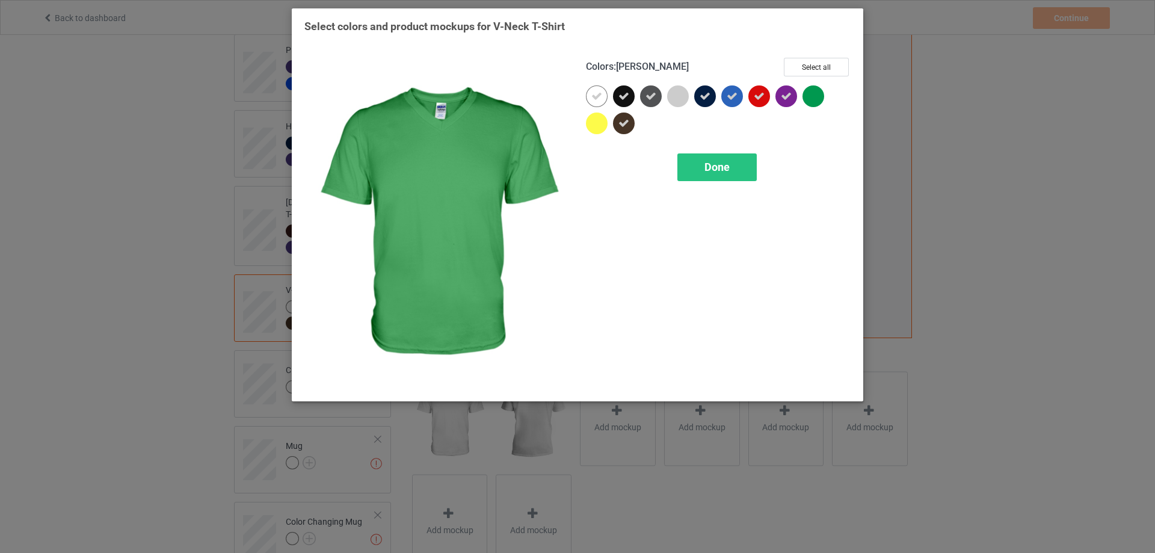
click at [805, 99] on div at bounding box center [813, 96] width 22 height 22
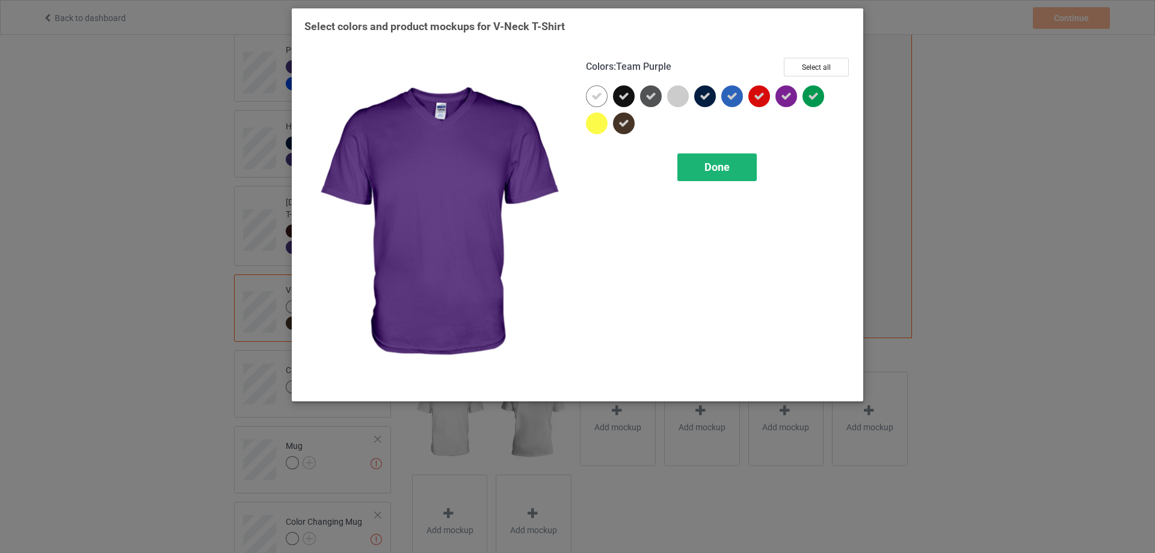
click at [728, 162] on span "Done" at bounding box center [716, 167] width 25 height 13
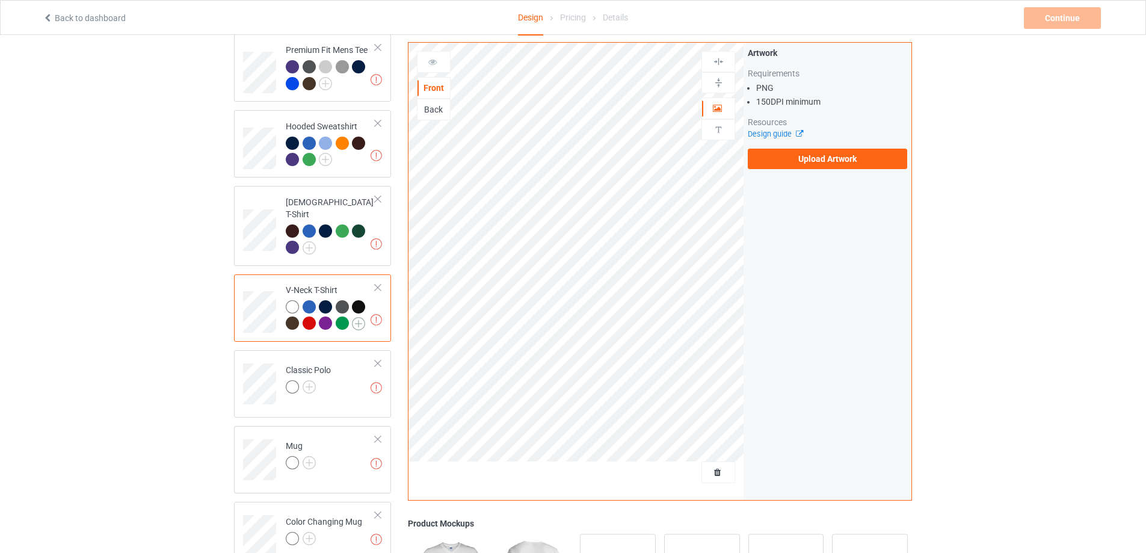
click at [362, 317] on img at bounding box center [358, 323] width 13 height 13
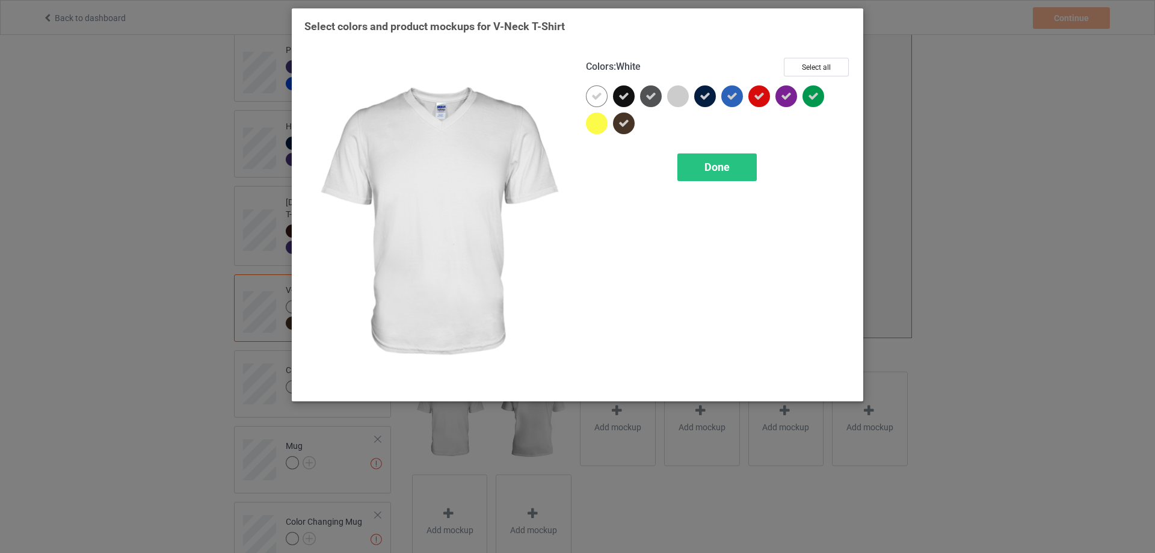
drag, startPoint x: 604, startPoint y: 97, endPoint x: 625, endPoint y: 122, distance: 32.8
click at [604, 97] on div at bounding box center [597, 96] width 22 height 22
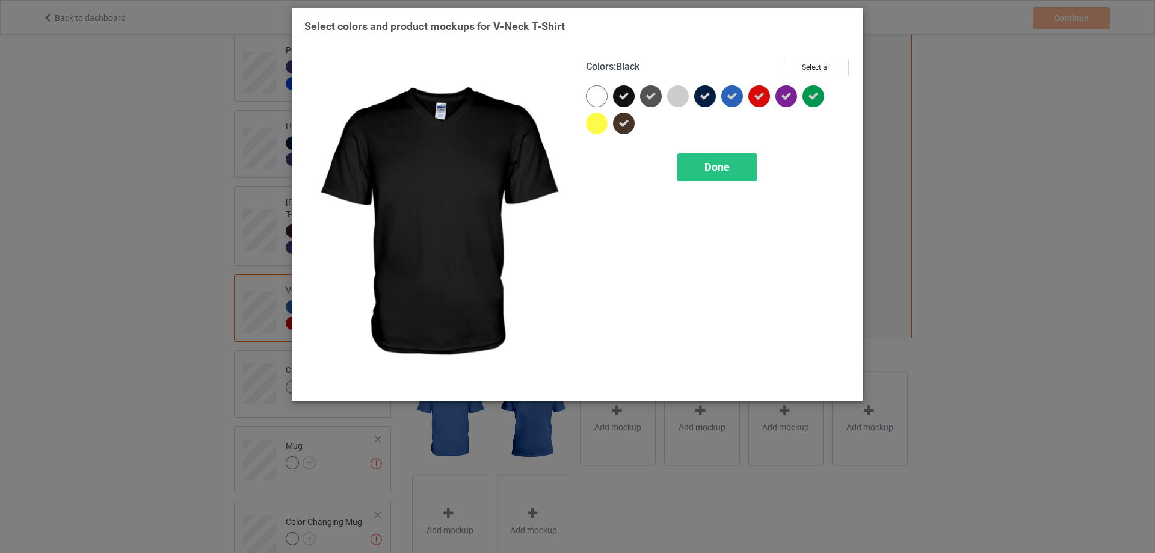
drag, startPoint x: 627, startPoint y: 92, endPoint x: 654, endPoint y: 96, distance: 27.4
click at [627, 93] on icon at bounding box center [623, 96] width 11 height 11
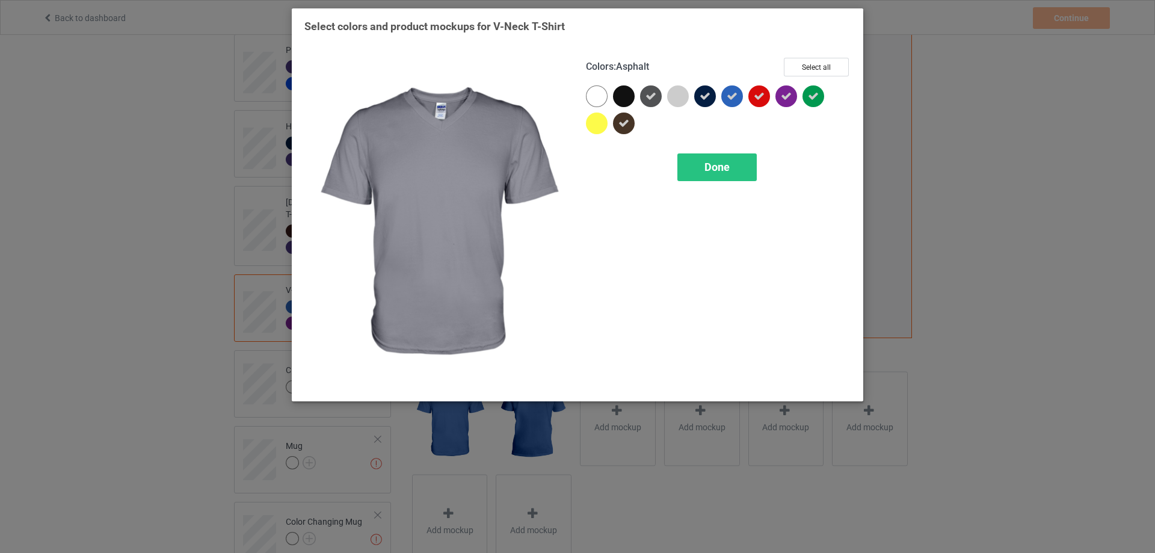
click at [654, 94] on icon at bounding box center [650, 96] width 11 height 11
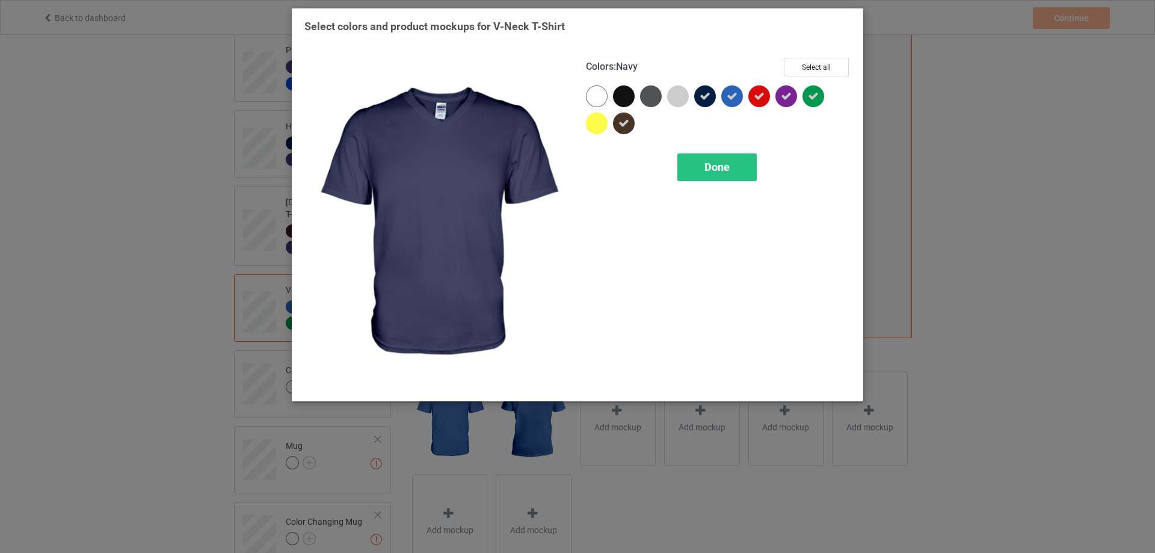
click at [707, 100] on icon at bounding box center [704, 96] width 11 height 11
click at [723, 163] on span "Done" at bounding box center [716, 167] width 25 height 13
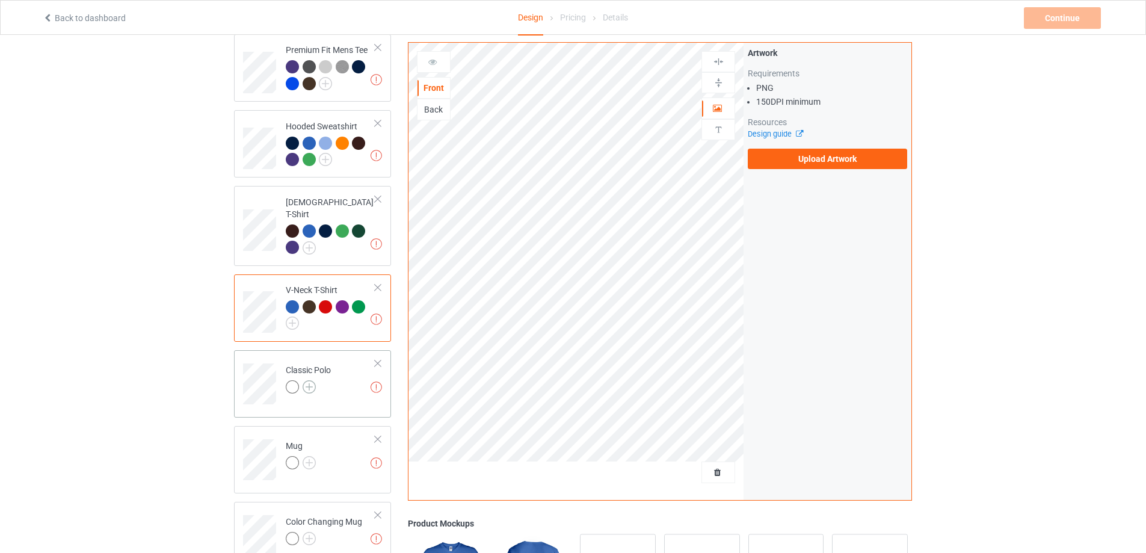
click at [307, 380] on img at bounding box center [308, 386] width 13 height 13
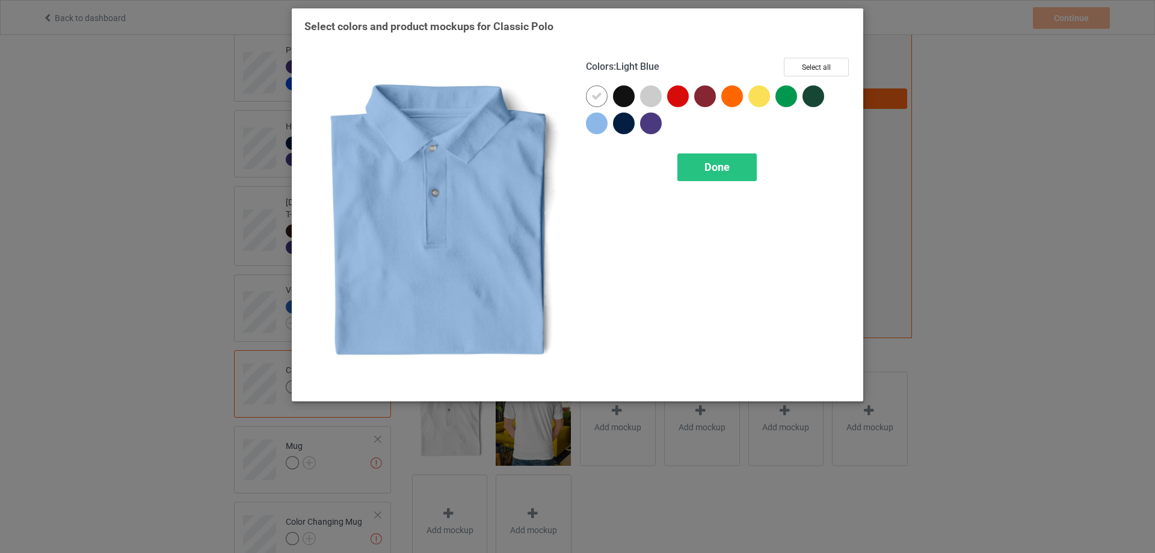
click at [600, 120] on div at bounding box center [597, 123] width 22 height 22
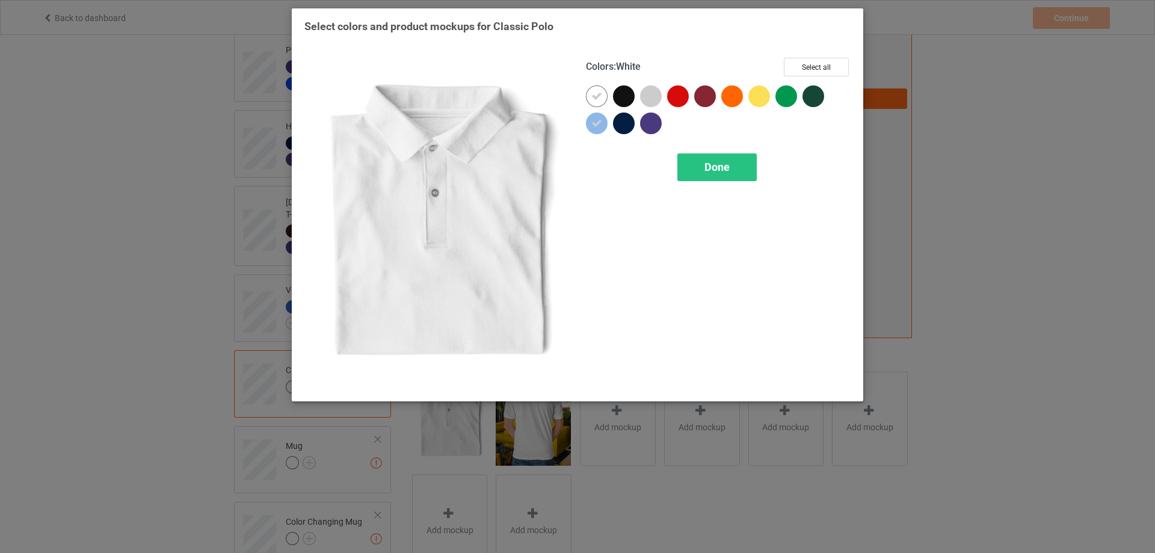
click at [597, 94] on icon at bounding box center [596, 96] width 11 height 11
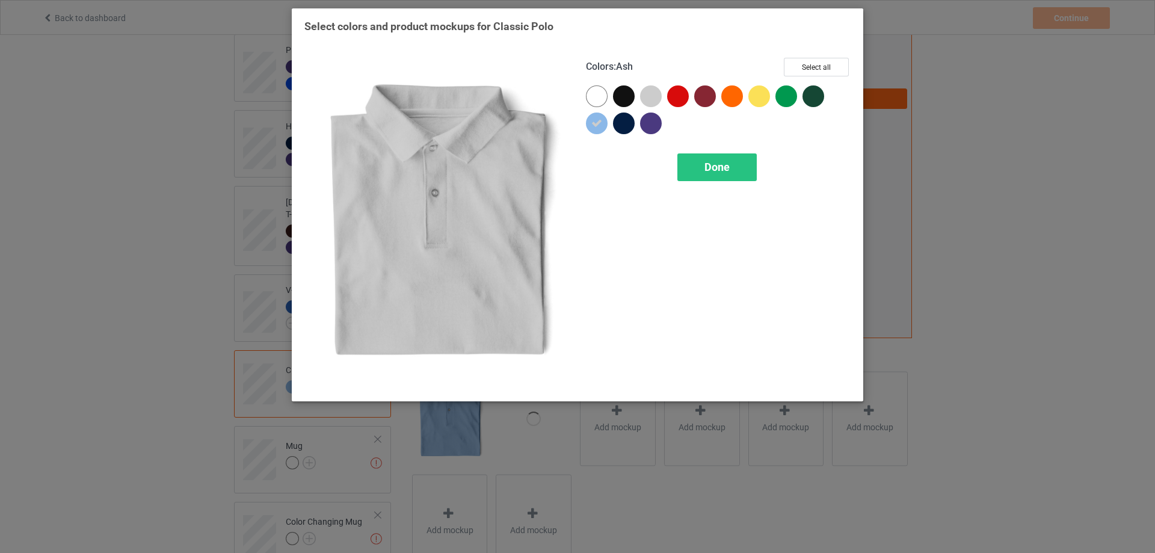
click at [660, 92] on div at bounding box center [653, 98] width 27 height 27
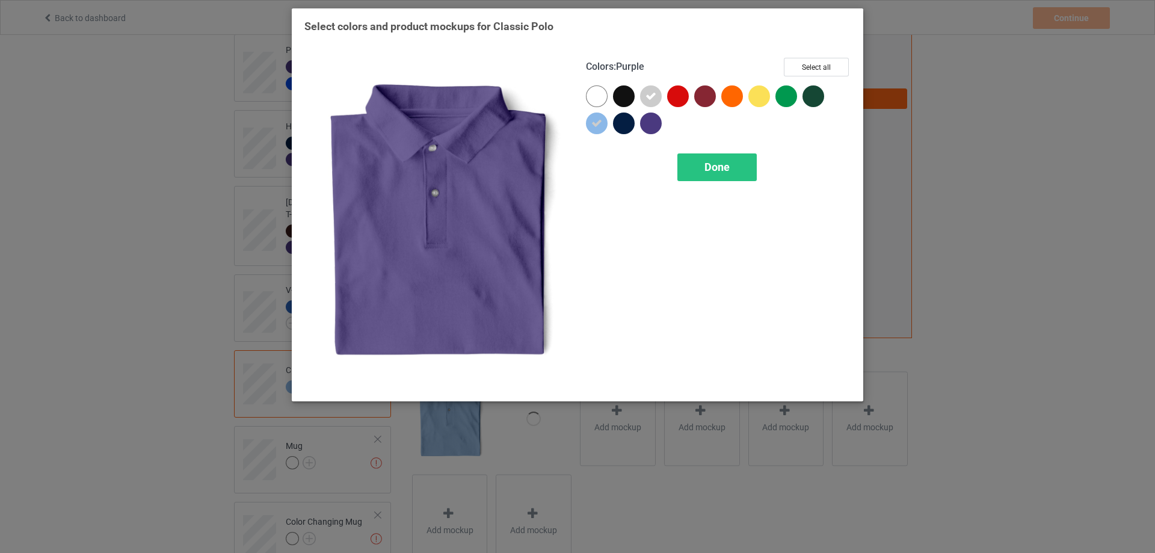
click at [649, 122] on div at bounding box center [651, 123] width 22 height 22
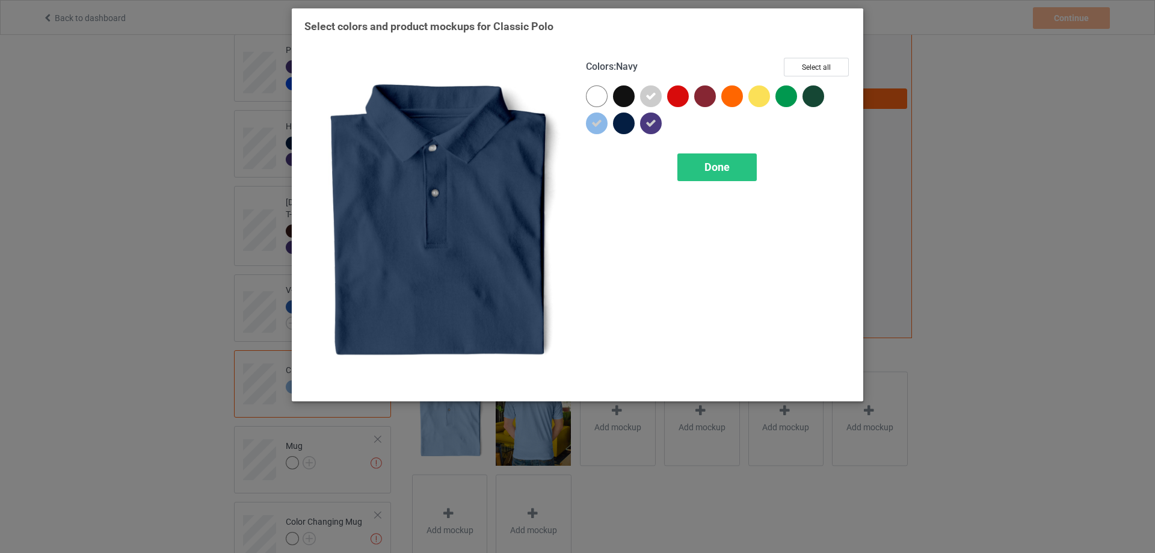
click at [618, 121] on div at bounding box center [624, 123] width 22 height 22
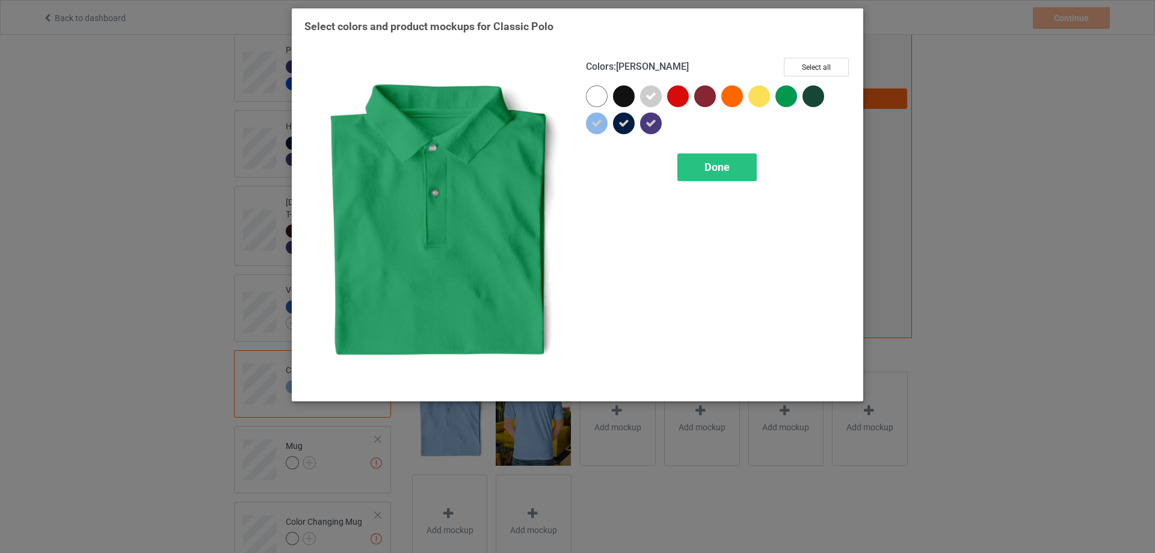
drag, startPoint x: 790, startPoint y: 88, endPoint x: 794, endPoint y: 96, distance: 9.4
click at [789, 88] on div at bounding box center [786, 96] width 22 height 22
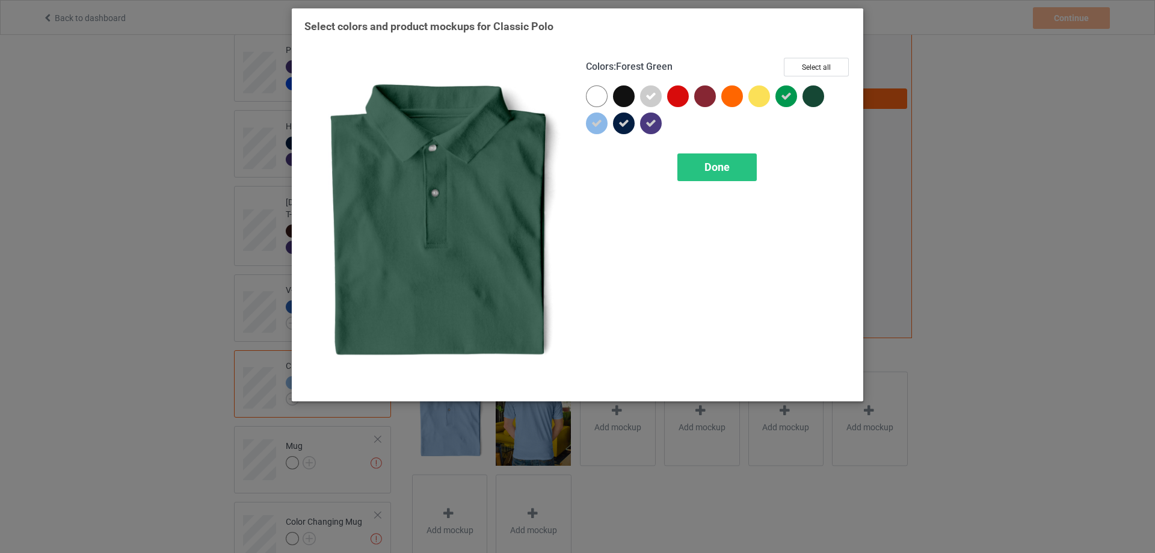
click at [809, 101] on div at bounding box center [813, 96] width 22 height 22
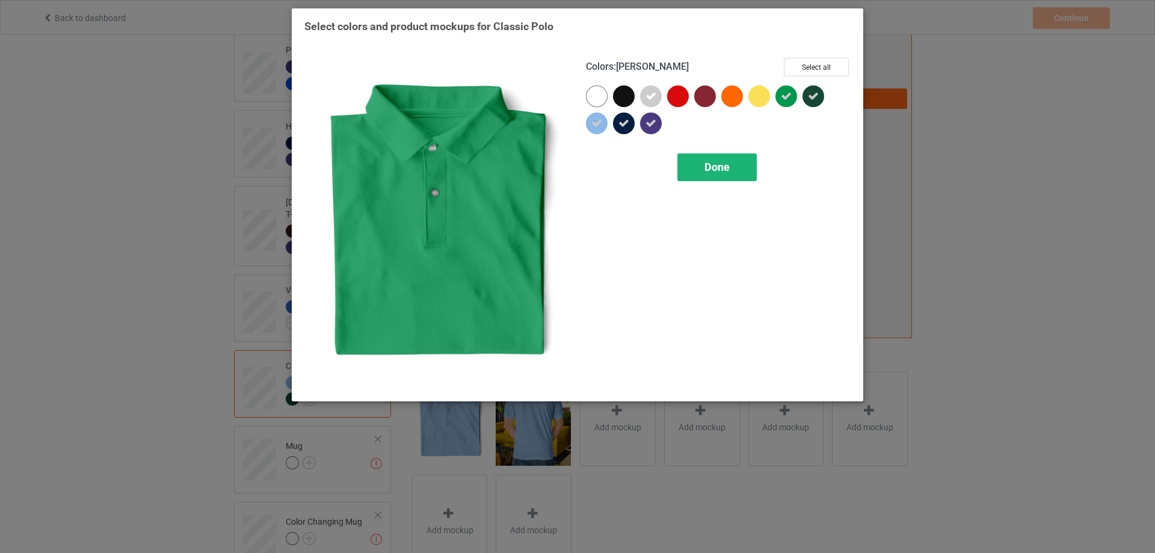
click at [732, 153] on div "Done" at bounding box center [716, 167] width 79 height 28
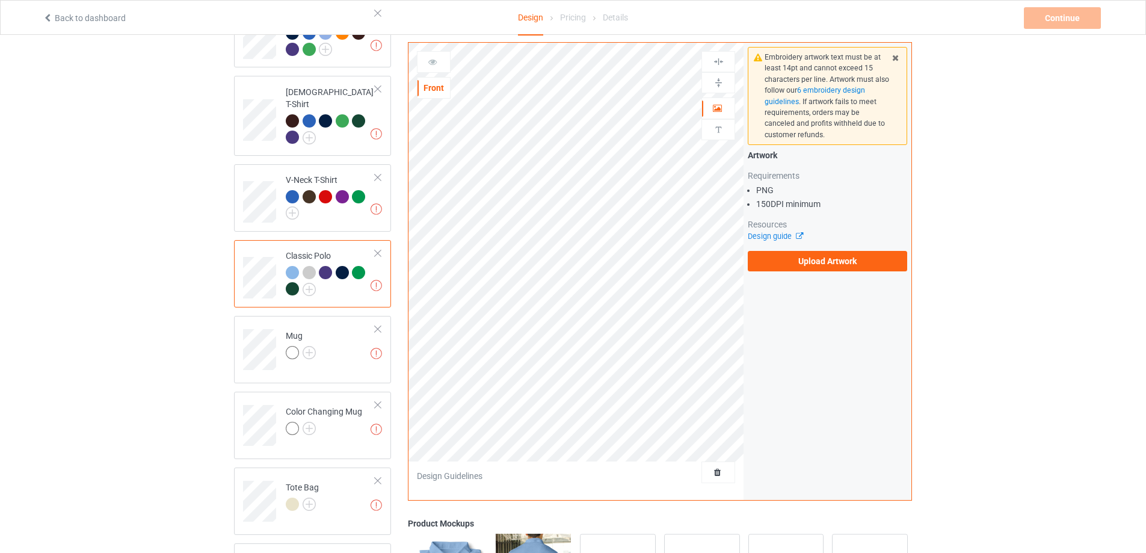
scroll to position [301, 0]
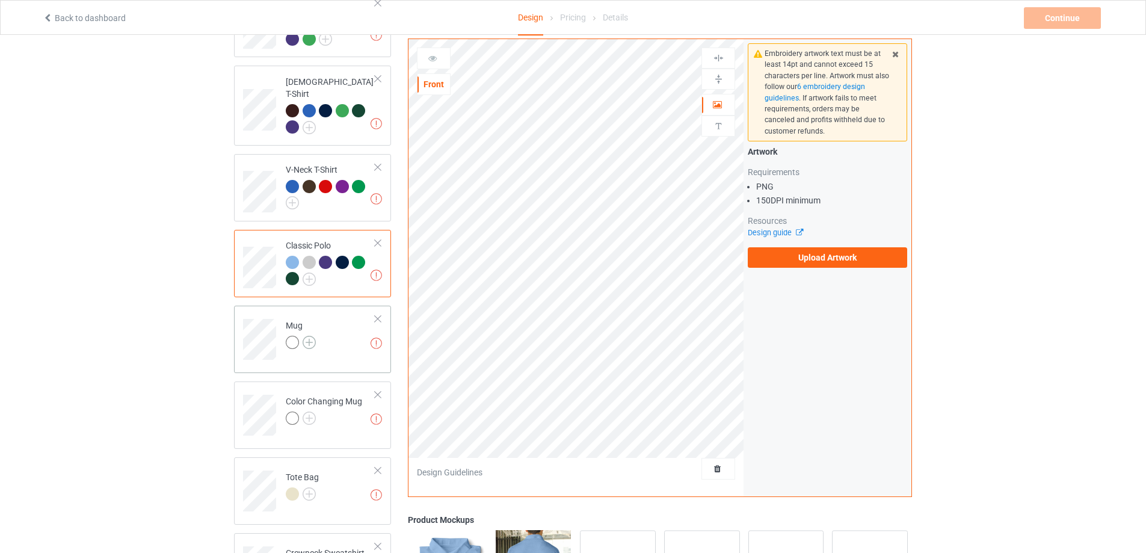
click at [305, 336] on img at bounding box center [308, 342] width 13 height 13
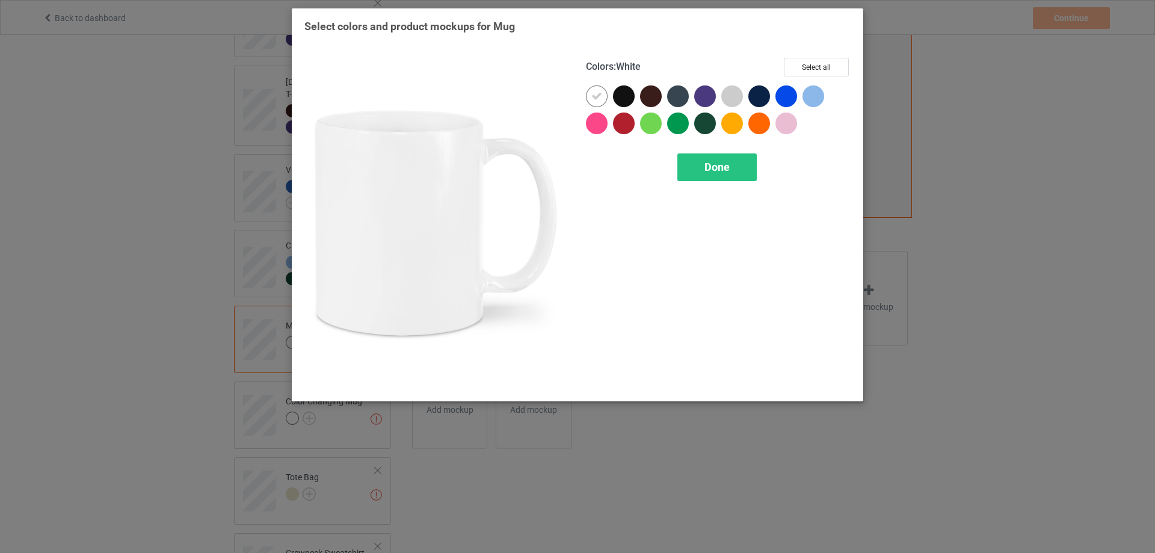
click at [605, 98] on div at bounding box center [597, 96] width 22 height 22
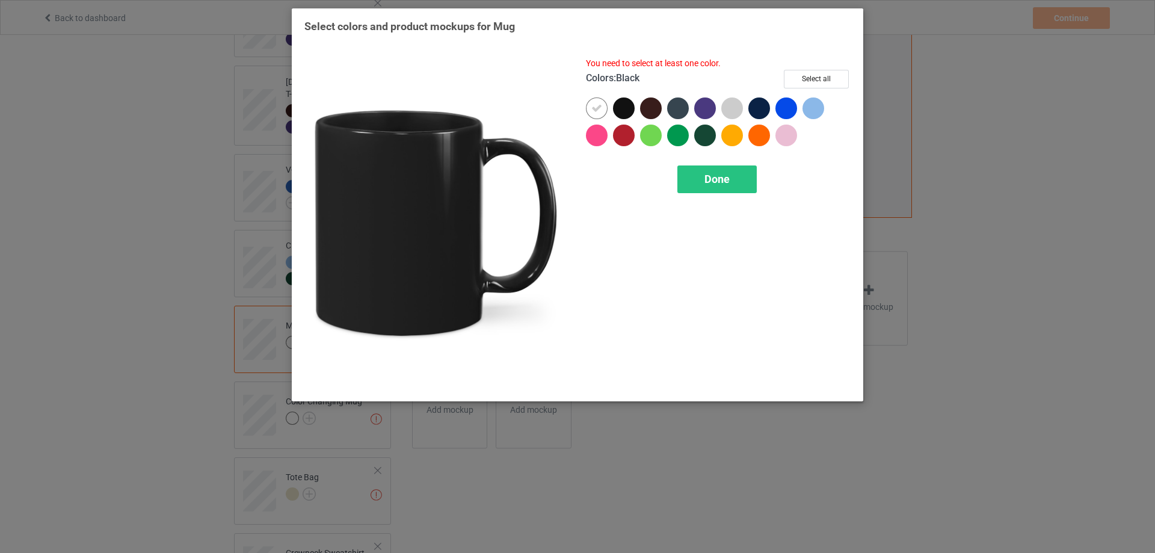
click at [622, 107] on div at bounding box center [624, 108] width 22 height 22
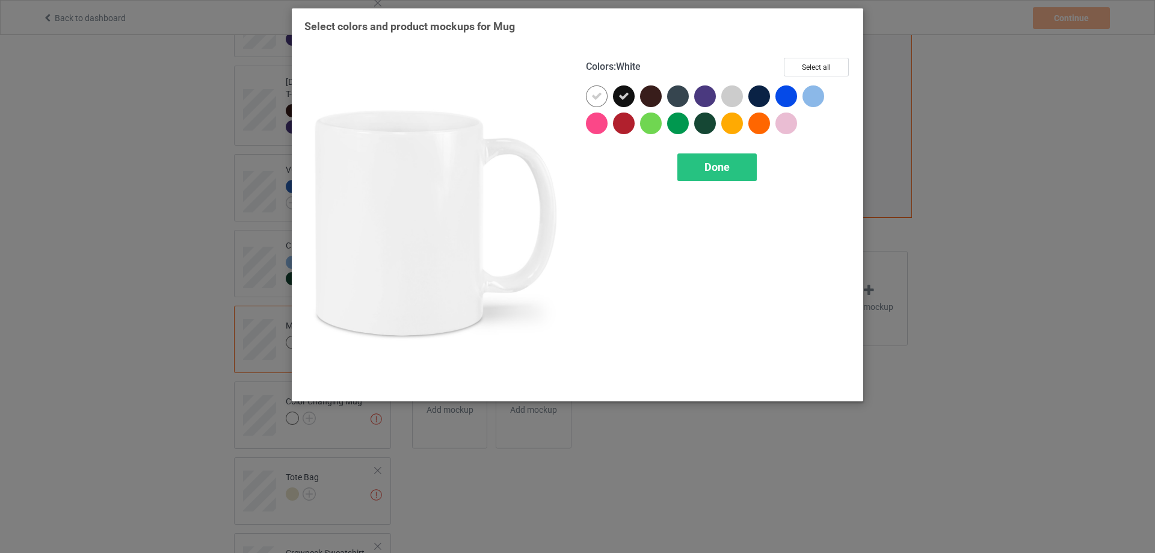
click at [595, 95] on icon at bounding box center [596, 96] width 11 height 11
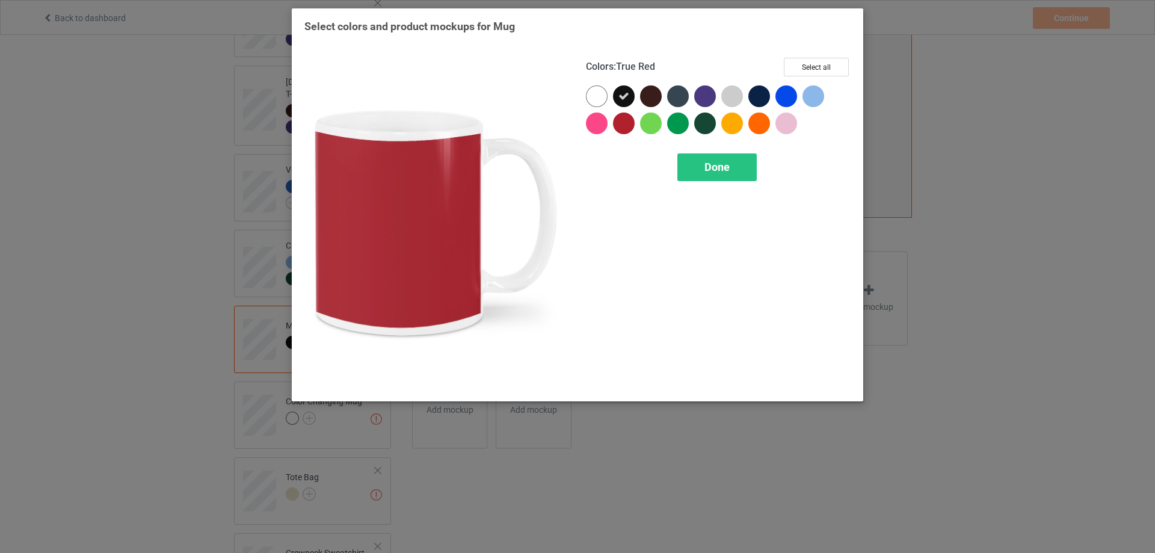
drag, startPoint x: 624, startPoint y: 120, endPoint x: 678, endPoint y: 198, distance: 95.1
click at [625, 120] on div at bounding box center [624, 123] width 22 height 22
click at [626, 114] on div at bounding box center [624, 123] width 22 height 22
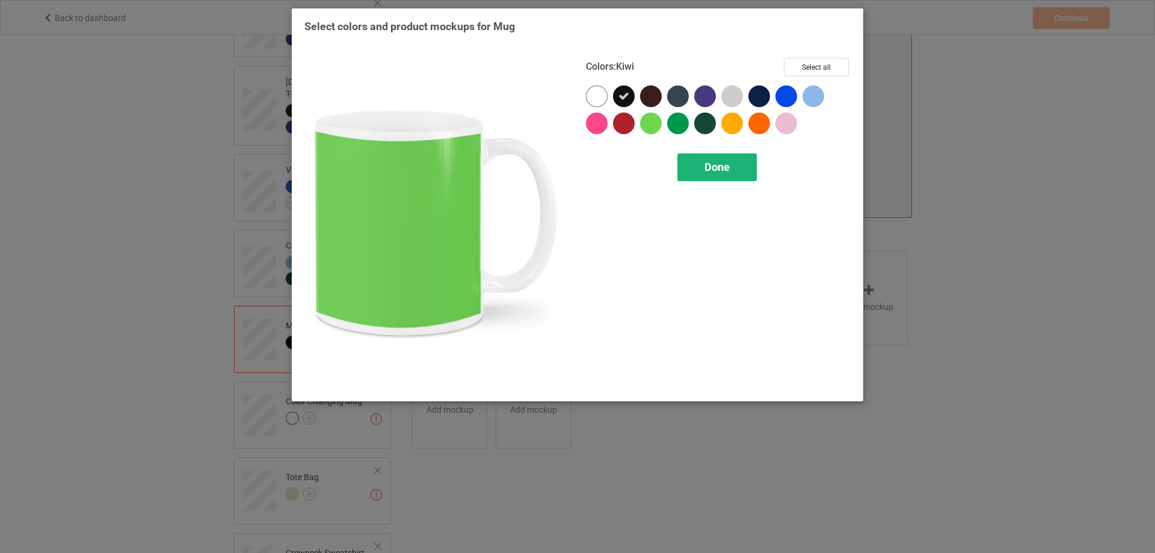
click at [719, 173] on span "Done" at bounding box center [716, 167] width 25 height 13
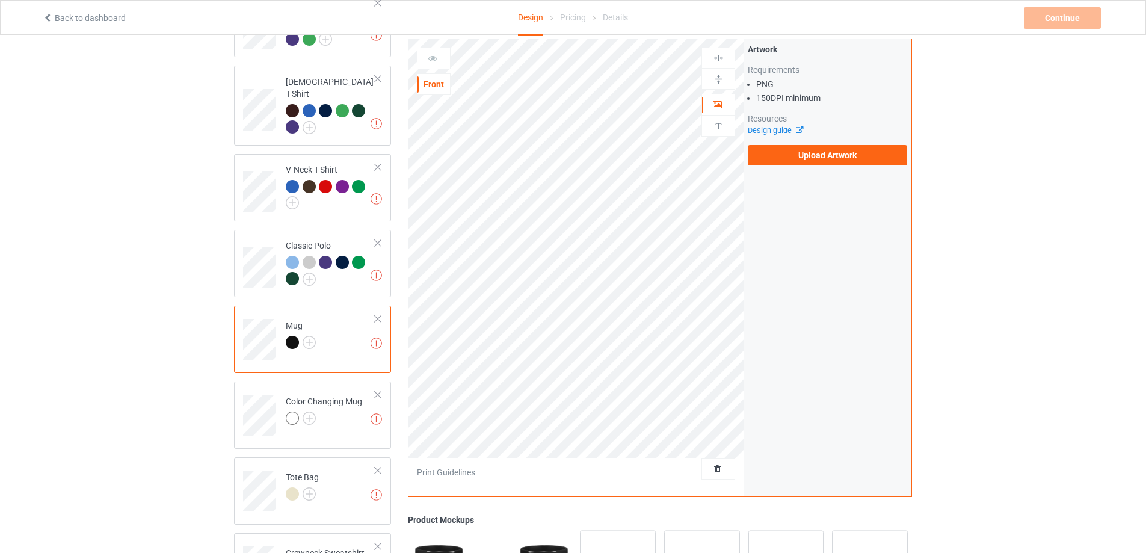
click at [378, 315] on div at bounding box center [377, 319] width 8 height 8
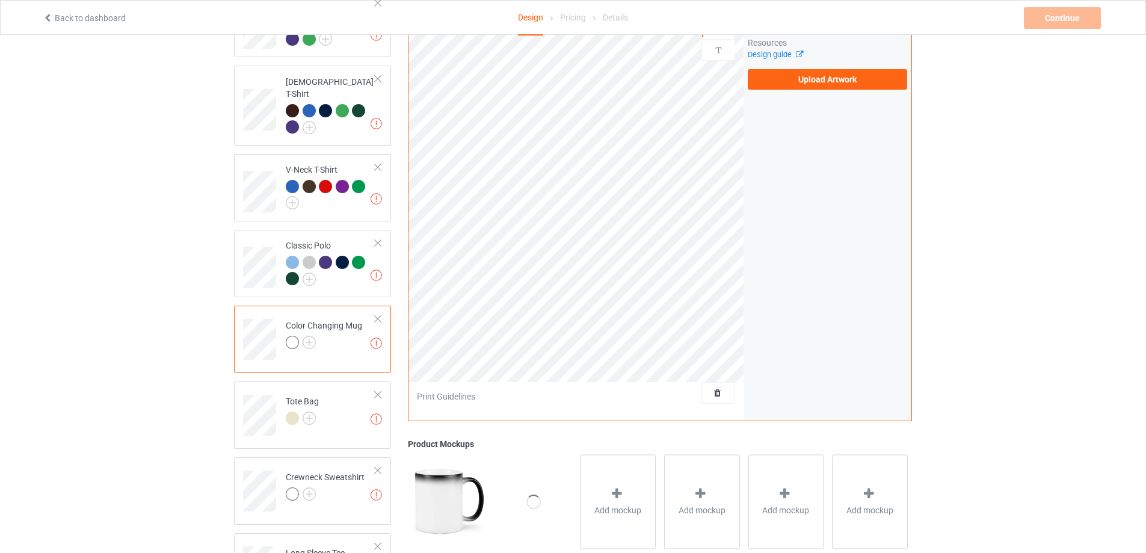
click at [378, 315] on div at bounding box center [377, 319] width 8 height 8
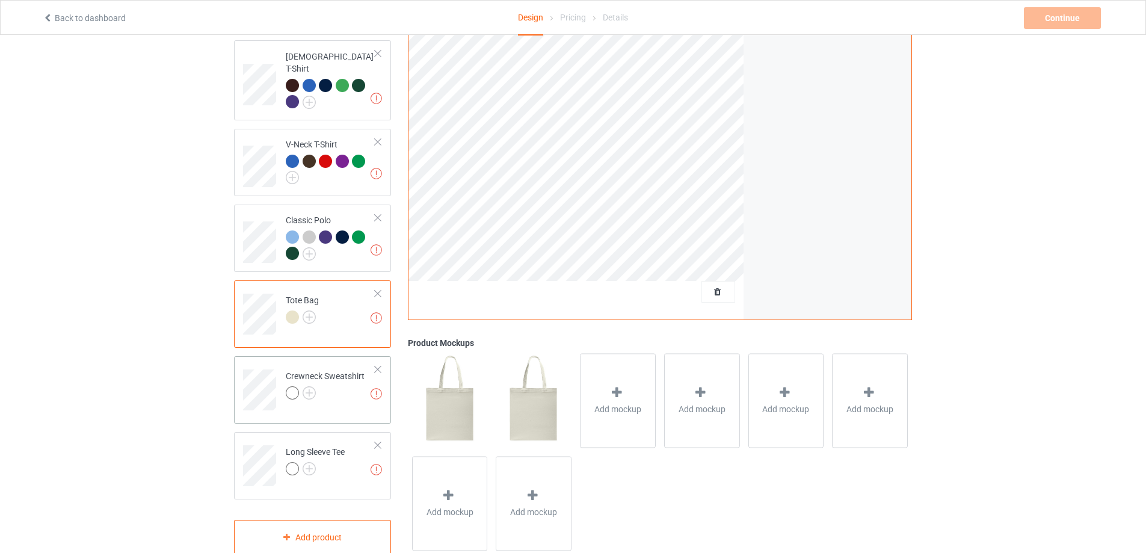
scroll to position [345, 0]
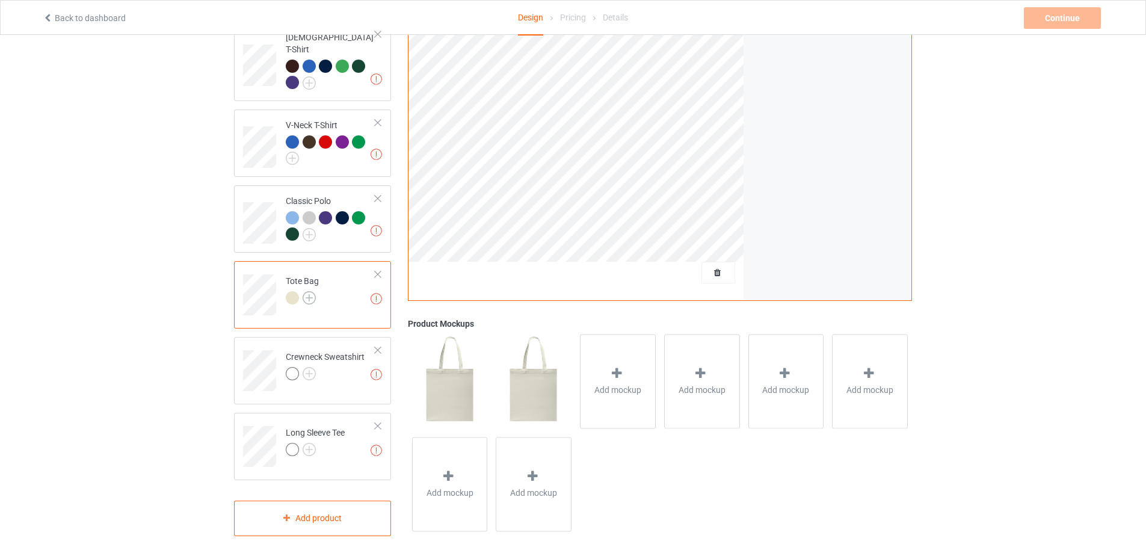
click at [308, 291] on img at bounding box center [308, 297] width 13 height 13
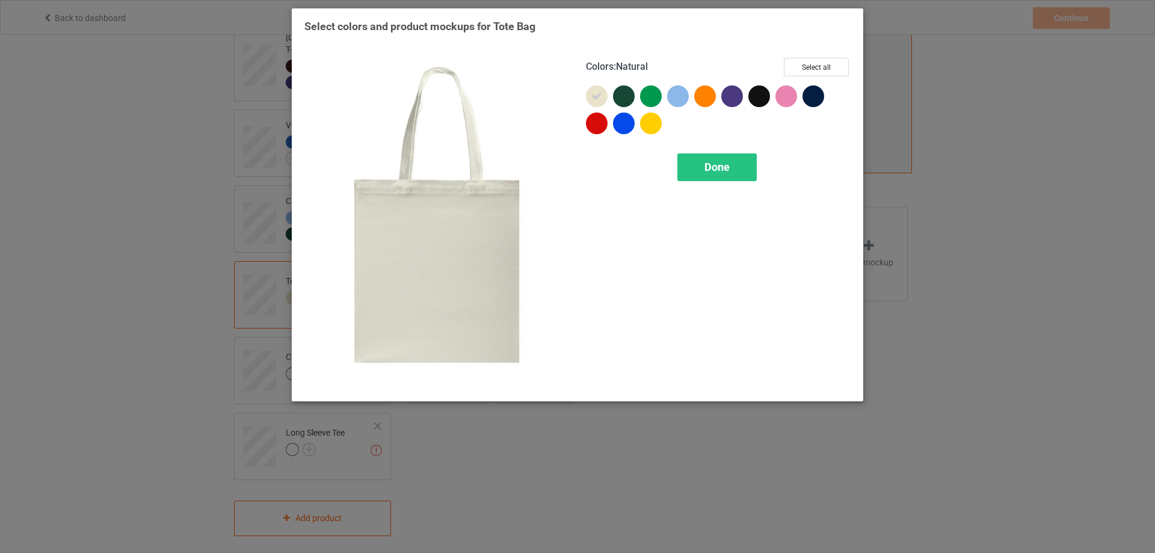
click at [595, 92] on icon at bounding box center [596, 96] width 11 height 11
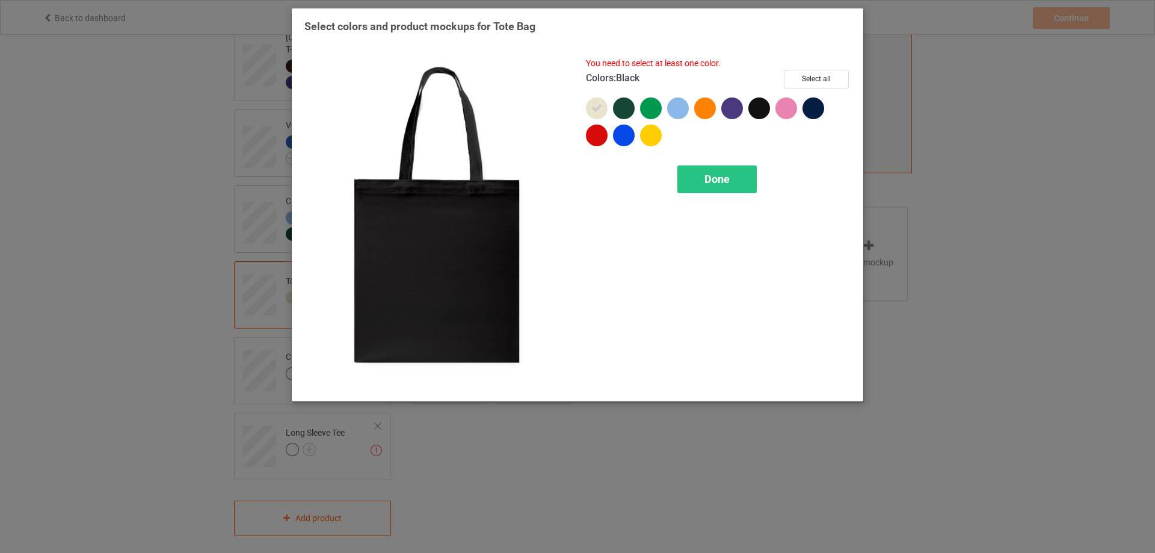
click at [757, 106] on div at bounding box center [759, 108] width 22 height 22
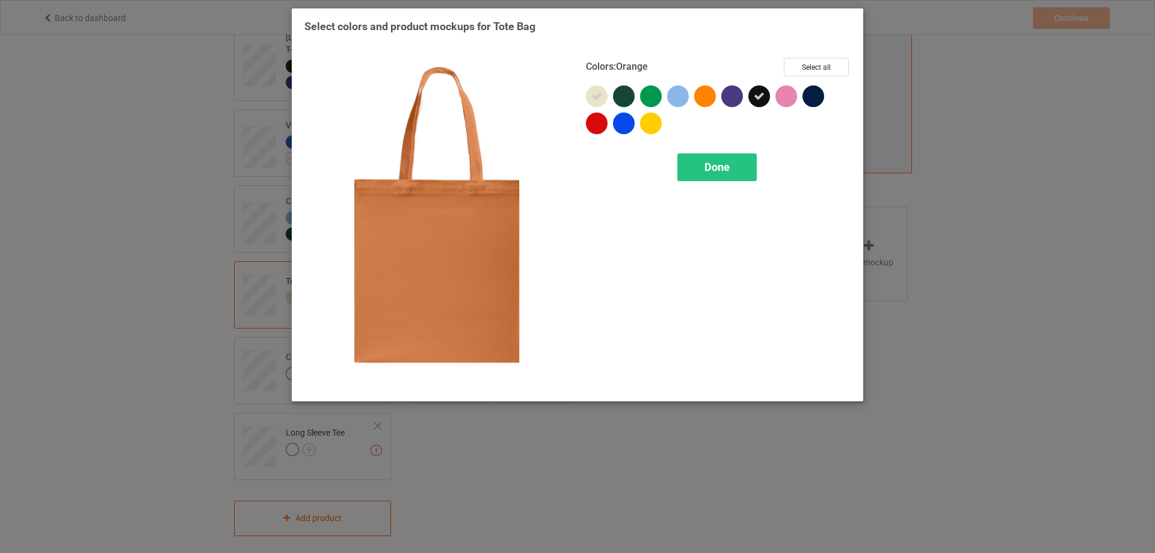
click at [706, 97] on div at bounding box center [705, 96] width 22 height 22
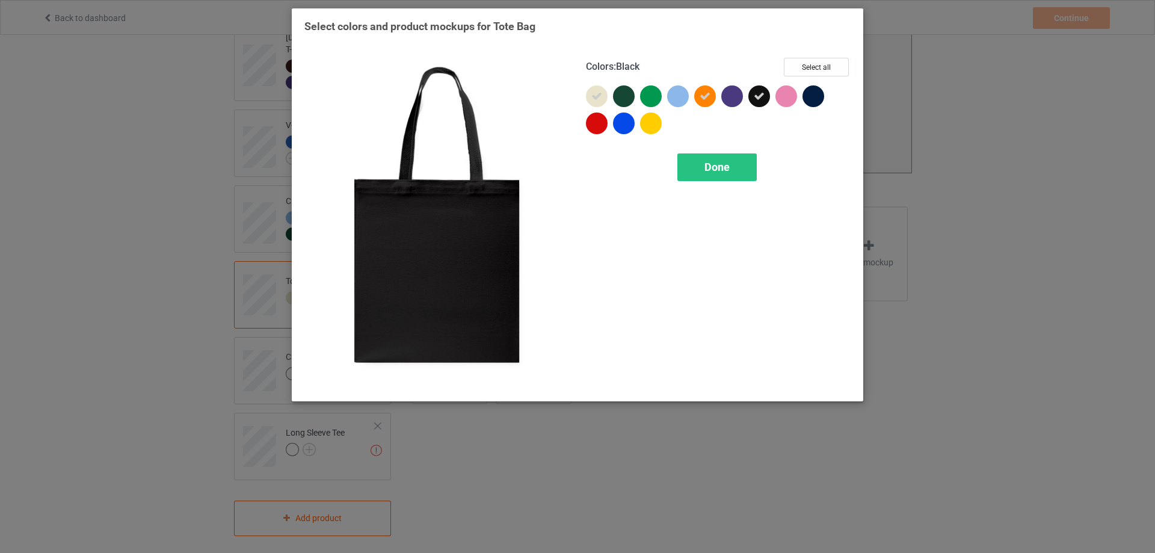
click at [768, 97] on div at bounding box center [759, 96] width 22 height 22
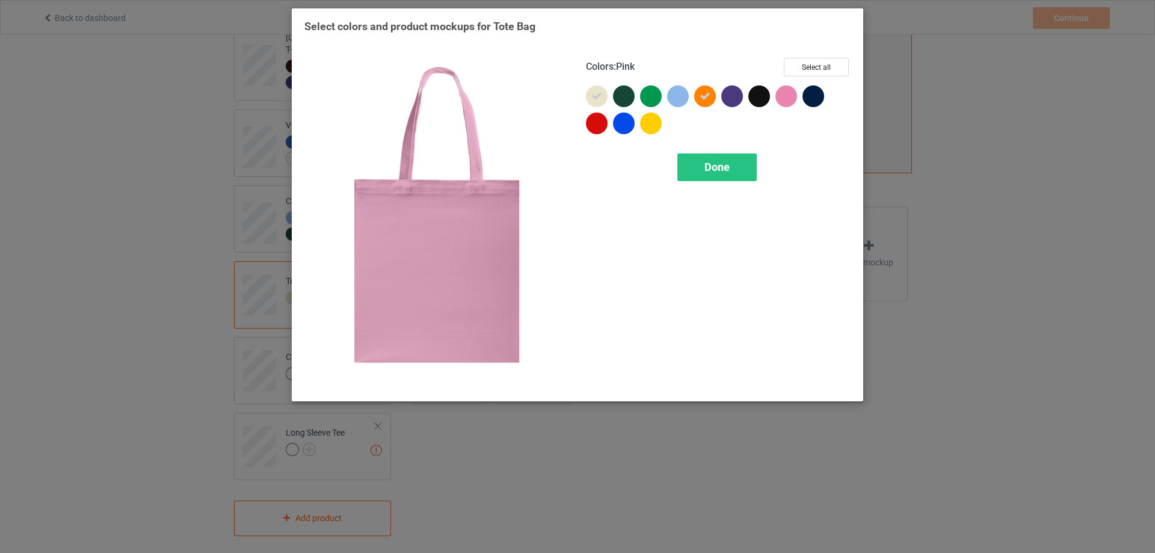
click at [791, 96] on div at bounding box center [786, 96] width 22 height 22
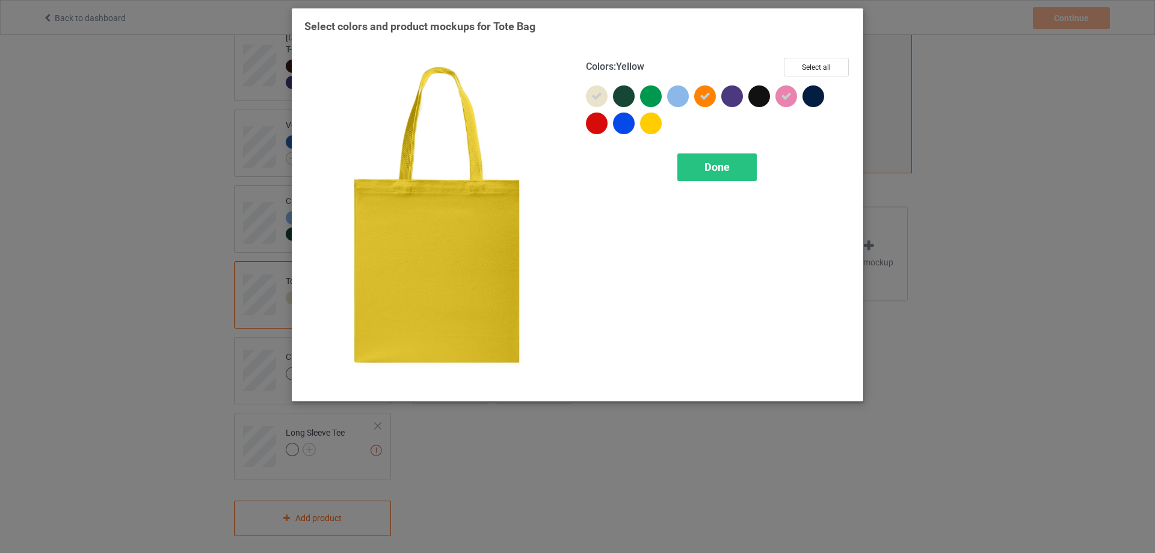
click at [647, 127] on div at bounding box center [651, 123] width 22 height 22
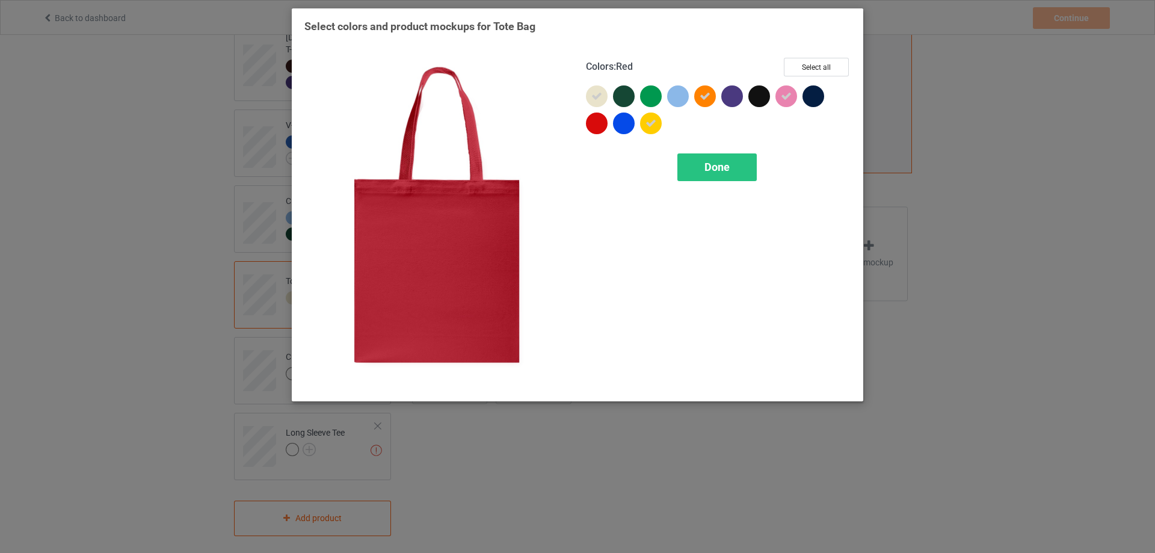
click at [598, 121] on div at bounding box center [597, 123] width 22 height 22
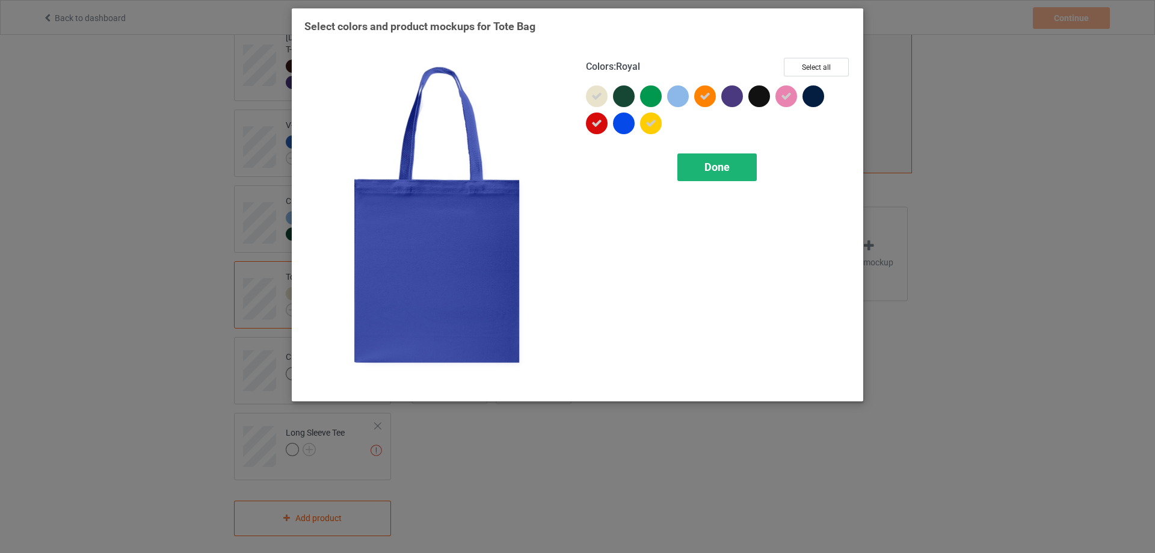
click at [723, 173] on span "Done" at bounding box center [716, 167] width 25 height 13
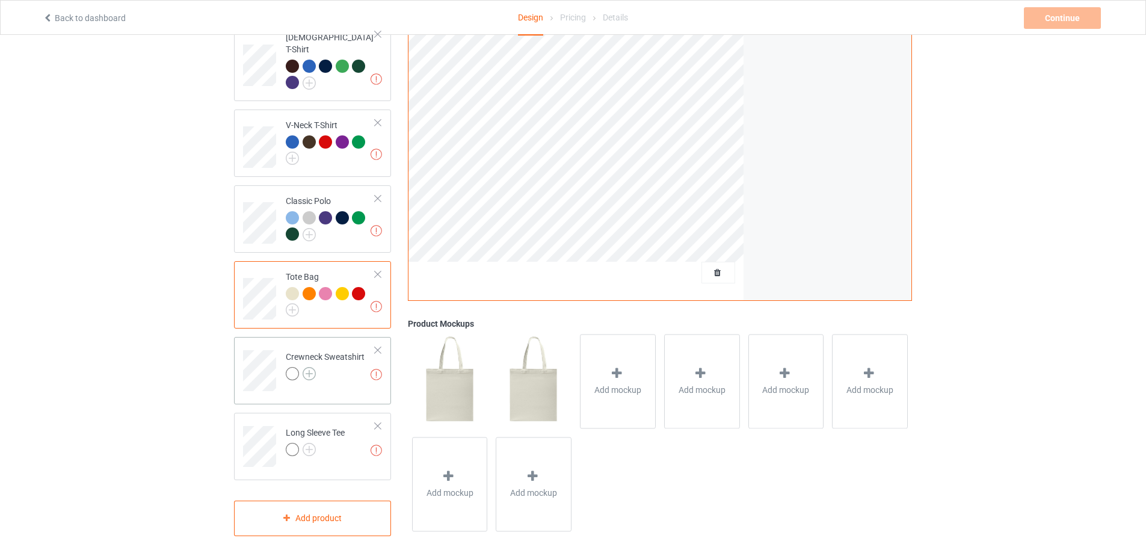
click at [307, 367] on img at bounding box center [308, 373] width 13 height 13
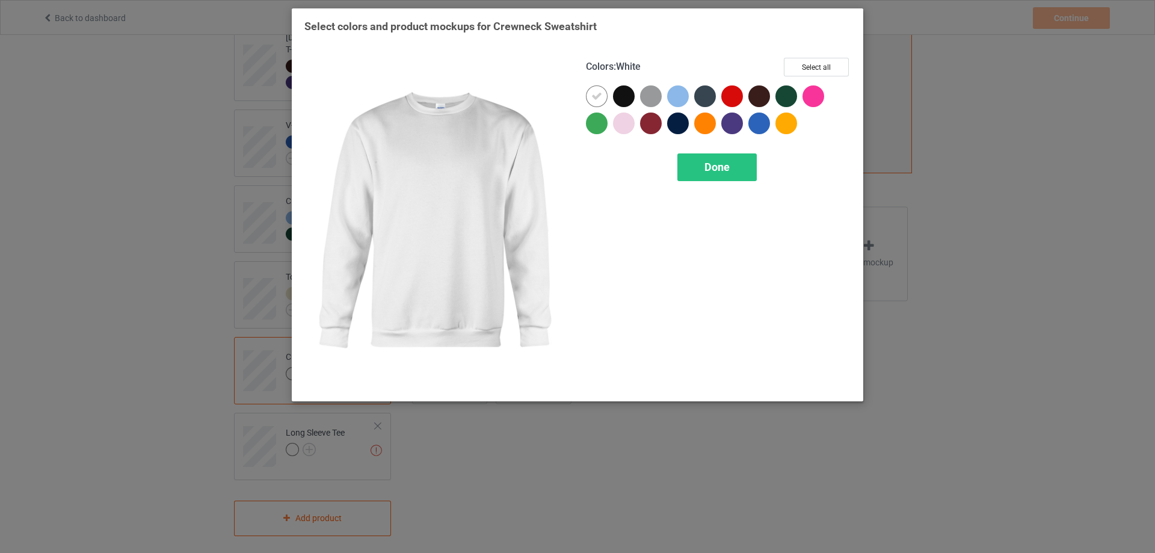
click at [600, 94] on icon at bounding box center [596, 96] width 11 height 11
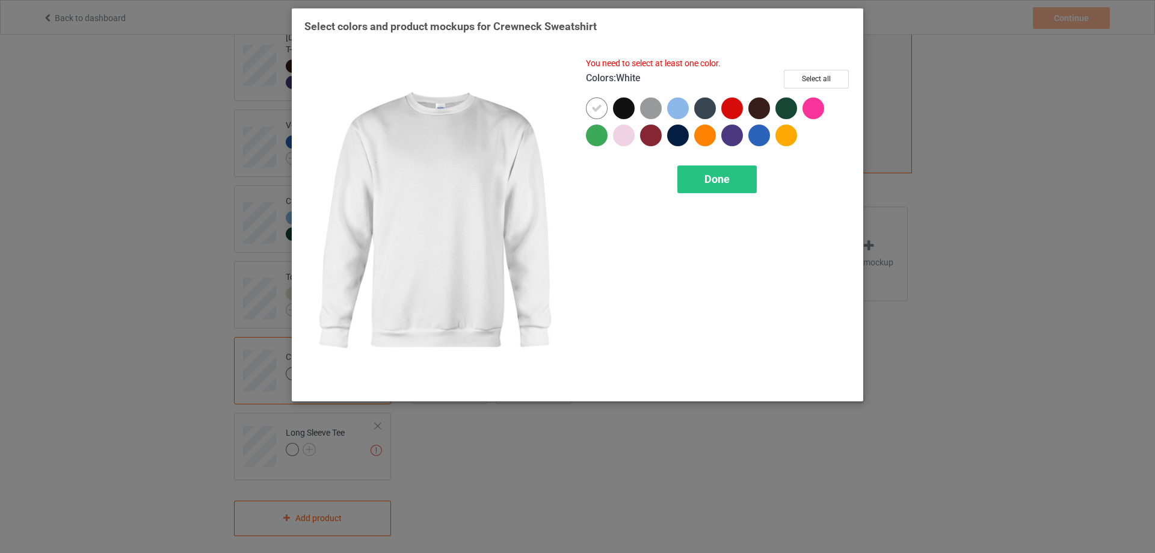
click at [591, 109] on icon at bounding box center [596, 108] width 11 height 11
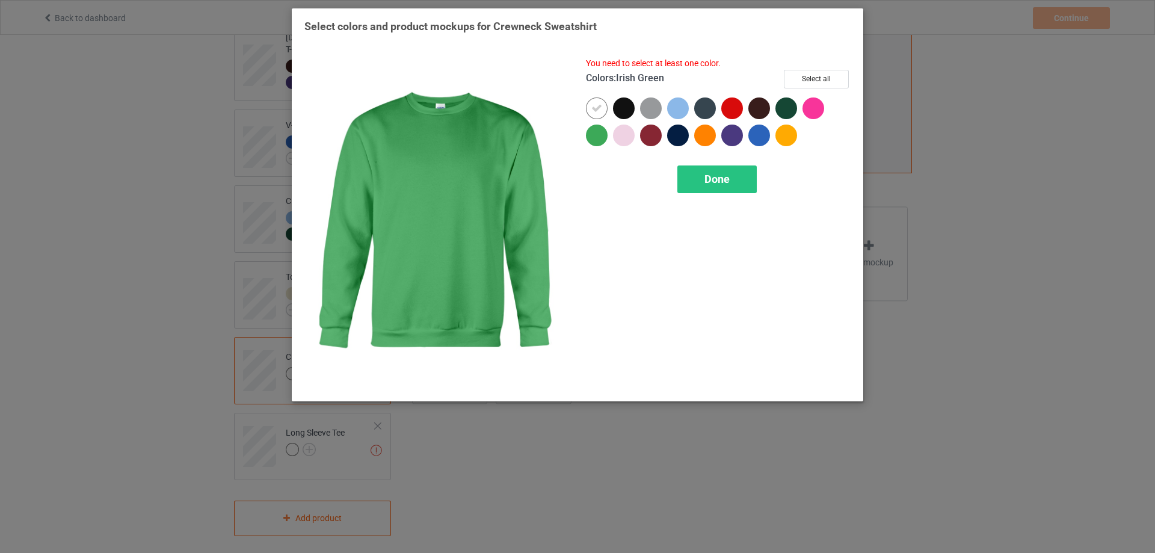
click at [593, 138] on div at bounding box center [597, 135] width 22 height 22
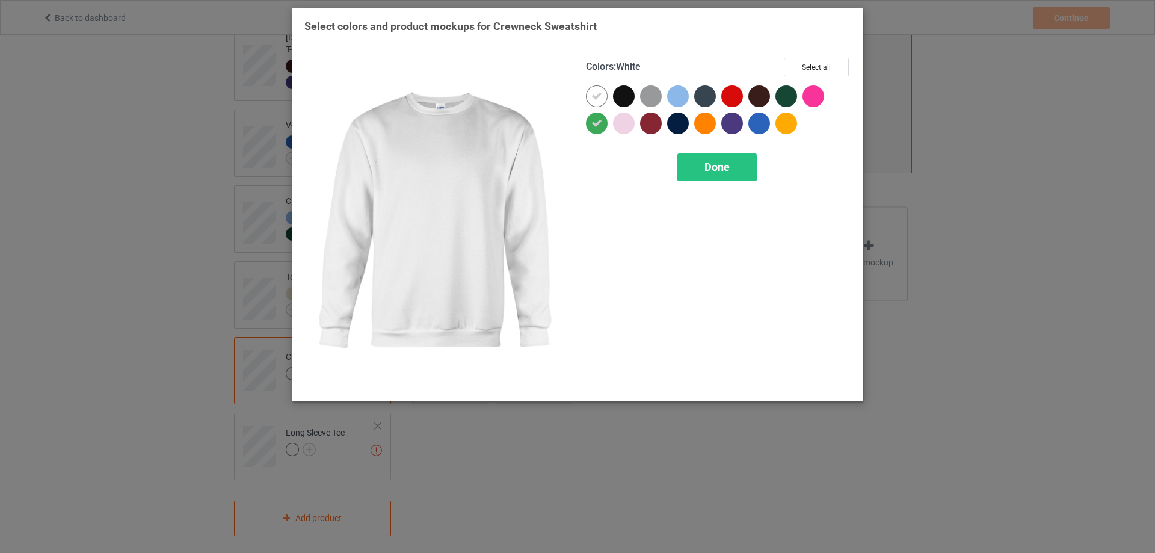
click at [596, 96] on icon at bounding box center [596, 96] width 11 height 11
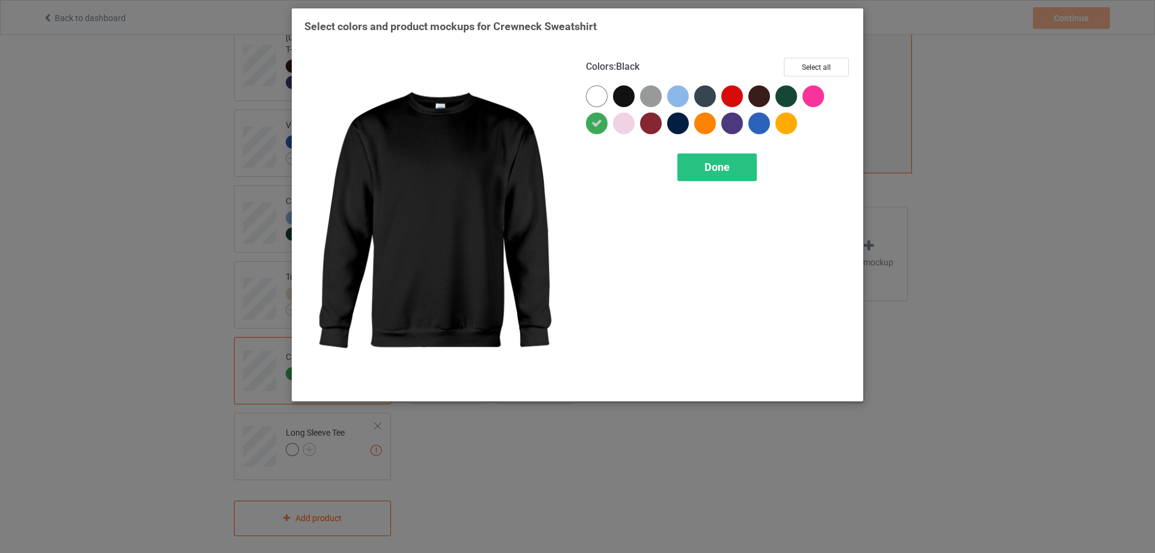
click at [630, 96] on div at bounding box center [624, 96] width 22 height 22
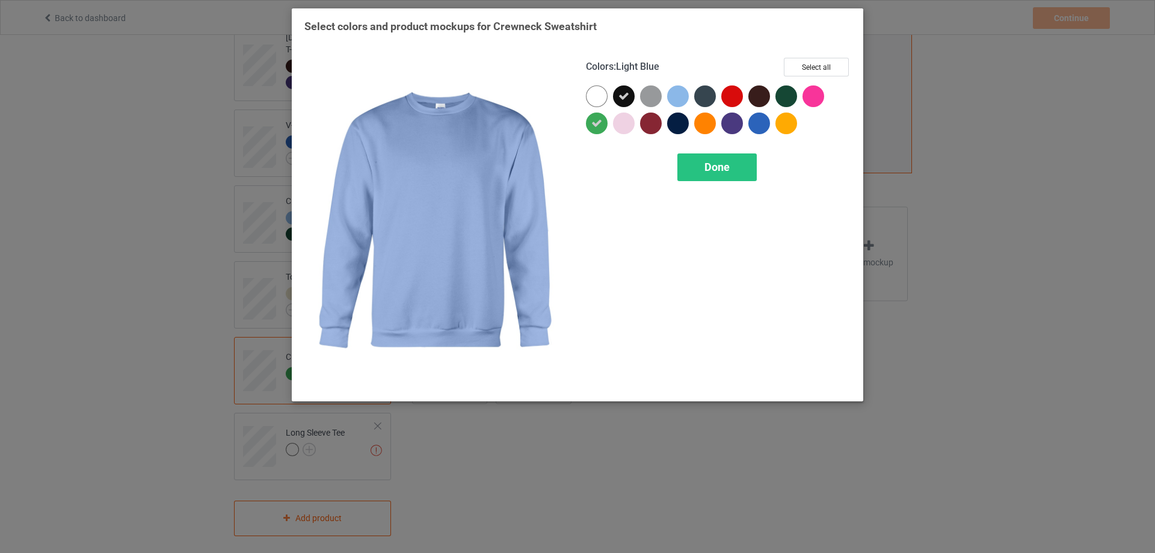
click at [681, 98] on div at bounding box center [678, 96] width 22 height 22
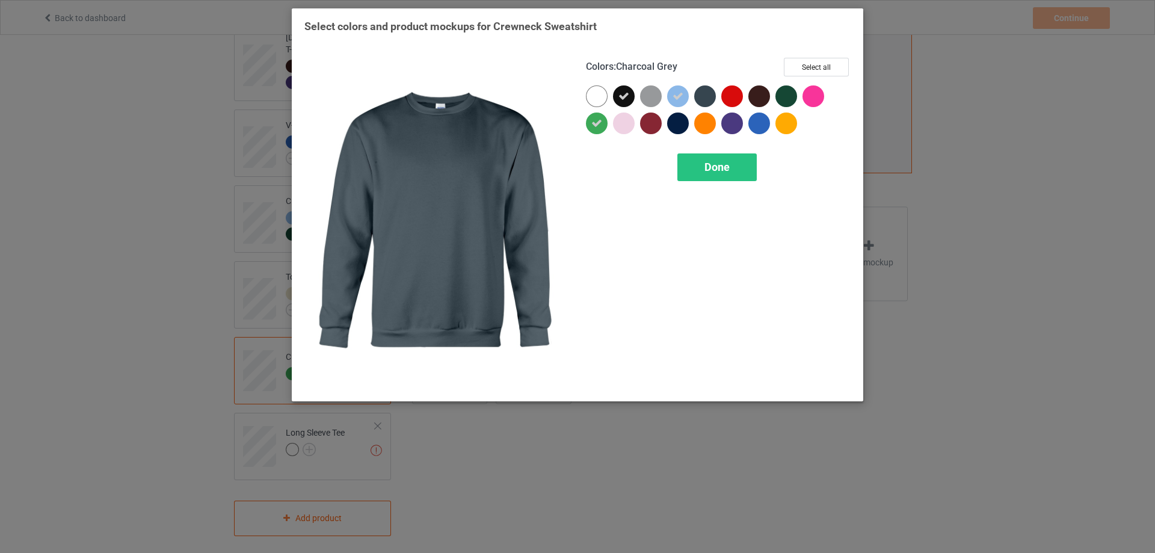
click at [712, 101] on div at bounding box center [705, 96] width 22 height 22
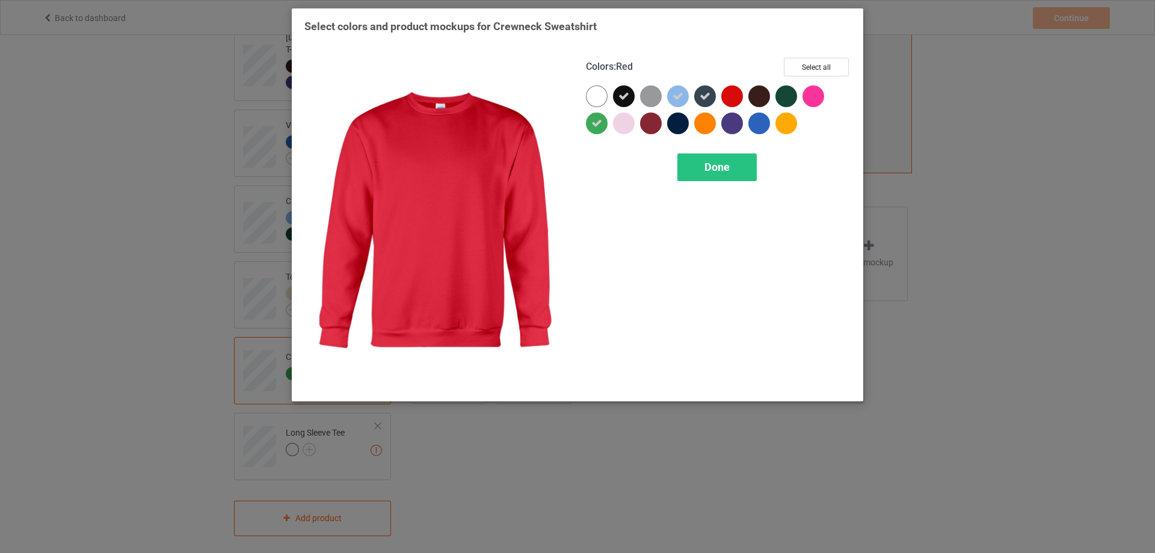
click at [729, 98] on div at bounding box center [732, 96] width 22 height 22
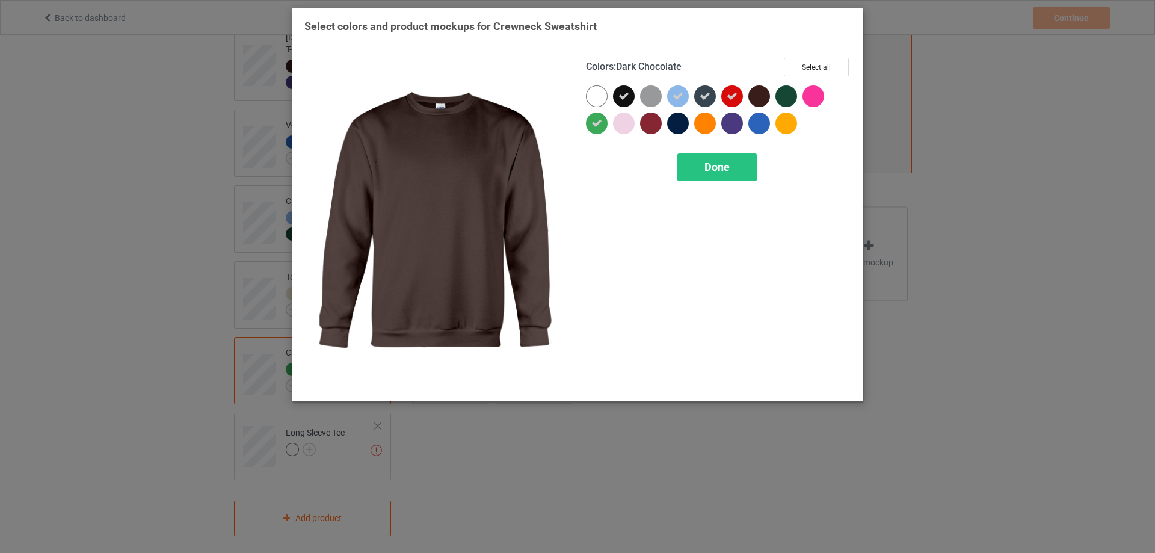
click at [752, 100] on div at bounding box center [759, 96] width 22 height 22
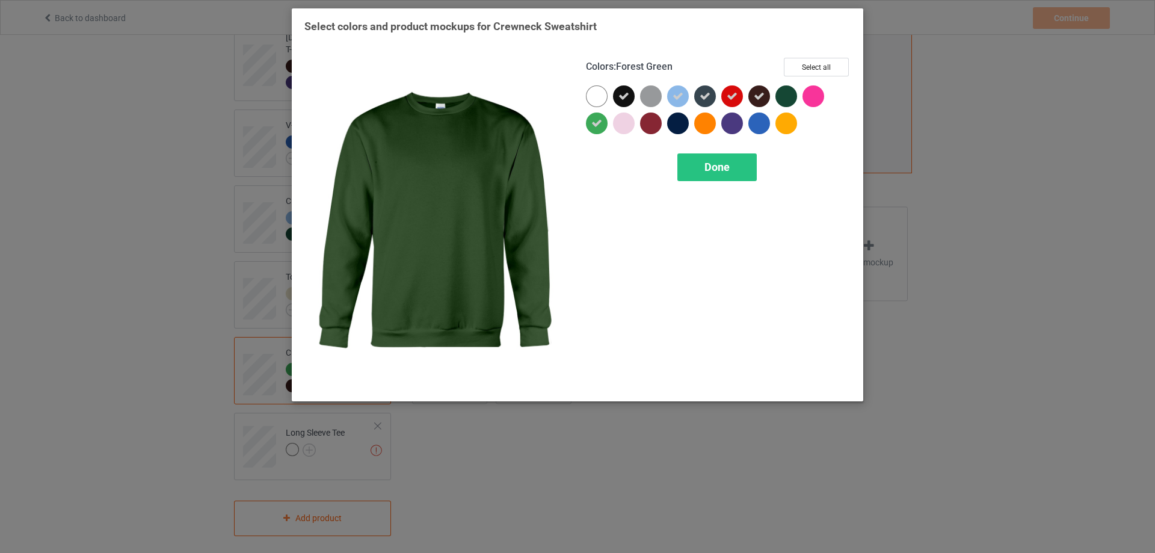
drag, startPoint x: 781, startPoint y: 102, endPoint x: 760, endPoint y: 132, distance: 37.5
click at [781, 102] on div at bounding box center [786, 96] width 22 height 22
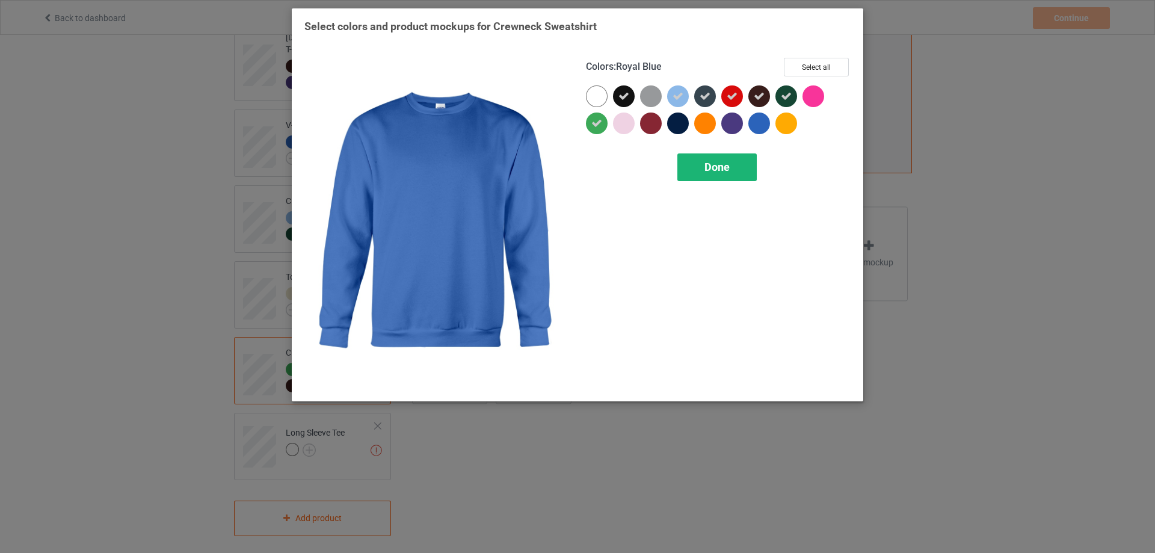
click at [727, 155] on div "Done" at bounding box center [716, 167] width 79 height 28
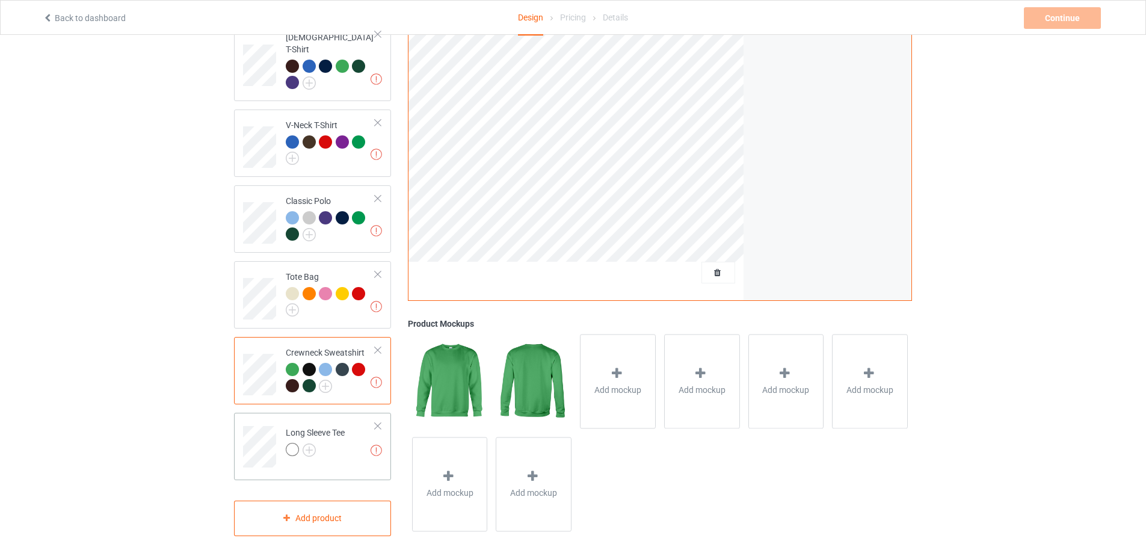
drag, startPoint x: 331, startPoint y: 428, endPoint x: 318, endPoint y: 437, distance: 16.4
click at [330, 428] on div "Long Sleeve Tee" at bounding box center [315, 440] width 59 height 29
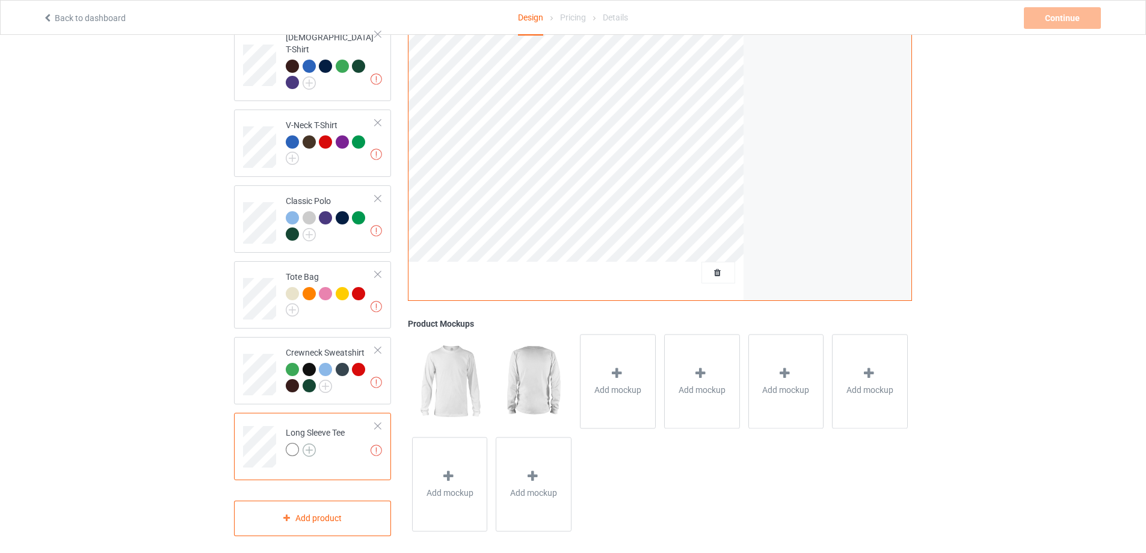
click at [315, 443] on img at bounding box center [308, 449] width 13 height 13
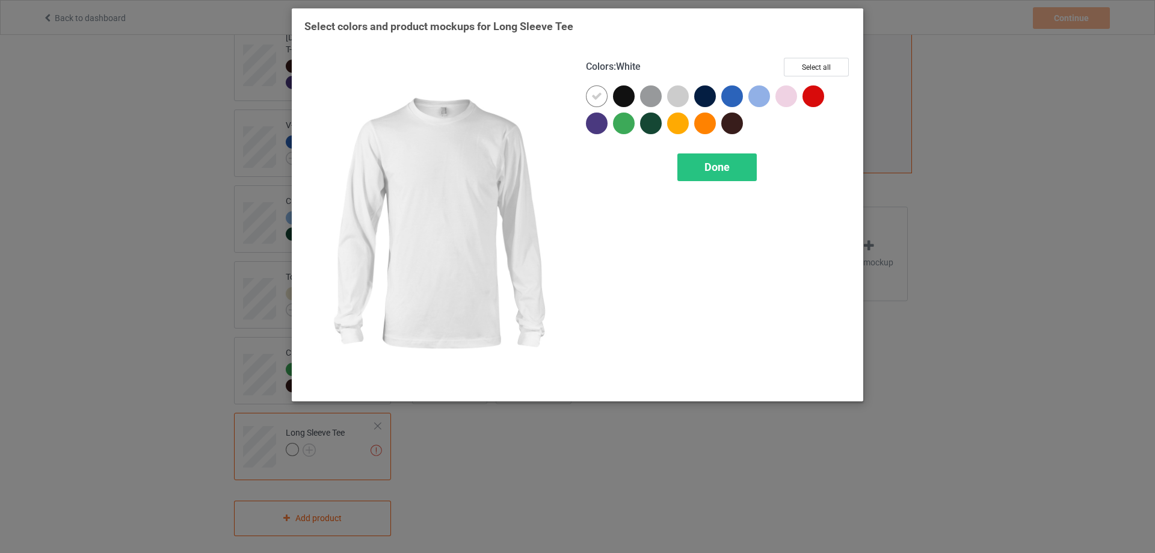
click at [591, 93] on icon at bounding box center [596, 96] width 11 height 11
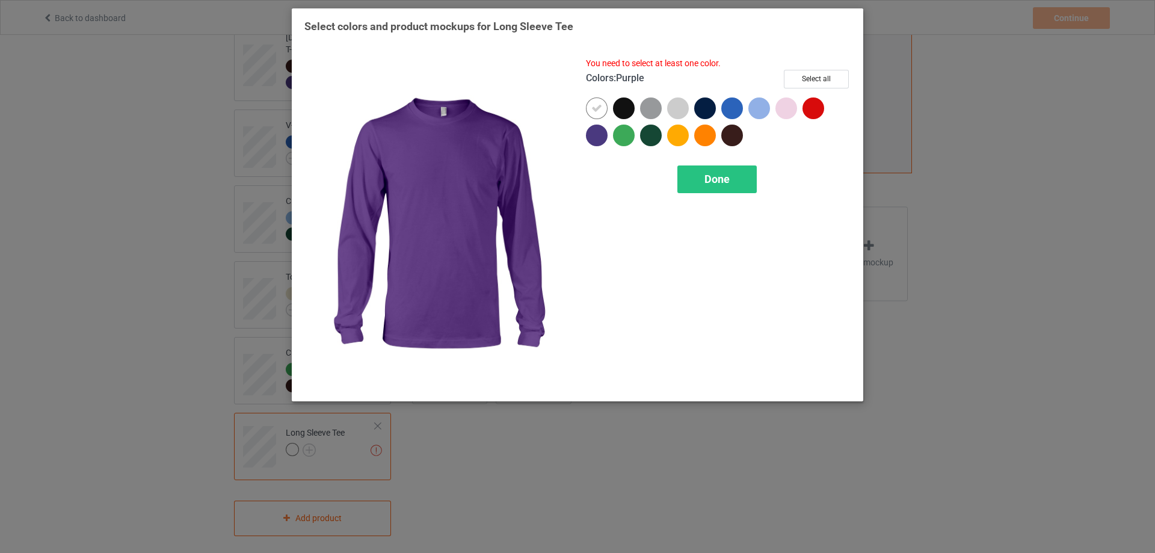
click at [594, 129] on div at bounding box center [597, 135] width 22 height 22
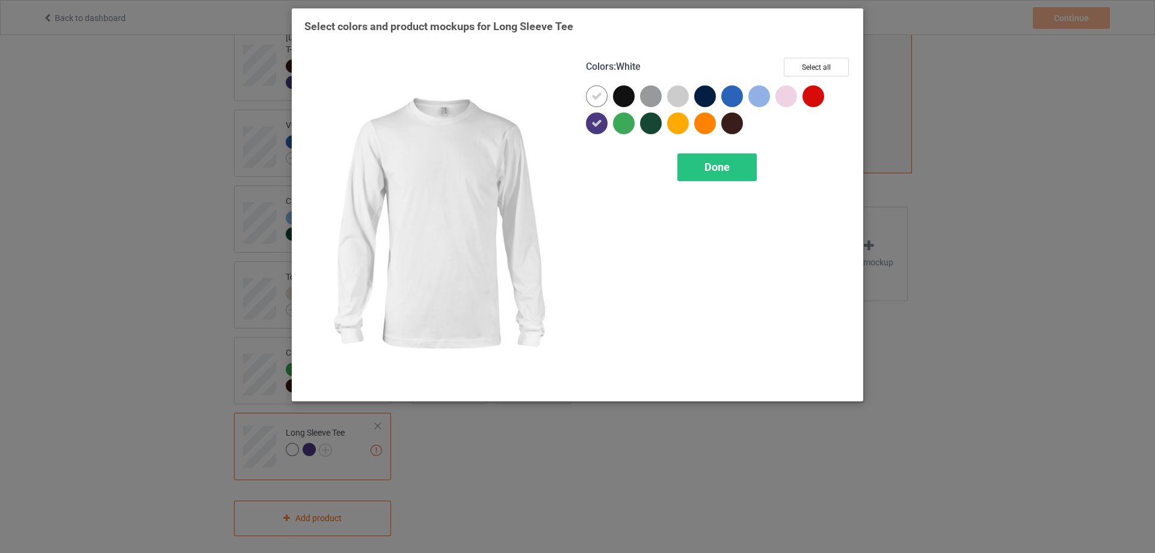
click at [603, 103] on div at bounding box center [597, 96] width 22 height 22
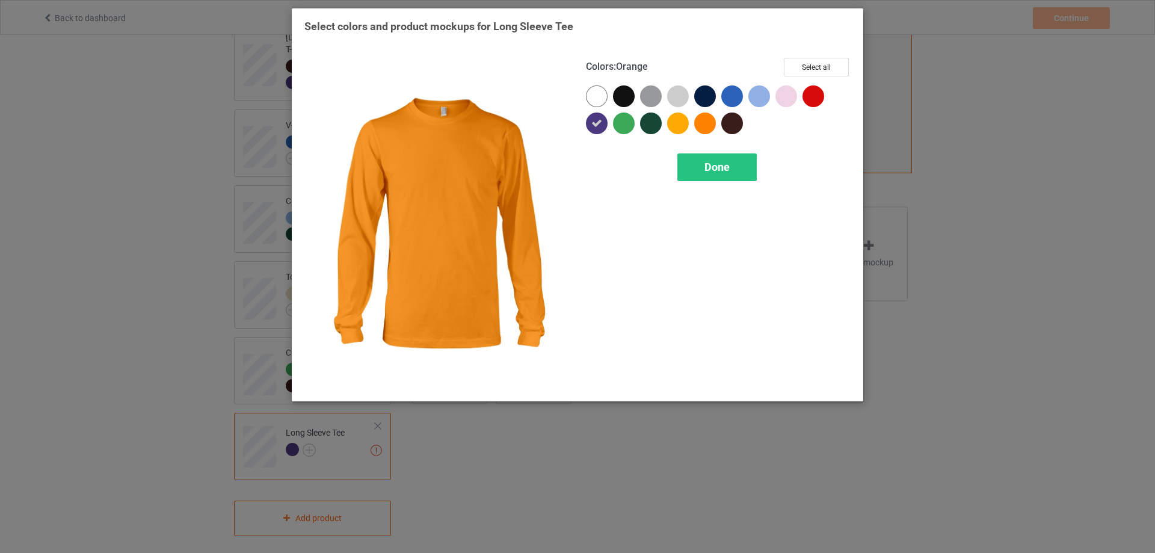
click at [711, 118] on div at bounding box center [705, 123] width 22 height 22
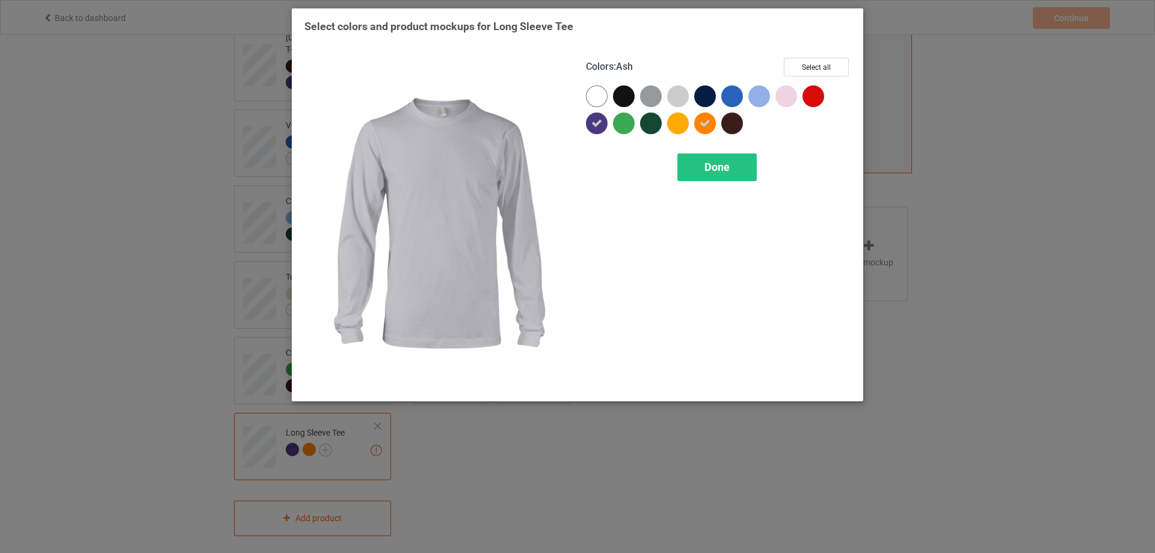
drag, startPoint x: 680, startPoint y: 99, endPoint x: 689, endPoint y: 99, distance: 9.0
click at [681, 99] on div at bounding box center [678, 96] width 22 height 22
click at [709, 96] on div at bounding box center [705, 96] width 22 height 22
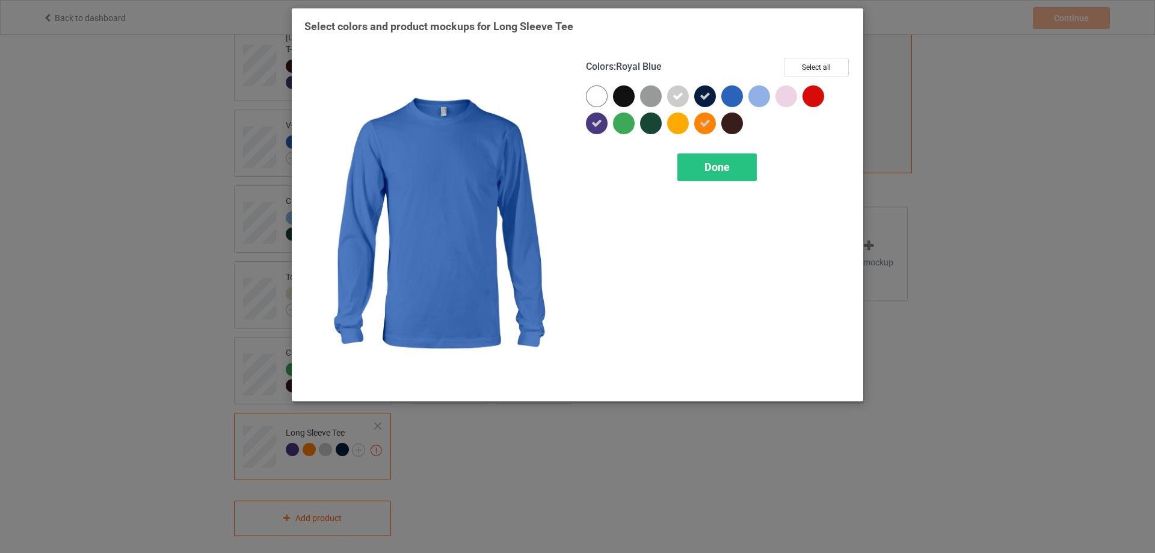
click at [725, 97] on div at bounding box center [732, 96] width 22 height 22
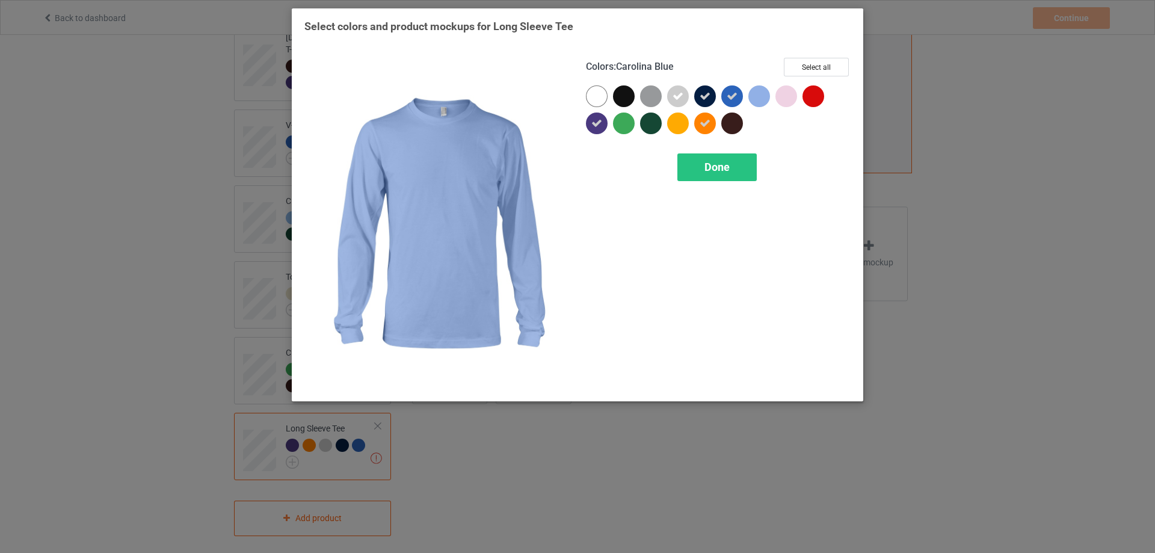
click at [753, 97] on div at bounding box center [759, 96] width 22 height 22
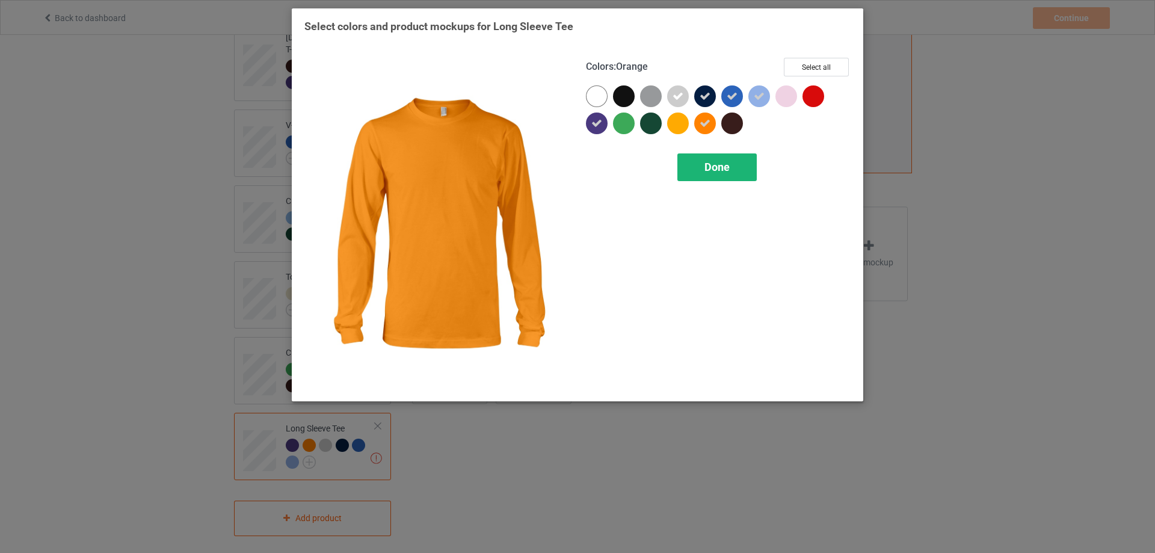
click at [713, 162] on span "Done" at bounding box center [716, 167] width 25 height 13
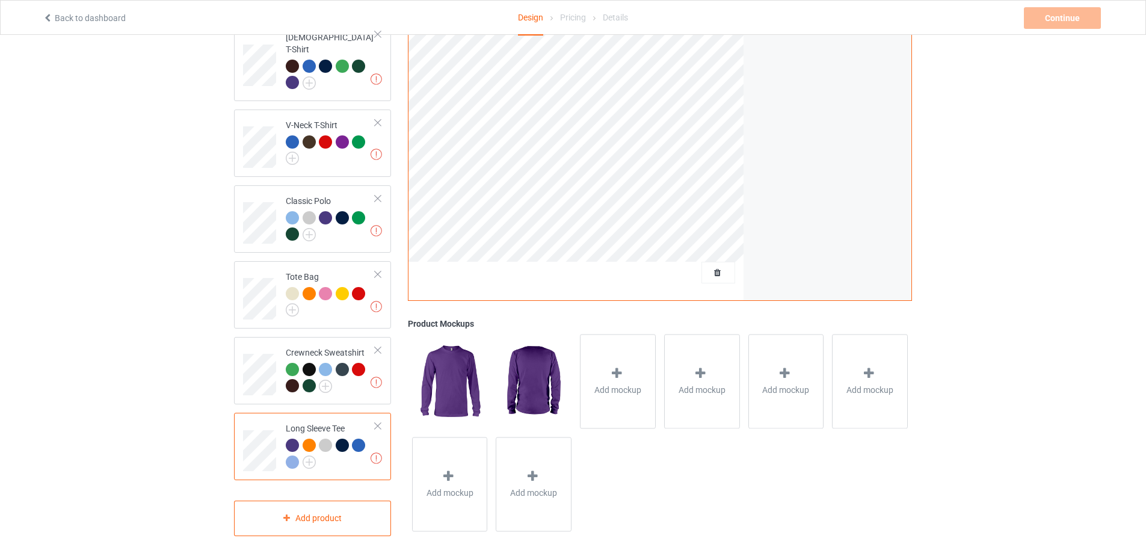
click at [684, 469] on div "Add mockup Add mockup Add mockup Add mockup Add mockup Add mockup" at bounding box center [660, 433] width 504 height 206
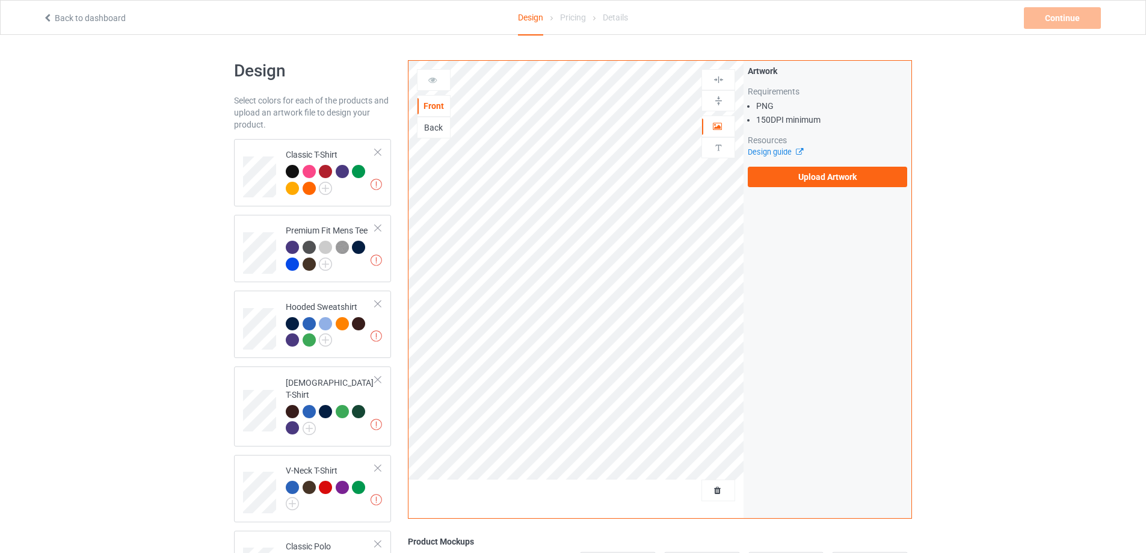
click at [441, 129] on div "Back" at bounding box center [433, 127] width 32 height 12
click at [437, 100] on div "Front" at bounding box center [433, 106] width 32 height 12
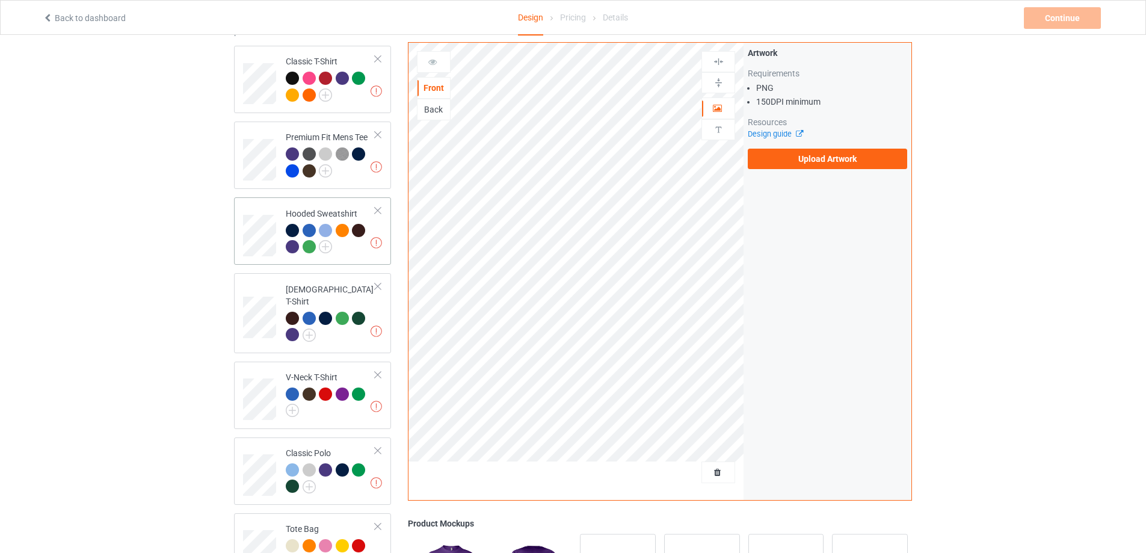
scroll to position [47, 0]
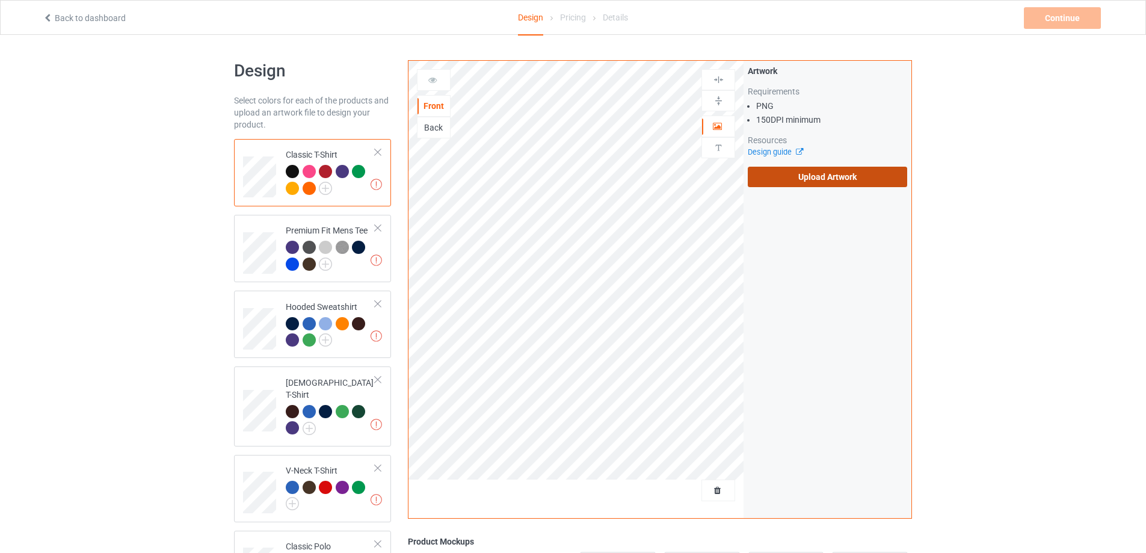
click at [814, 177] on label "Upload Artwork" at bounding box center [826, 177] width 159 height 20
click at [0, 0] on input "Upload Artwork" at bounding box center [0, 0] width 0 height 0
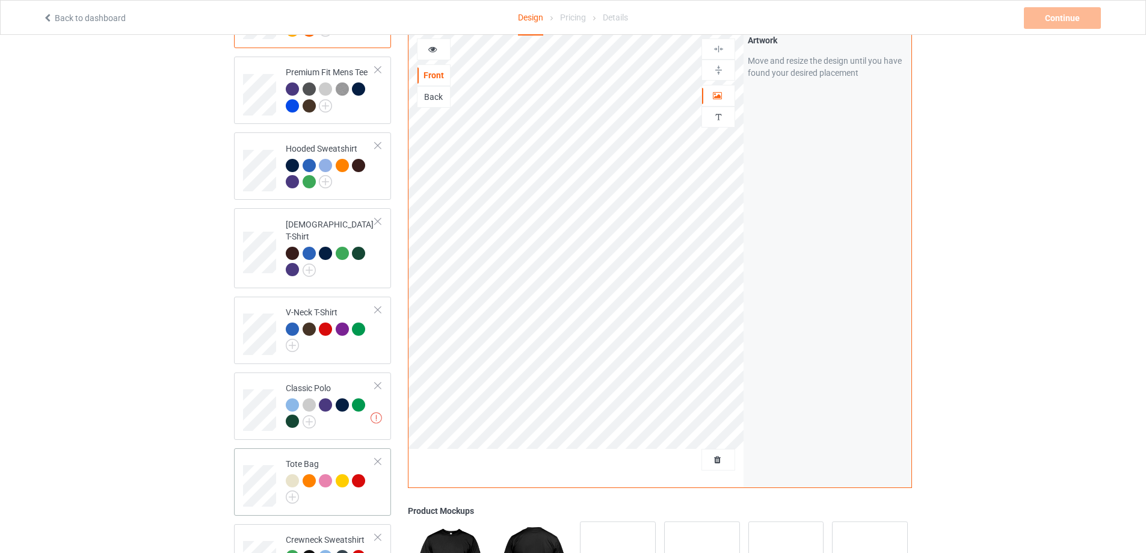
scroll to position [241, 0]
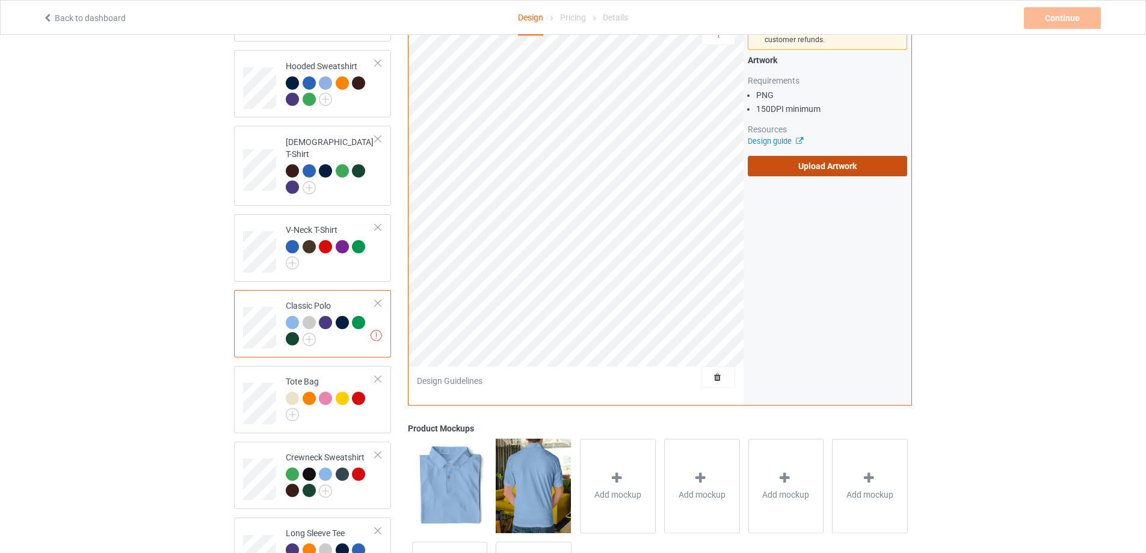
click at [824, 164] on label "Upload Artwork" at bounding box center [826, 166] width 159 height 20
click at [0, 0] on input "Upload Artwork" at bounding box center [0, 0] width 0 height 0
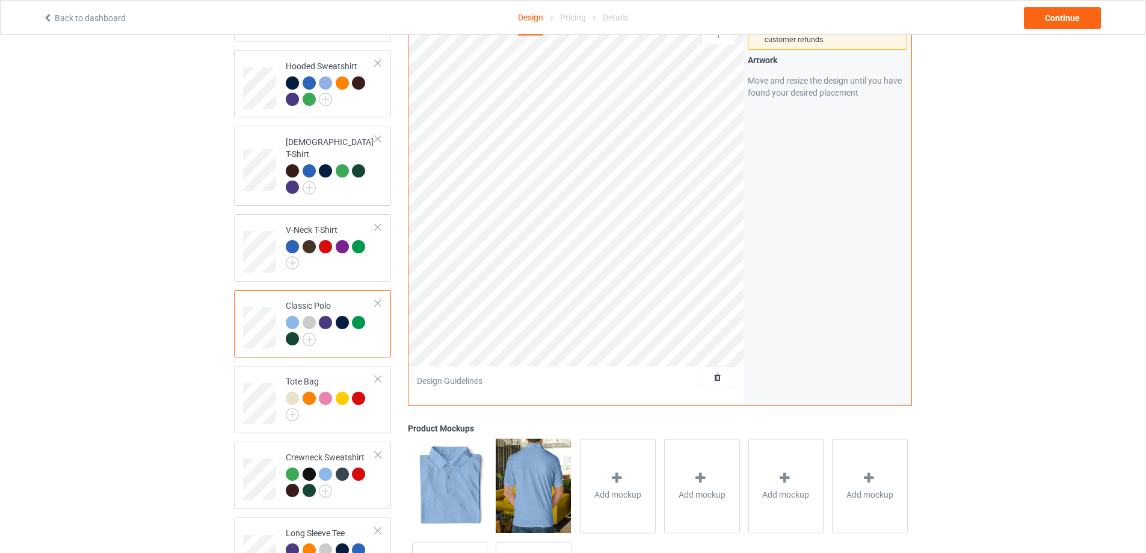
click at [922, 225] on div "Design Select colors for each of the products and upload an artwork file to des…" at bounding box center [573, 229] width 1146 height 871
click at [1020, 224] on div "Design Select colors for each of the products and upload an artwork file to des…" at bounding box center [573, 229] width 1146 height 871
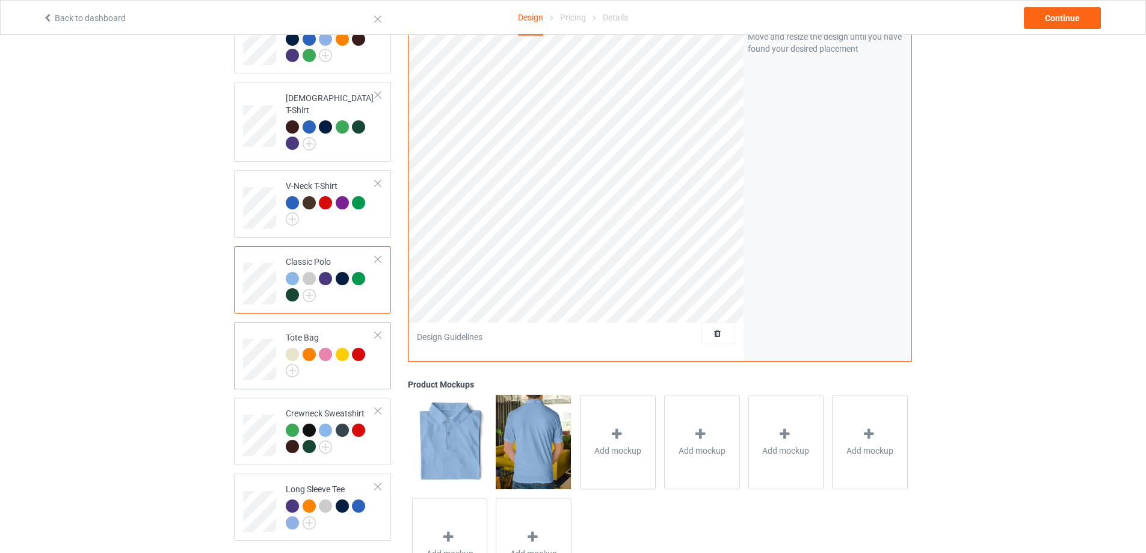
scroll to position [348, 0]
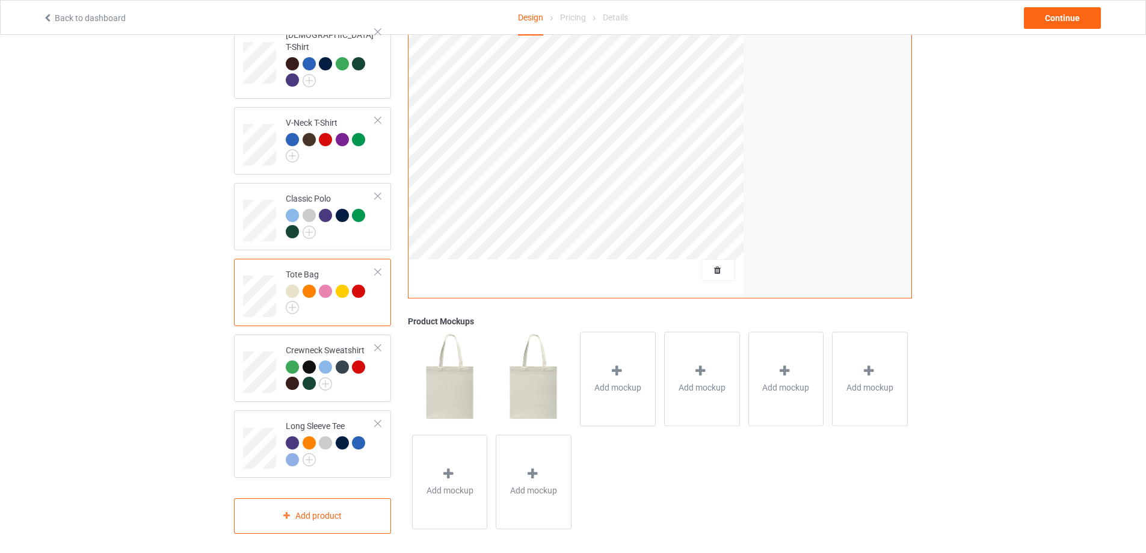
click at [1055, 346] on div "Design Select colors for each of the products and upload an artwork file to des…" at bounding box center [573, 122] width 1146 height 871
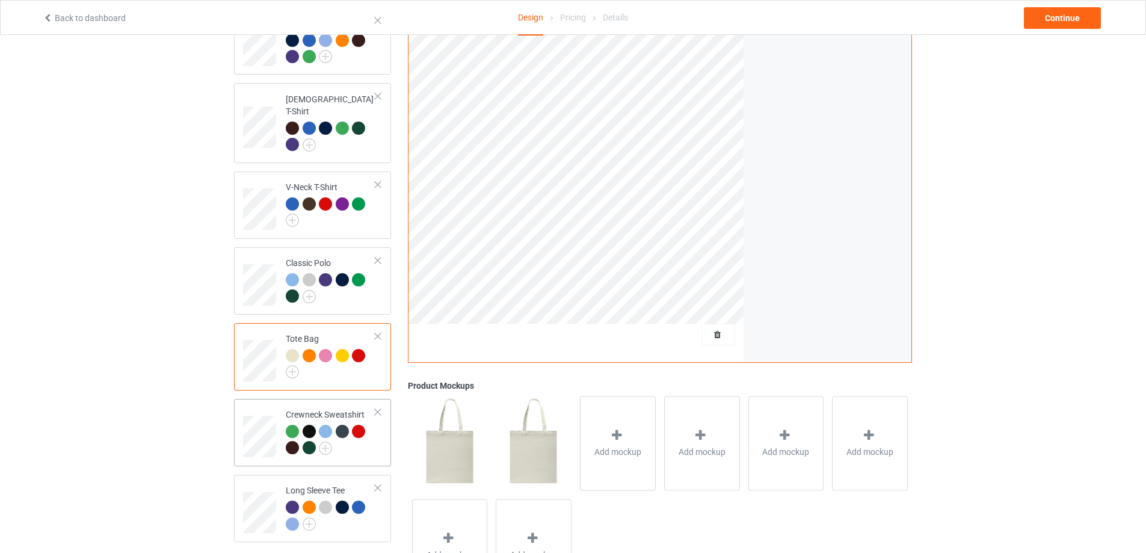
scroll to position [287, 0]
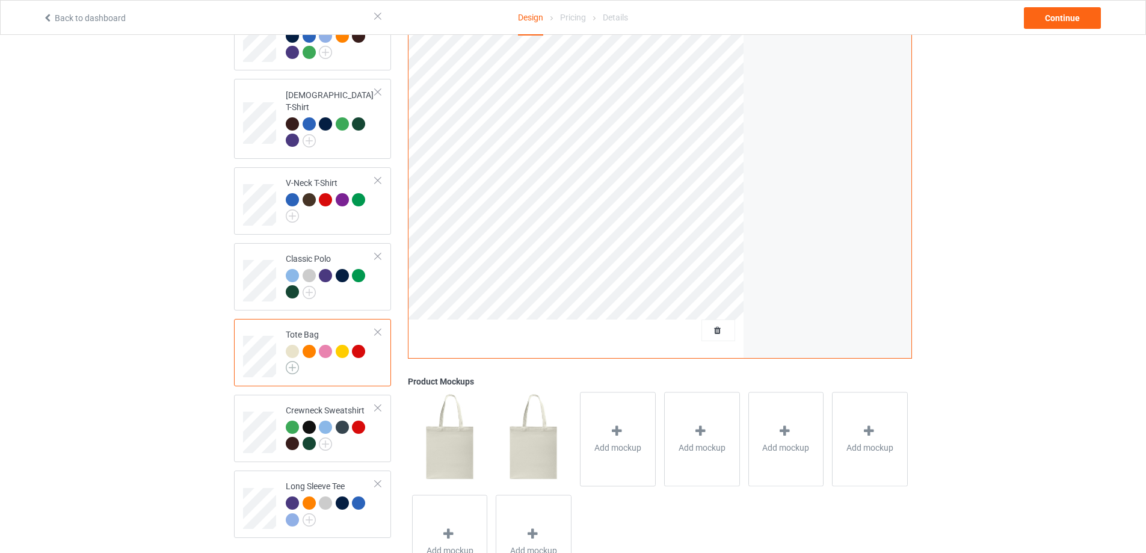
click at [293, 365] on img at bounding box center [292, 367] width 13 height 13
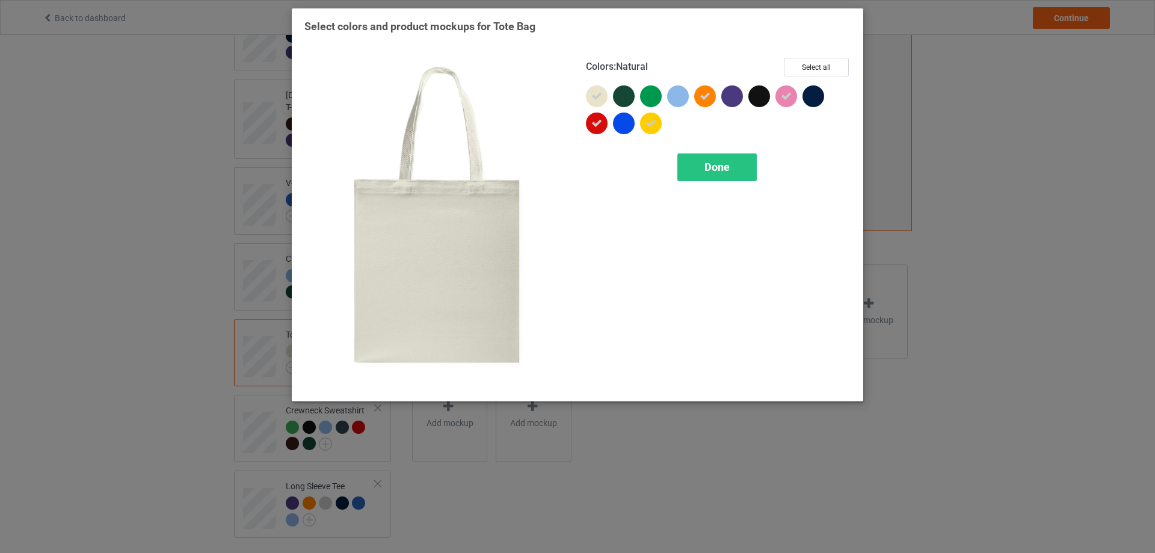
click at [600, 95] on icon at bounding box center [596, 96] width 11 height 11
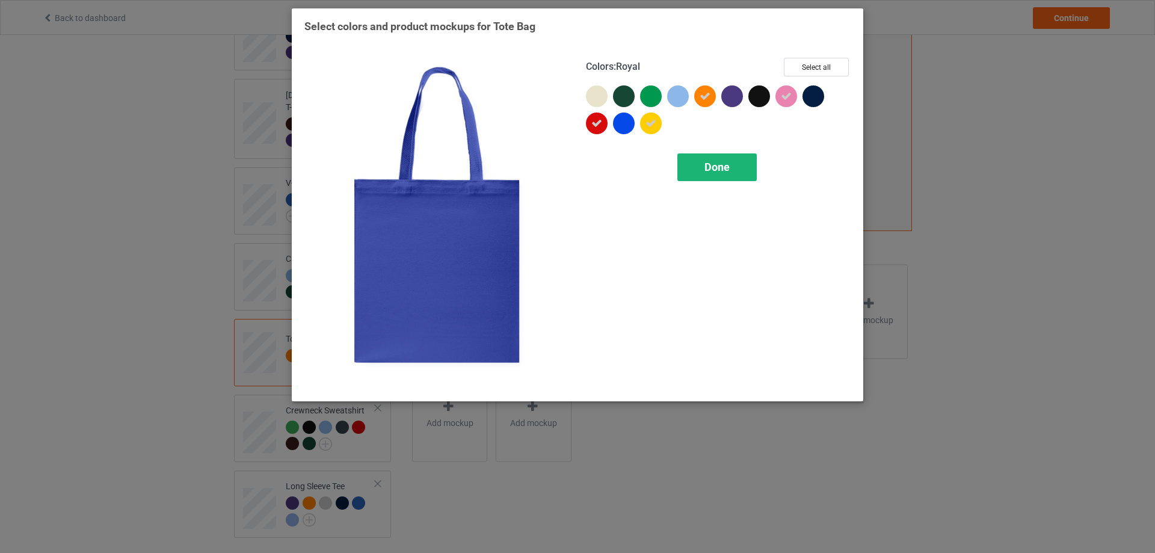
click at [736, 167] on div "Done" at bounding box center [716, 167] width 79 height 28
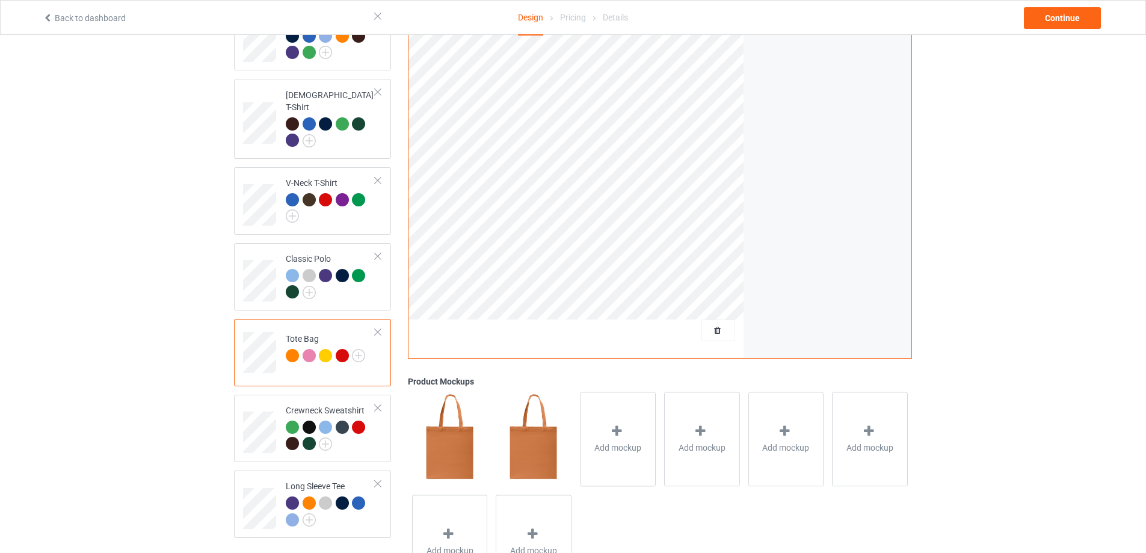
click at [968, 196] on div "Design Select colors for each of the products and upload an artwork file to des…" at bounding box center [573, 182] width 1146 height 871
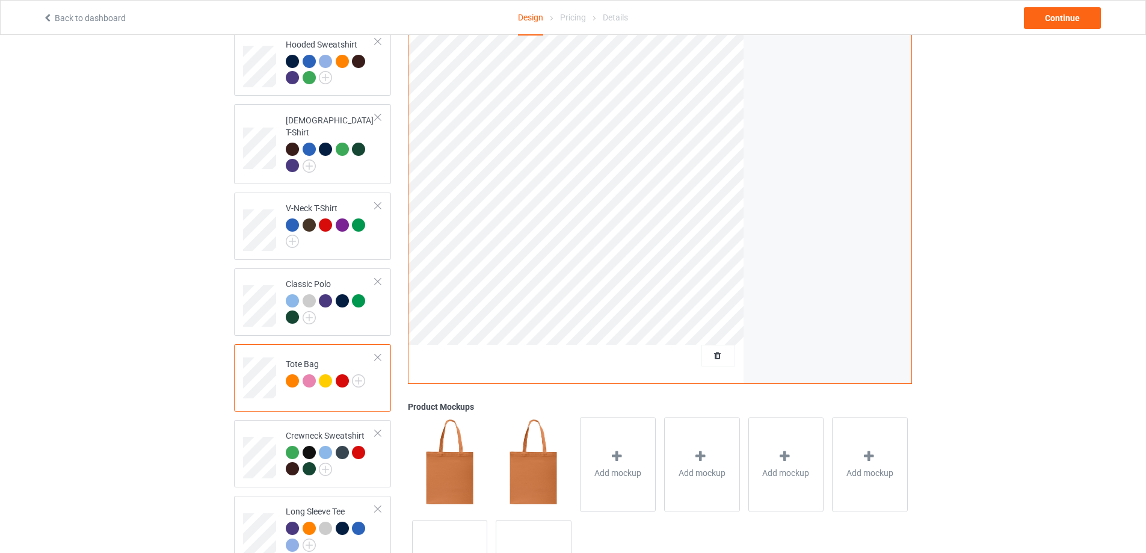
scroll to position [227, 0]
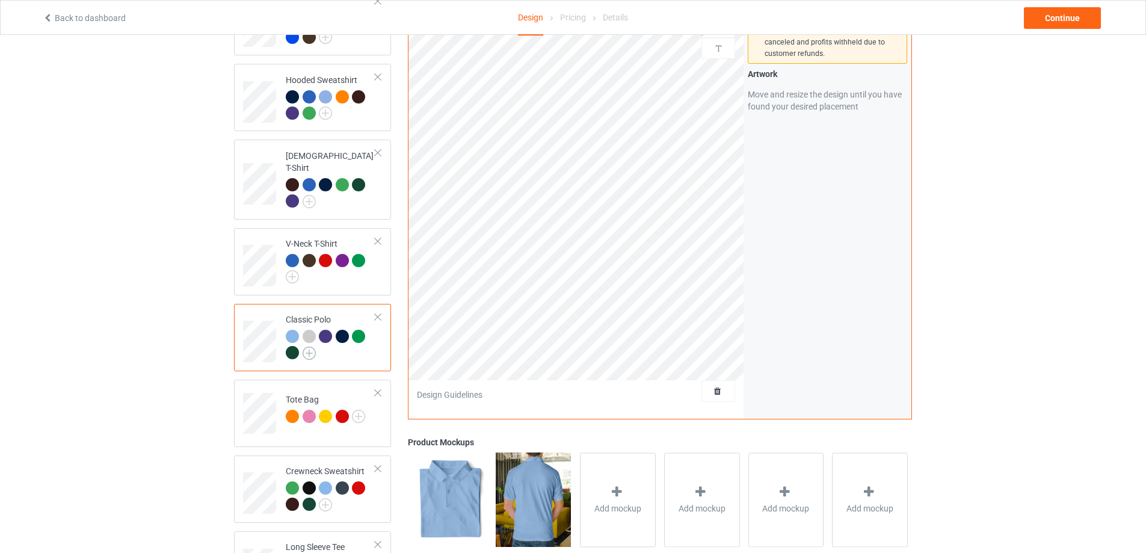
click at [312, 346] on img at bounding box center [308, 352] width 13 height 13
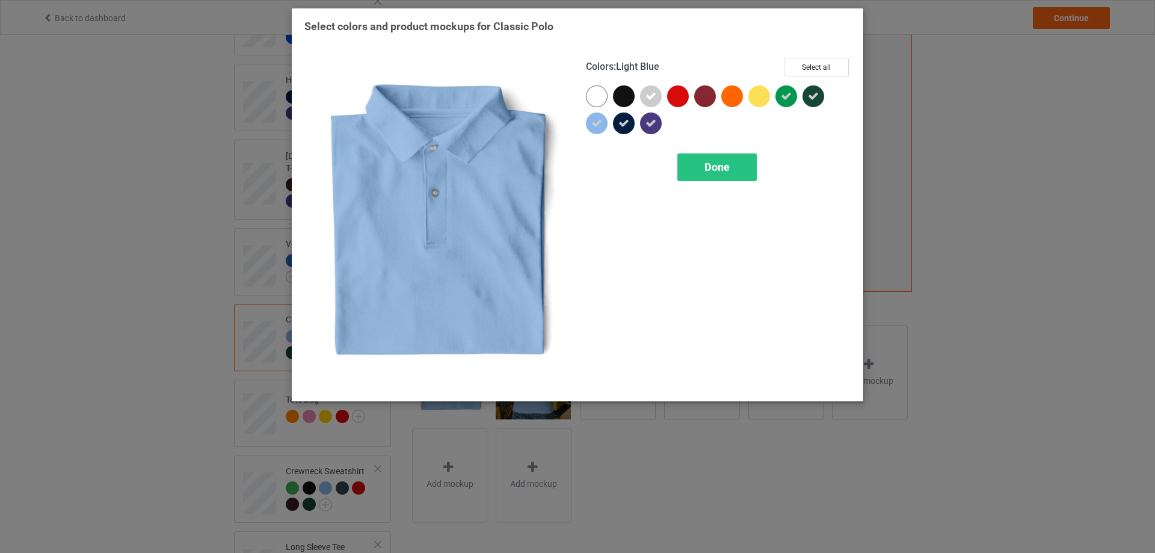
click at [597, 127] on icon at bounding box center [596, 123] width 11 height 11
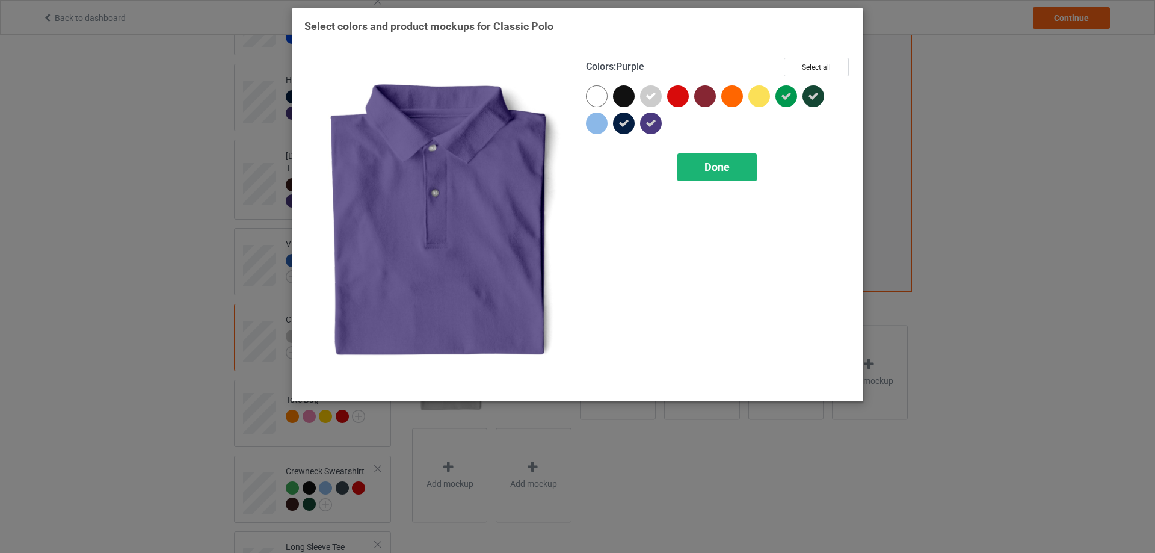
click at [735, 160] on div "Done" at bounding box center [716, 167] width 79 height 28
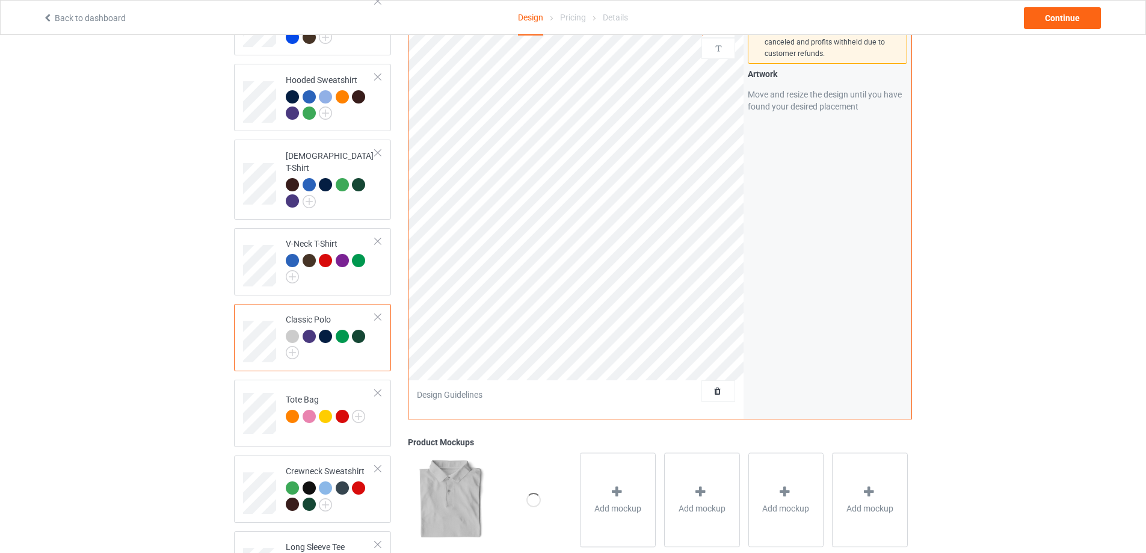
click at [1071, 226] on div "Design Select colors for each of the products and upload an artwork file to des…" at bounding box center [573, 243] width 1146 height 871
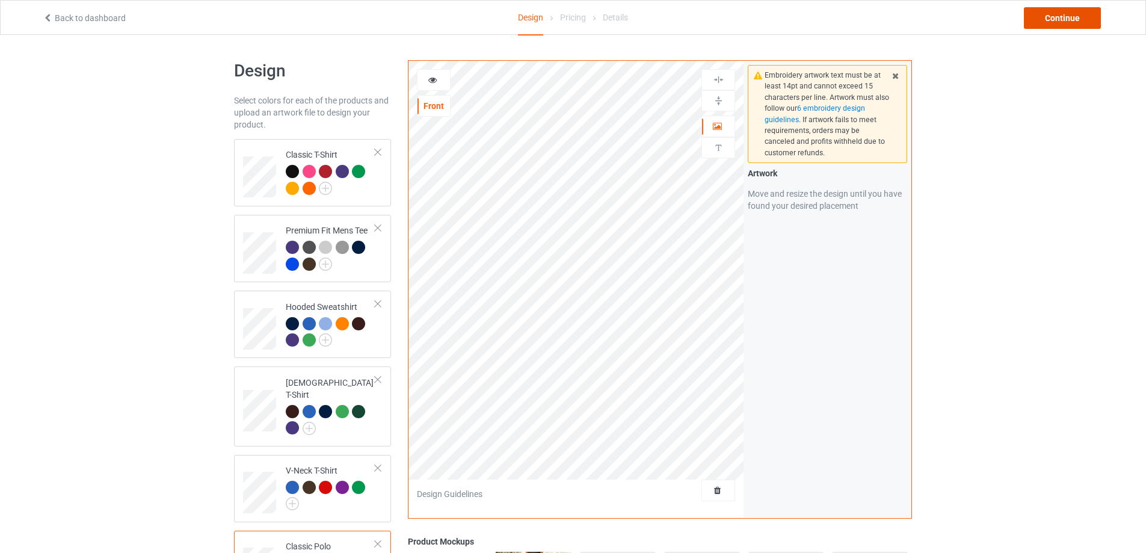
click at [1066, 14] on div "Continue" at bounding box center [1061, 18] width 77 height 22
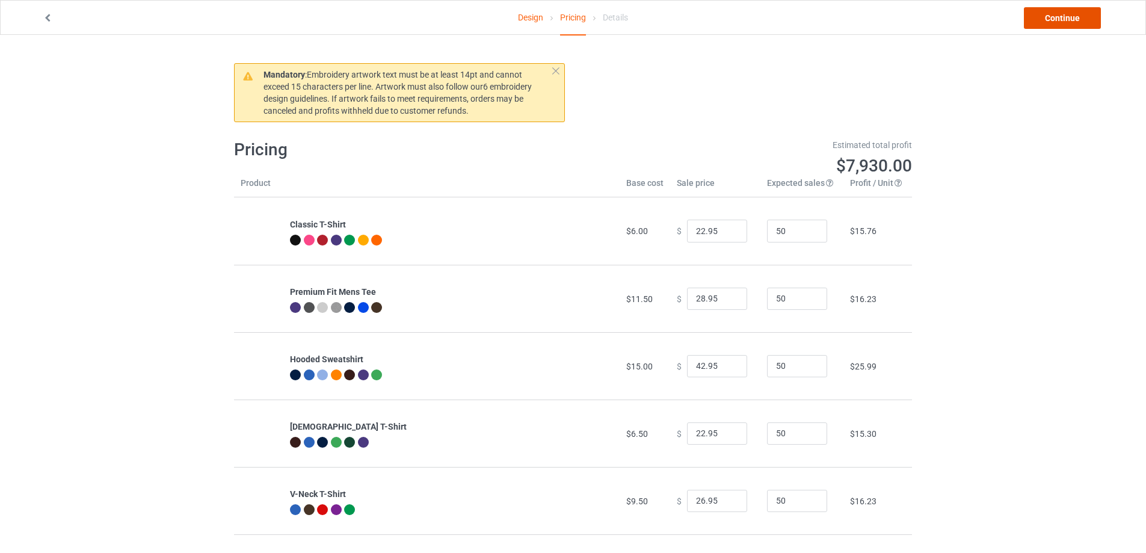
click at [1059, 10] on link "Continue" at bounding box center [1061, 18] width 77 height 22
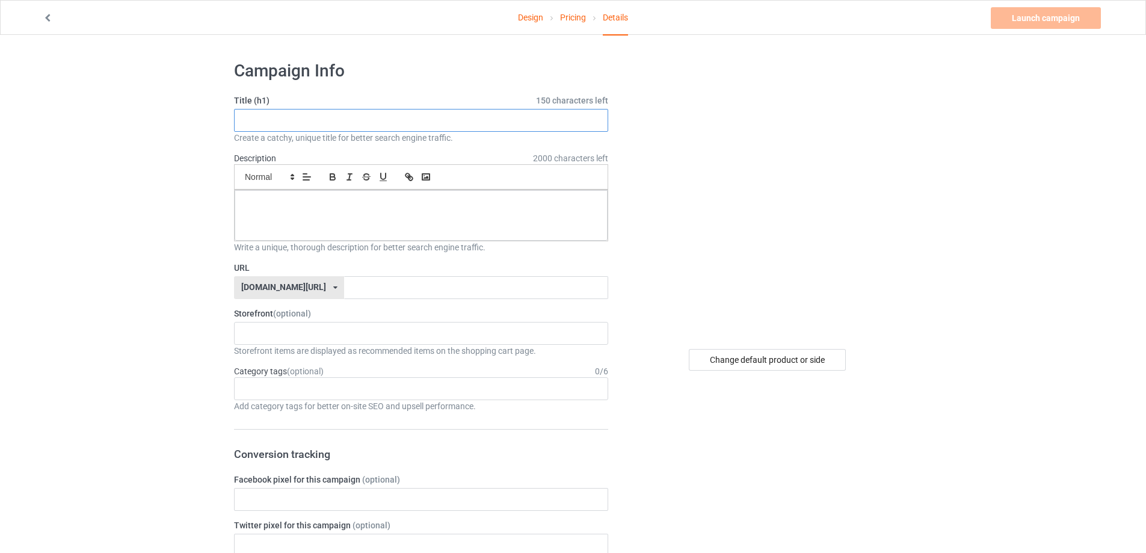
click at [293, 130] on input "text" at bounding box center [421, 120] width 374 height 23
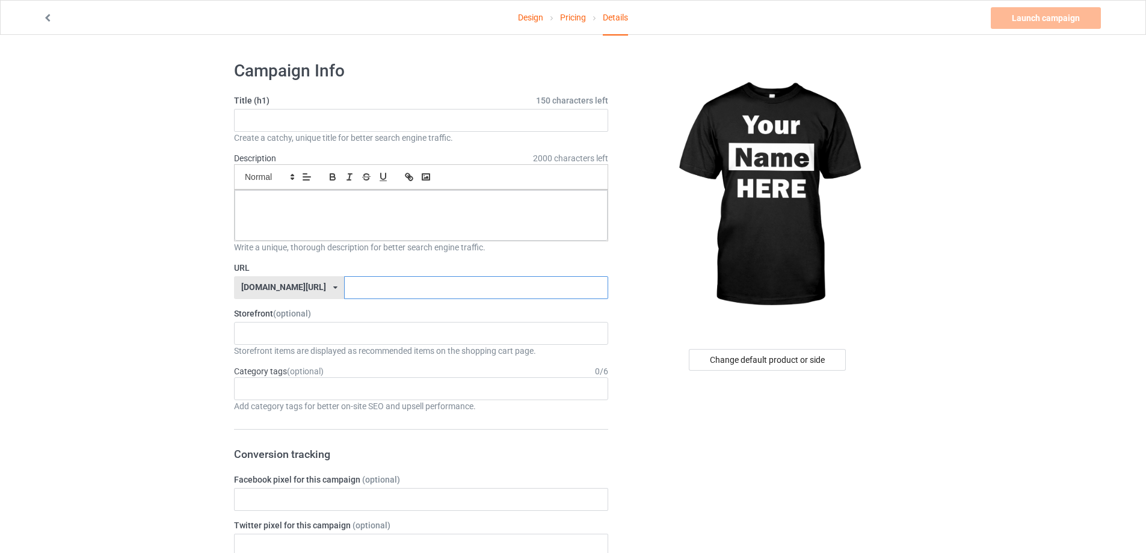
click at [360, 292] on input "text" at bounding box center [475, 287] width 263 height 23
click at [294, 123] on input "text" at bounding box center [421, 120] width 374 height 23
type input "c"
click at [310, 213] on div at bounding box center [421, 215] width 373 height 51
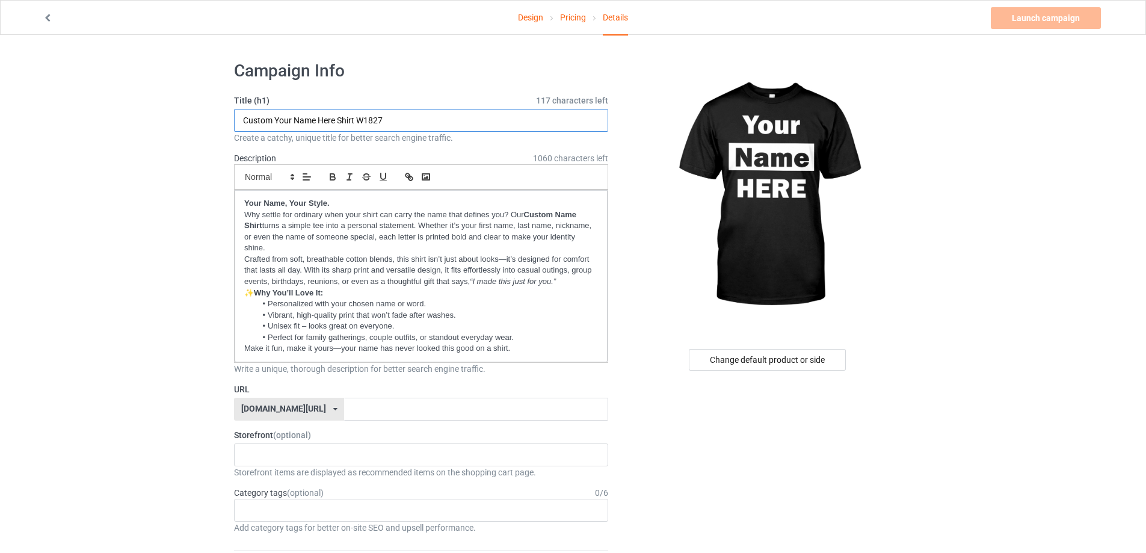
drag, startPoint x: 416, startPoint y: 121, endPoint x: 207, endPoint y: 109, distance: 209.0
drag, startPoint x: 328, startPoint y: 202, endPoint x: 244, endPoint y: 197, distance: 84.4
drag, startPoint x: 376, startPoint y: 198, endPoint x: 243, endPoint y: 195, distance: 132.9
click at [243, 195] on div "Custom Your Name Here Shirt W1827 . Why settle for ordinary when your shirt can…" at bounding box center [421, 276] width 373 height 172
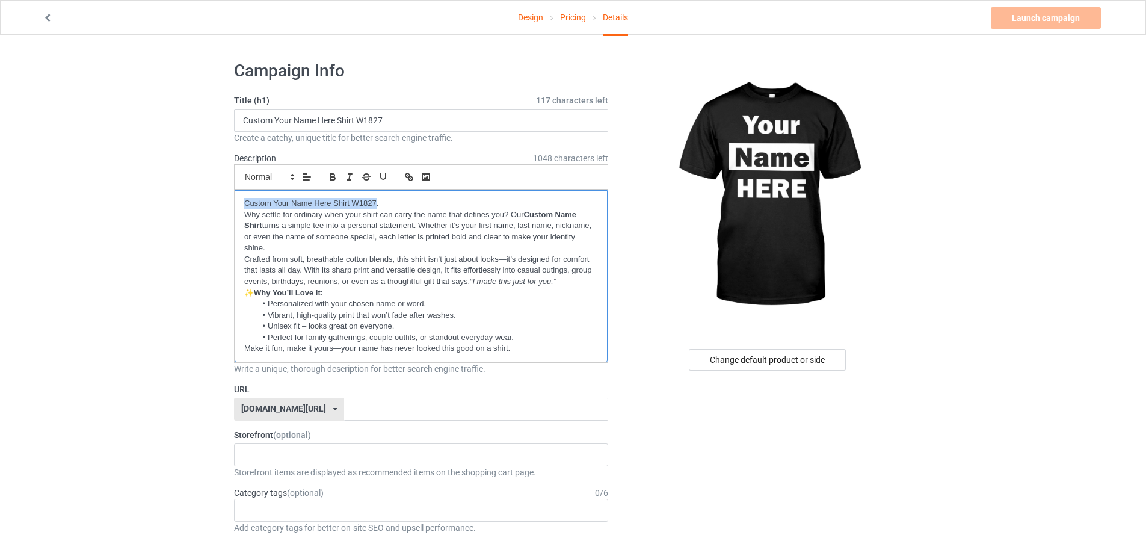
drag, startPoint x: 375, startPoint y: 204, endPoint x: 245, endPoint y: 203, distance: 130.5
click at [245, 203] on p "Custom Your Name Here Shirt W1827 ." at bounding box center [421, 203] width 354 height 11
click at [659, 238] on div at bounding box center [768, 195] width 287 height 271
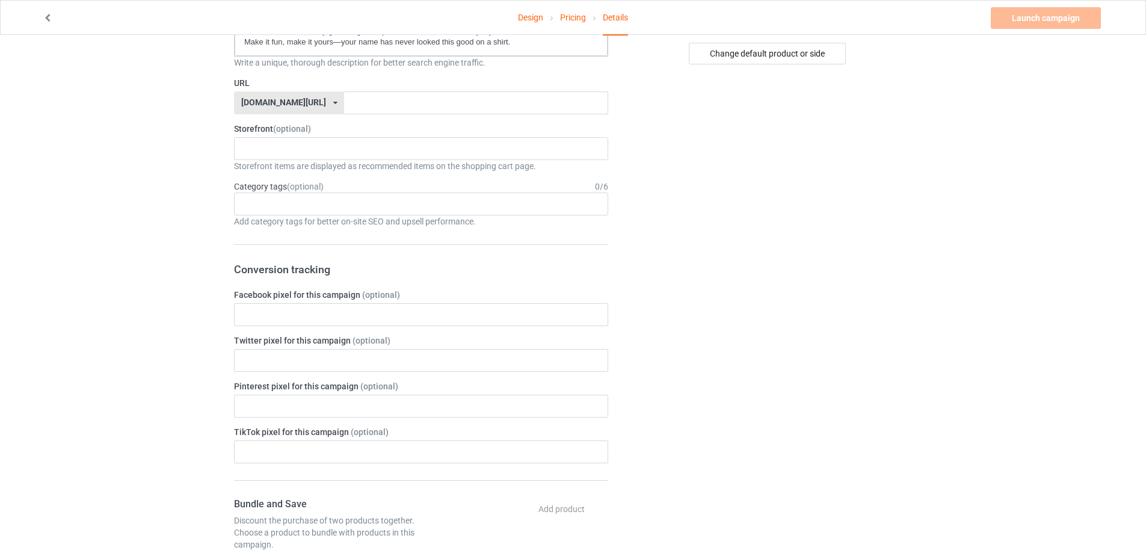
scroll to position [301, 0]
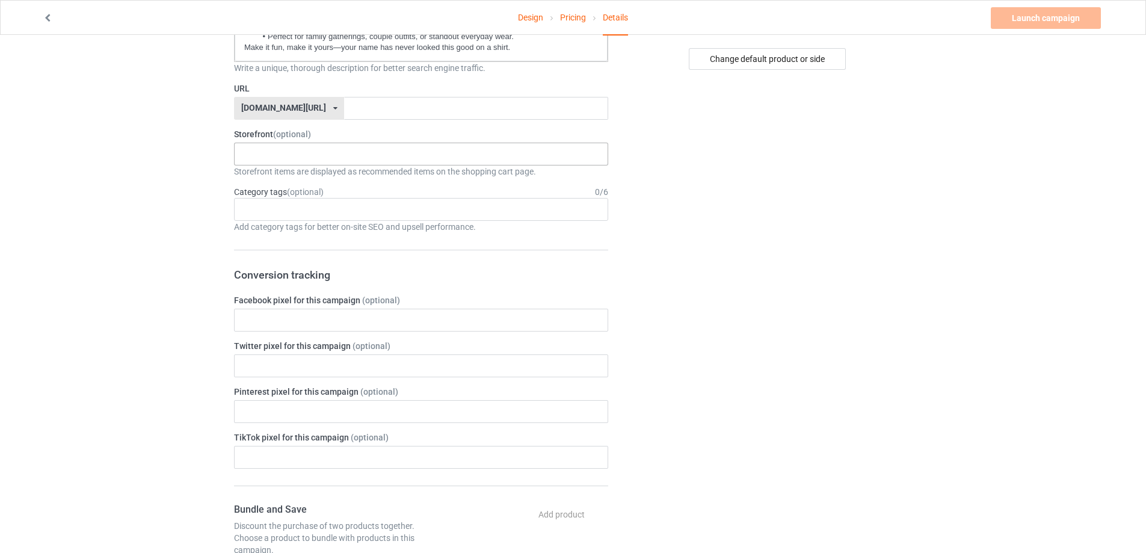
click at [296, 144] on div "Sportkal 68ae8a7081613e002edd67b8" at bounding box center [421, 154] width 374 height 23
click at [265, 174] on div "Sportkal" at bounding box center [421, 176] width 373 height 22
click at [198, 192] on div "Design Pricing Details Launch campaign Please enter campaign URL Campaign Info …" at bounding box center [573, 418] width 1146 height 1368
click at [283, 207] on div "Age > [DEMOGRAPHIC_DATA] > 1 Age > [DEMOGRAPHIC_DATA] Months > 1 Month Age > [D…" at bounding box center [421, 209] width 374 height 23
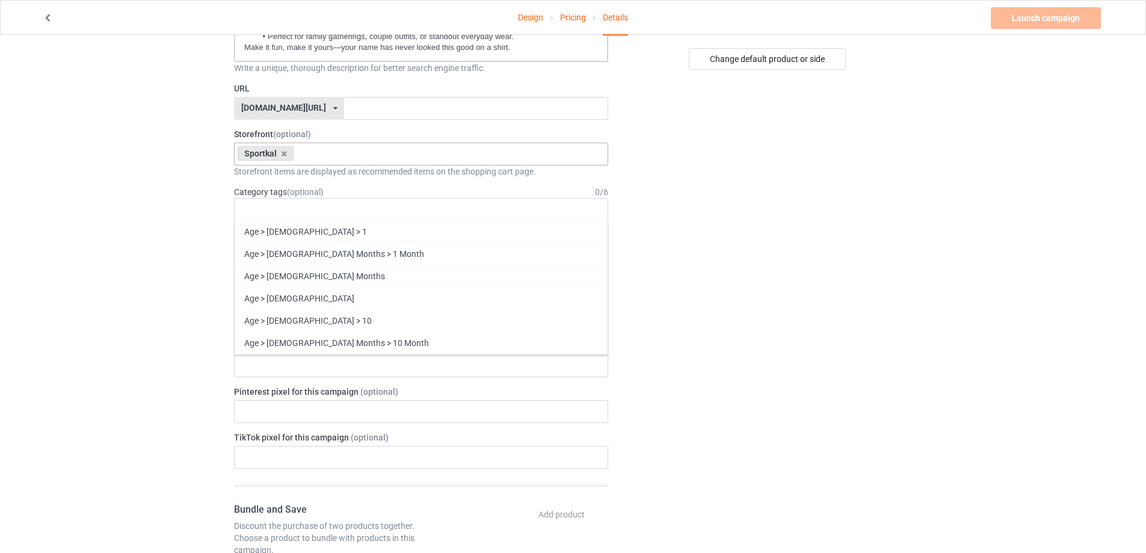
click at [131, 215] on div "Design Pricing Details Launch campaign Please enter campaign URL Campaign Info …" at bounding box center [573, 418] width 1146 height 1368
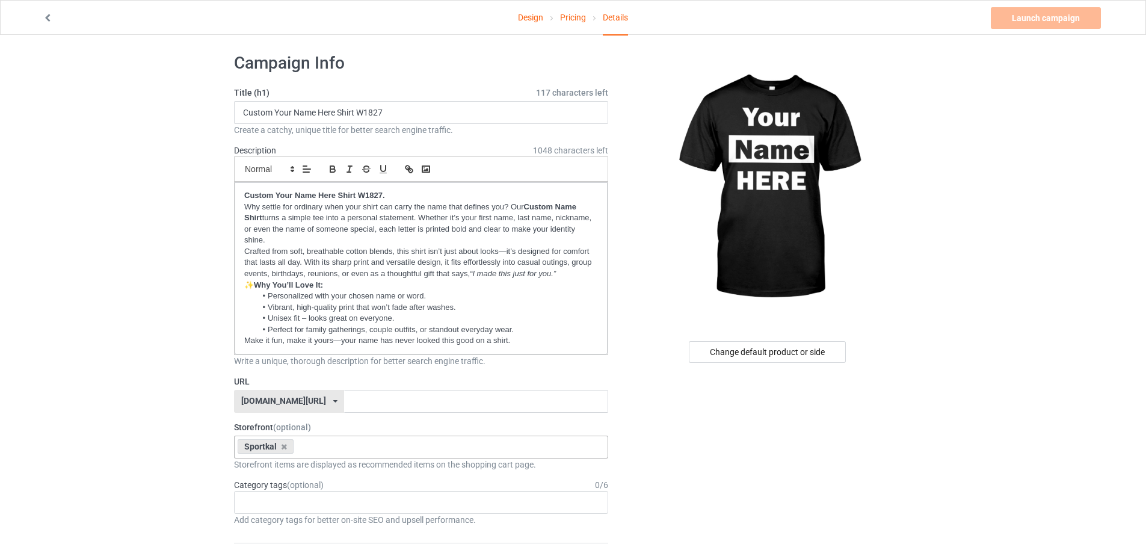
scroll to position [0, 0]
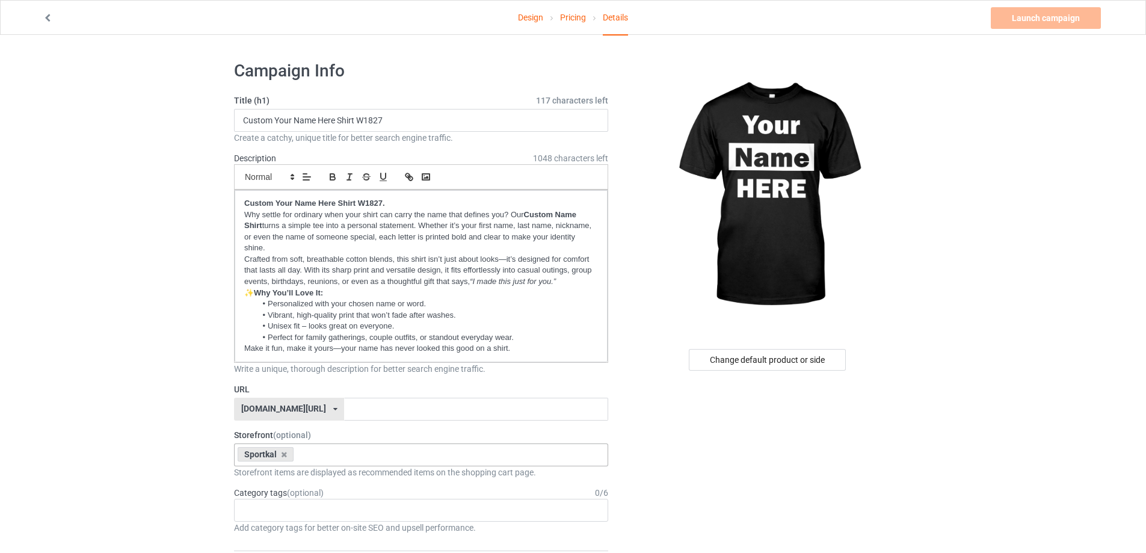
click at [371, 407] on input "text" at bounding box center [475, 408] width 263 height 23
click at [401, 117] on input "Custom Your Name Here Shirt W1827" at bounding box center [421, 120] width 374 height 23
type input "Custom Your Name Here Shirt W1827a"
drag, startPoint x: 369, startPoint y: 403, endPoint x: 372, endPoint y: 387, distance: 15.9
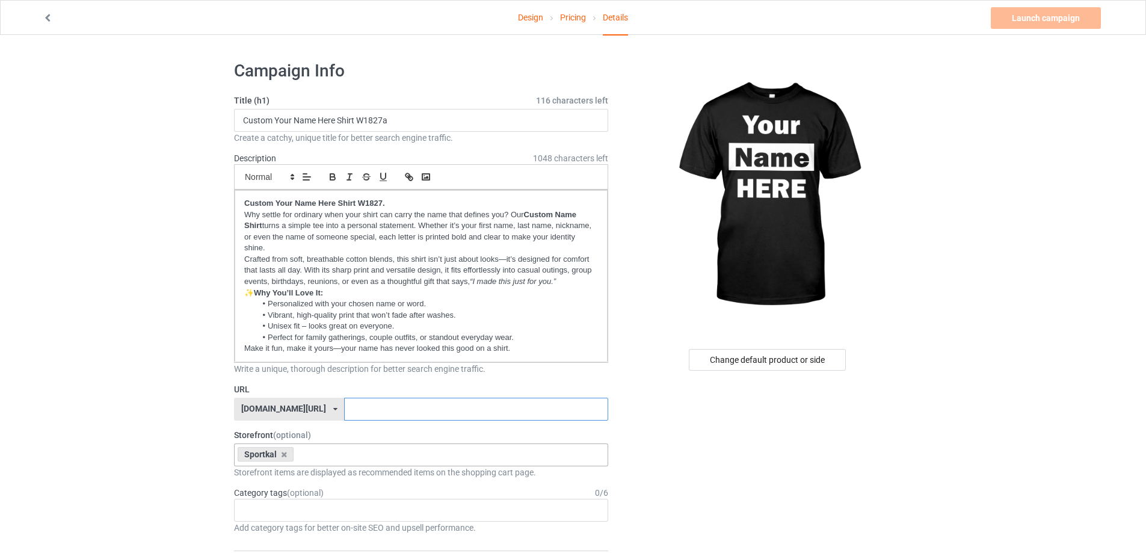
click at [369, 402] on input "text" at bounding box center [475, 408] width 263 height 23
paste input "Custom Your Name Here Shirt W1827a"
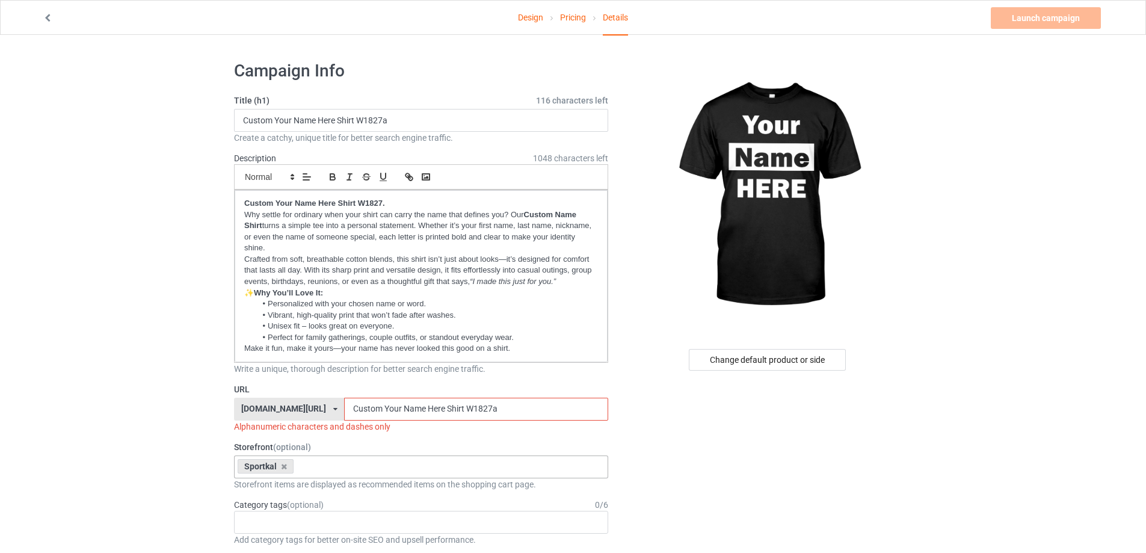
type input "Custom Your Name Here Shirt W1827a"
click at [390, 120] on input "Custom Your Name Here Shirt W1827a" at bounding box center [421, 120] width 374 height 23
type input "Custom Your Name Here Shirt W1827"
click at [344, 410] on input "Custom Your Name Here Shirt W1827a" at bounding box center [475, 408] width 263 height 23
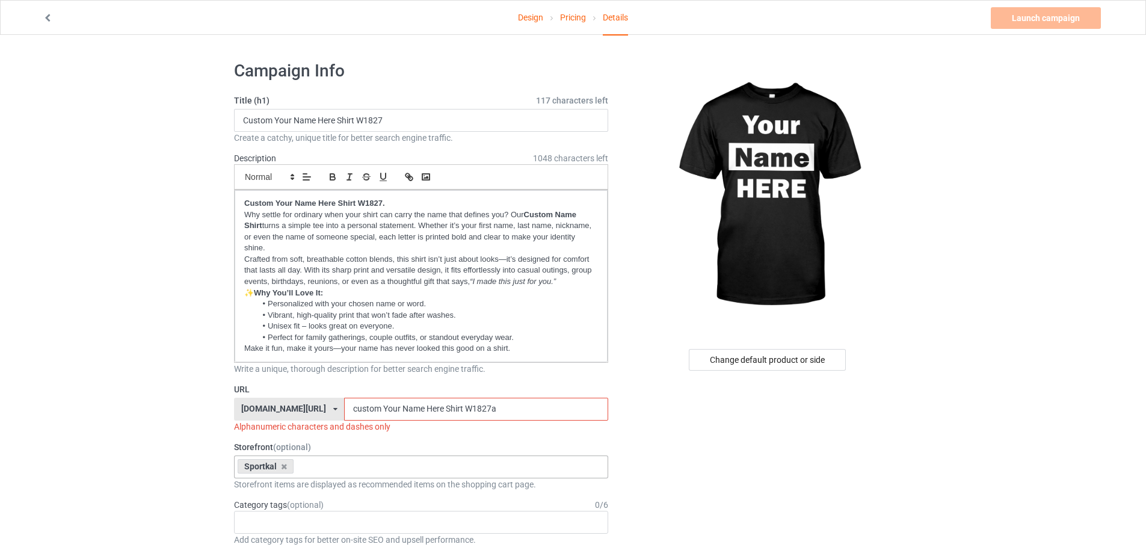
drag, startPoint x: 353, startPoint y: 410, endPoint x: 359, endPoint y: 411, distance: 6.1
click at [359, 411] on input "custom Your Name Here Shirt W1827a" at bounding box center [475, 408] width 263 height 23
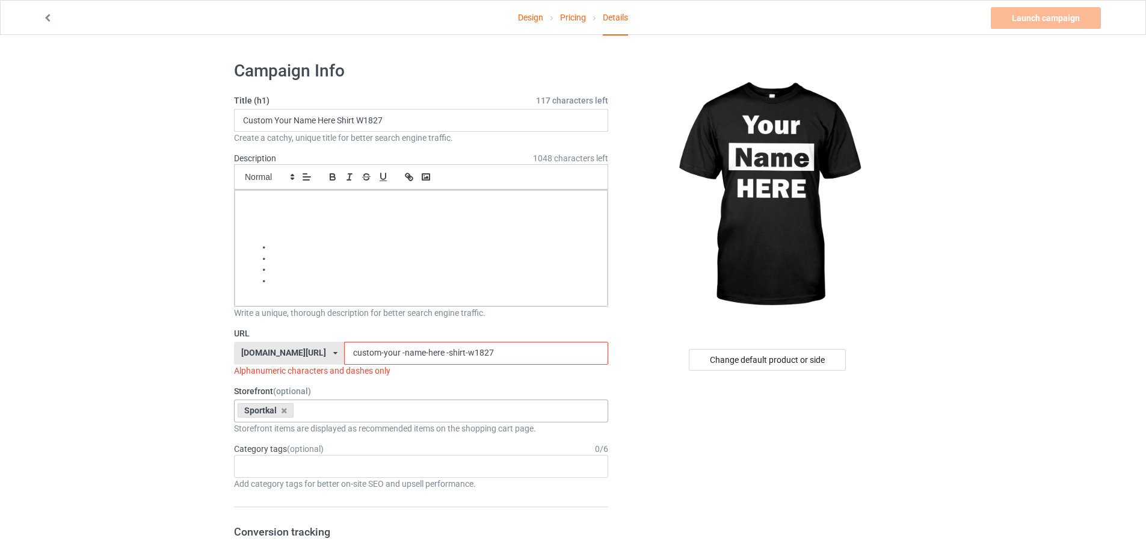
drag, startPoint x: 667, startPoint y: 425, endPoint x: 638, endPoint y: 408, distance: 33.4
click at [508, 348] on input "custom-your -name-here -shirt-w1827" at bounding box center [475, 353] width 263 height 23
click at [370, 350] on input "custom-your -name-here -shirt-w1827" at bounding box center [475, 353] width 263 height 23
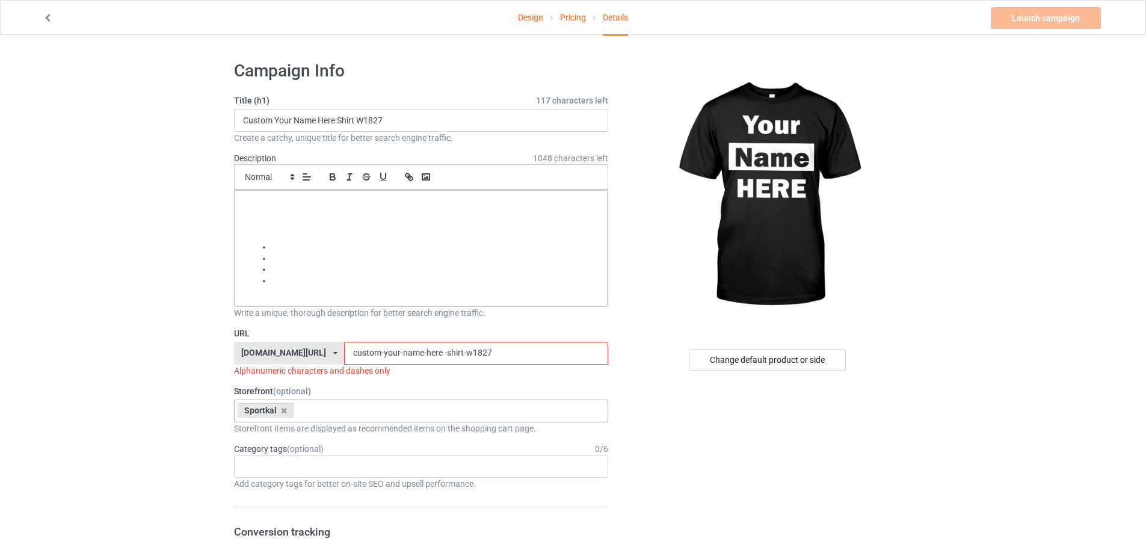
click at [344, 349] on input "custom-your-name-here -shirt-w1827" at bounding box center [475, 353] width 263 height 23
click at [489, 352] on input "custom-your-name-here -shirt-w1827" at bounding box center [475, 353] width 263 height 23
click at [413, 354] on input "custom-your-name-here -shirt-w1827" at bounding box center [475, 353] width 263 height 23
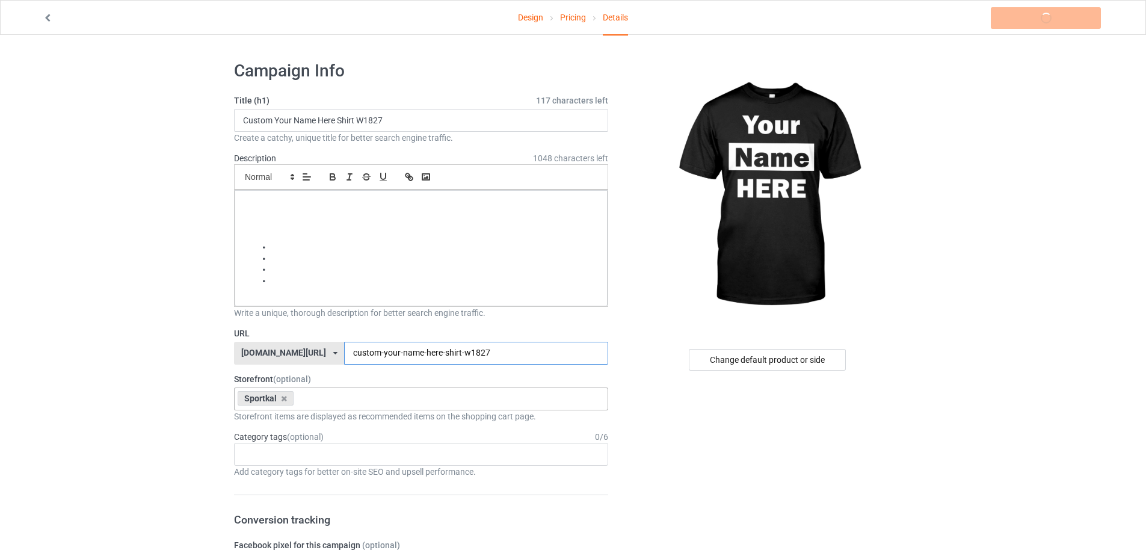
type input "custom-your-name-here-shirt-w1827"
click at [425, 241] on p at bounding box center [421, 237] width 354 height 11
click at [291, 215] on p at bounding box center [421, 214] width 354 height 11
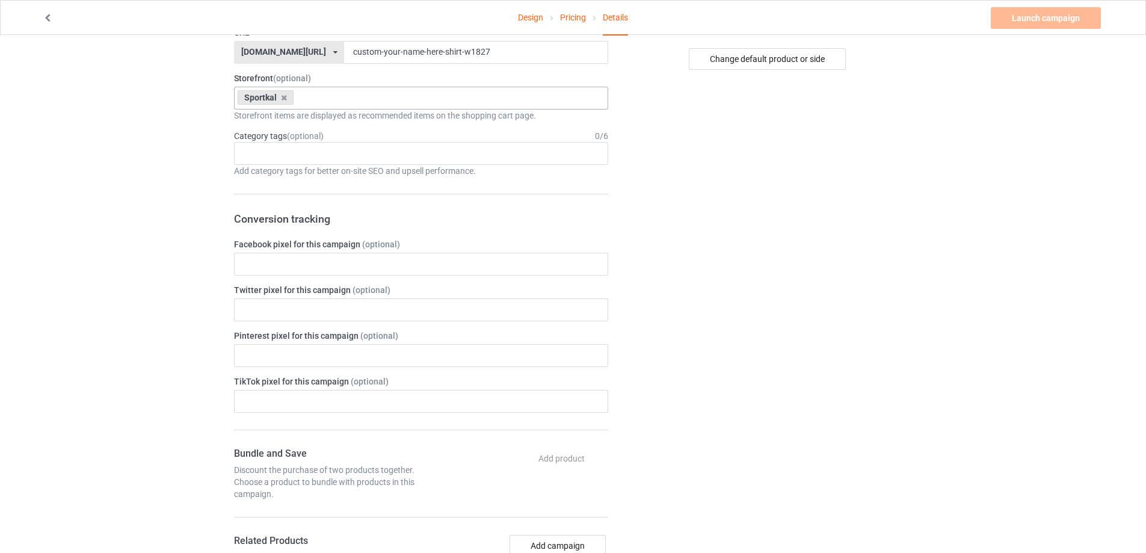
scroll to position [60, 0]
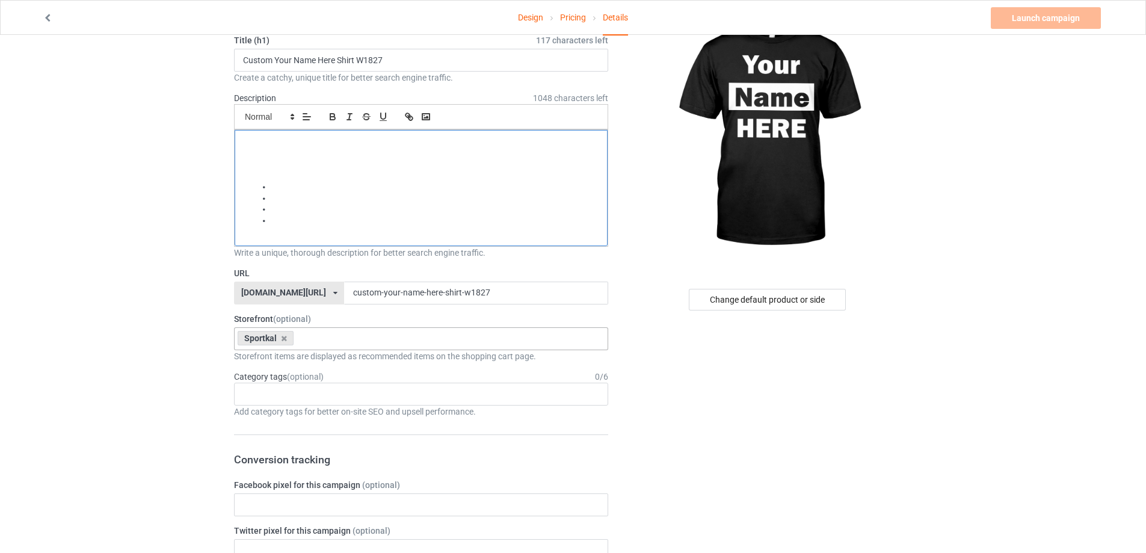
click at [288, 214] on li at bounding box center [427, 209] width 342 height 11
click at [277, 229] on p at bounding box center [421, 232] width 354 height 11
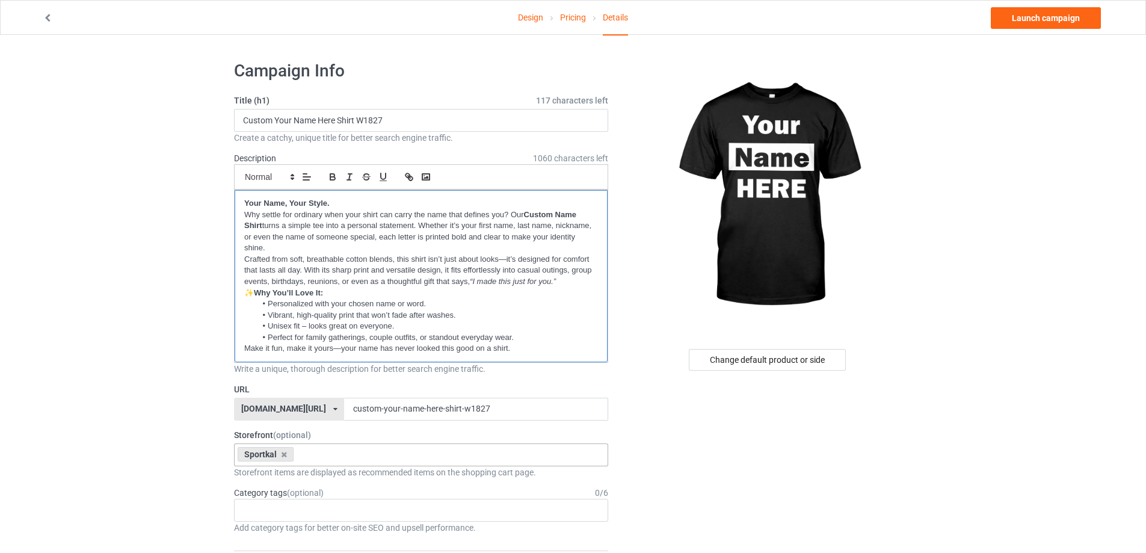
scroll to position [0, 0]
click at [392, 116] on input "Custom Your Name Here Shirt W1827" at bounding box center [421, 120] width 374 height 23
click at [327, 203] on strong "Your Name, Your Style." at bounding box center [286, 202] width 85 height 9
drag, startPoint x: 328, startPoint y: 202, endPoint x: 458, endPoint y: 206, distance: 129.9
click at [458, 206] on p "Your Name, Your Style Custom Your Name Here Shirt W1827 ." at bounding box center [421, 203] width 354 height 11
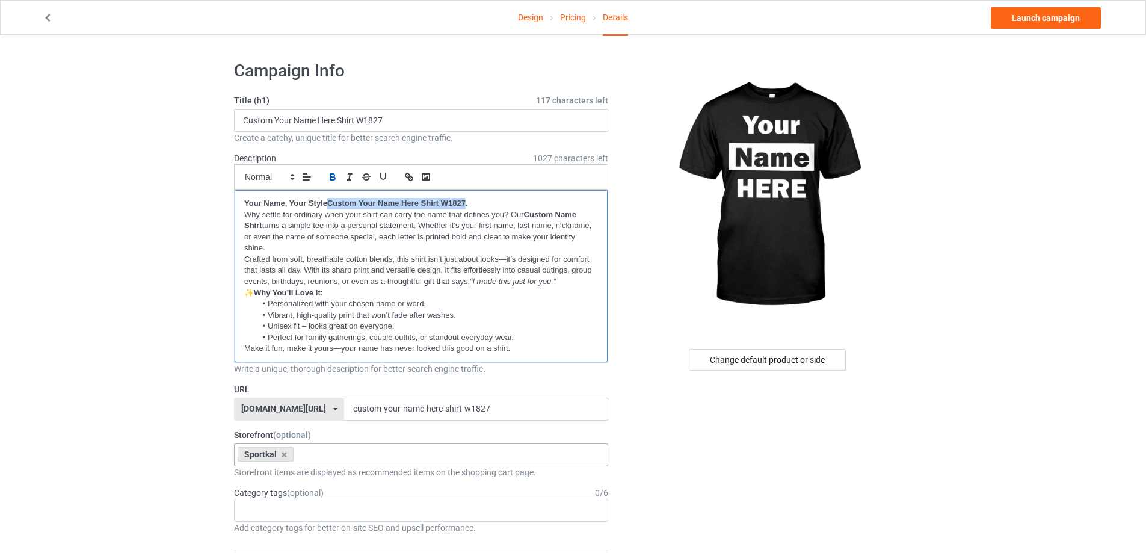
click at [329, 198] on p "Your Name, Your StyleCustom Your Name Here Shirt W1827." at bounding box center [421, 203] width 354 height 11
click at [327, 200] on strong "Your Name, Your StyleCustom Your Name Here Shirt W1827." at bounding box center [356, 202] width 224 height 9
drag, startPoint x: 328, startPoint y: 204, endPoint x: 247, endPoint y: 202, distance: 81.2
click at [247, 202] on strong "Your Name, Your StyleCustom Your Name Here Shirt W1827." at bounding box center [356, 202] width 224 height 9
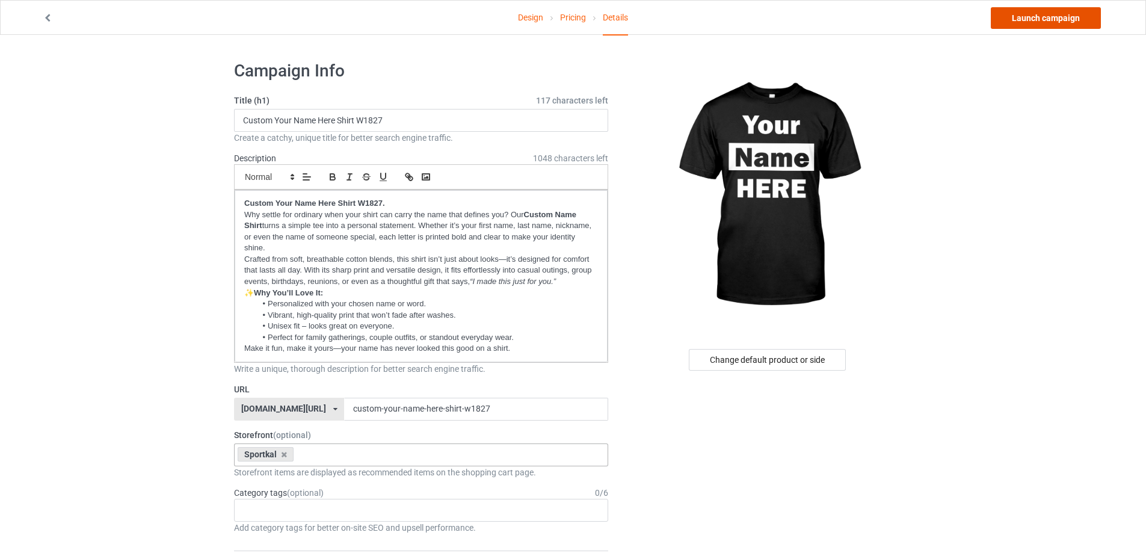
click at [1042, 17] on link "Launch campaign" at bounding box center [1045, 18] width 110 height 22
